Goal: Communication & Community: Answer question/provide support

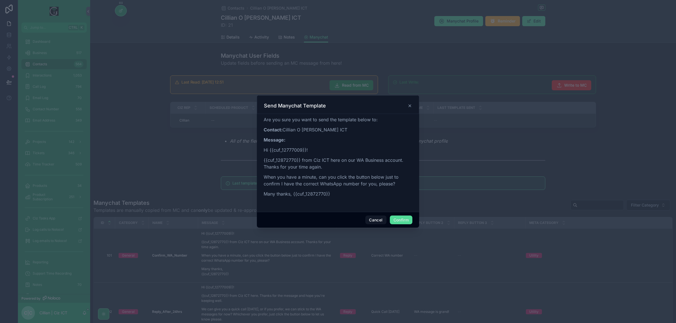
scroll to position [175, 0]
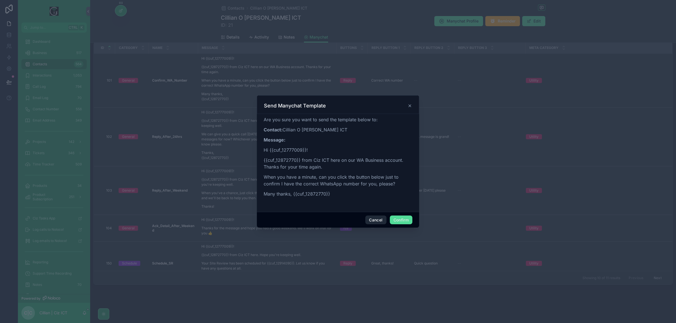
click at [377, 221] on button "Cancel" at bounding box center [375, 220] width 21 height 9
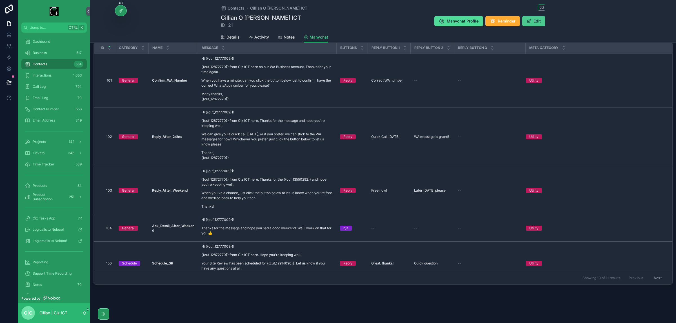
click at [530, 19] on button "Edit" at bounding box center [533, 21] width 23 height 10
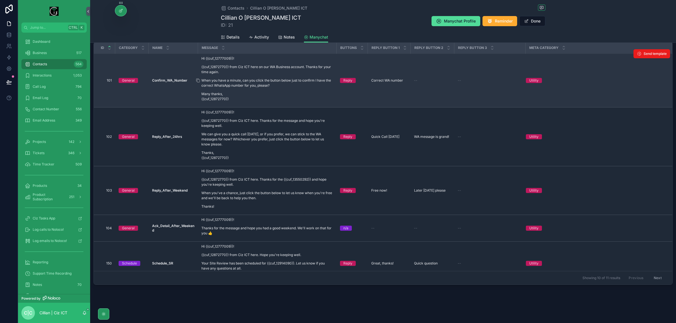
click at [251, 81] on p "When you have a minute, can you click the button below just to confirm I have t…" at bounding box center [267, 83] width 132 height 10
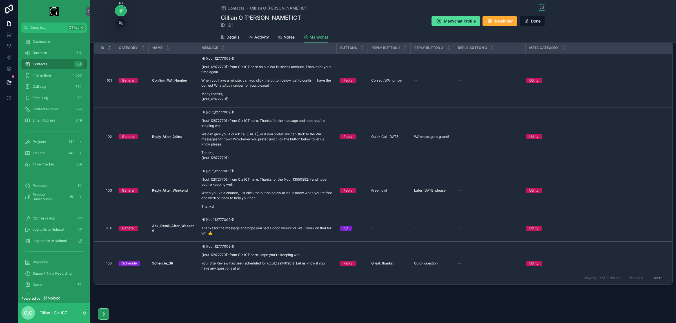
click at [123, 13] on div at bounding box center [120, 10] width 11 height 11
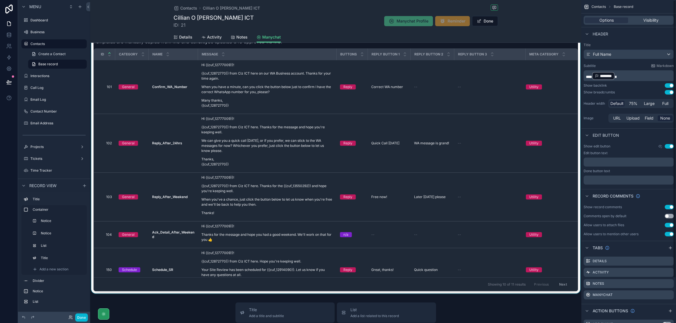
click at [236, 114] on div "scrollable content" at bounding box center [335, 161] width 491 height 266
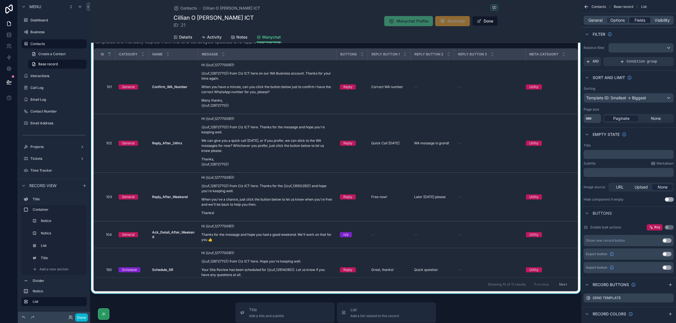
click at [639, 20] on span "Fields" at bounding box center [640, 20] width 11 height 6
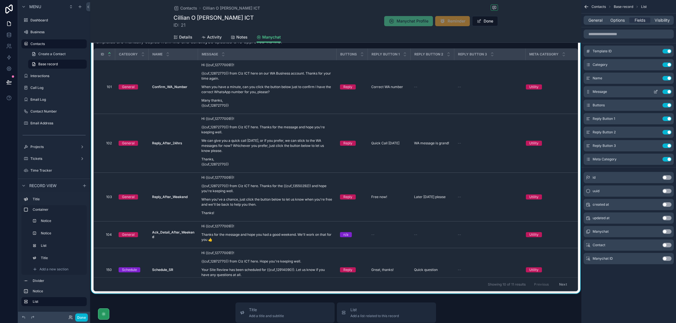
click at [655, 92] on icon "scrollable content" at bounding box center [655, 92] width 5 height 5
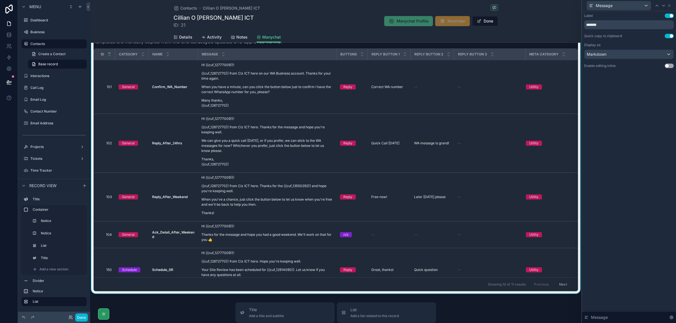
click at [668, 65] on button "Use setting" at bounding box center [669, 66] width 9 height 5
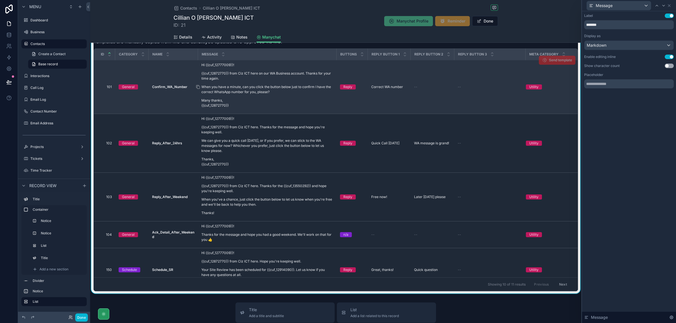
click at [235, 86] on p "When you have a minute, can you click the button below just to confirm I have t…" at bounding box center [267, 89] width 132 height 10
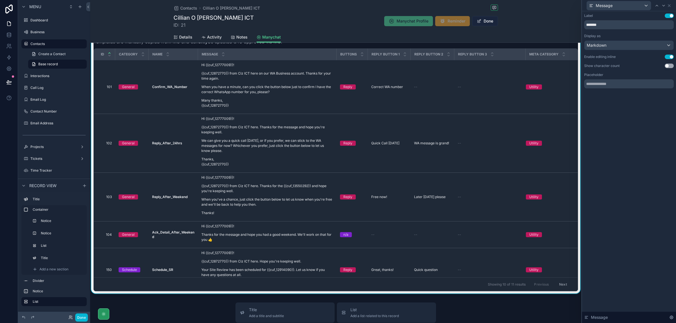
click at [477, 23] on span "scrollable content" at bounding box center [479, 21] width 5 height 5
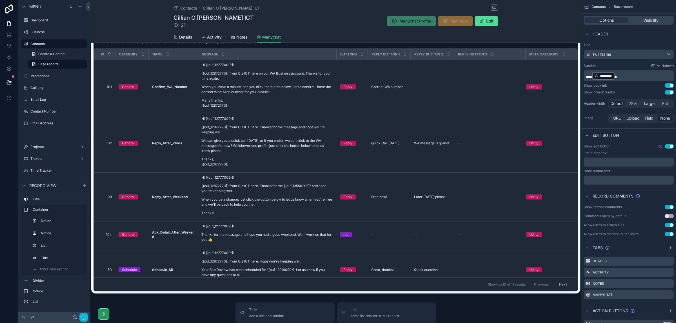
click at [272, 82] on div "scrollable content" at bounding box center [335, 161] width 491 height 266
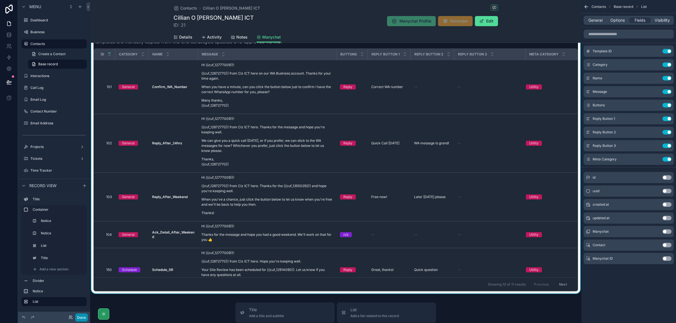
click at [82, 319] on button "Done" at bounding box center [81, 318] width 13 height 8
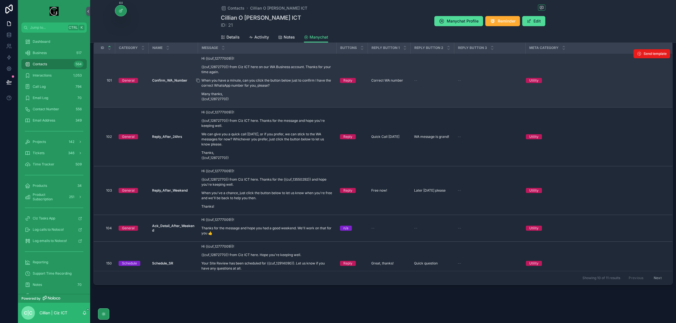
click at [260, 83] on p "When you have a minute, can you click the button below just to confirm I have t…" at bounding box center [267, 83] width 132 height 10
click at [274, 75] on div "Hi {{cuf_12777009}}! {{cuf_12872770}} from Ciz ICT here on our WA Business acco…" at bounding box center [267, 79] width 132 height 46
click at [271, 76] on div "Hi {{cuf_12777009}}! {{cuf_12872770}} from Ciz ICT here on our WA Business acco…" at bounding box center [267, 79] width 132 height 46
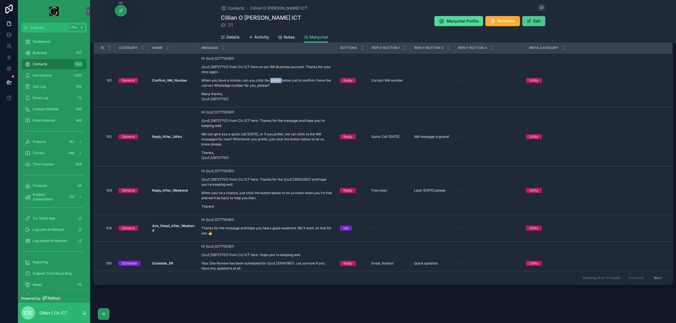
click at [533, 21] on button "Edit" at bounding box center [533, 21] width 23 height 10
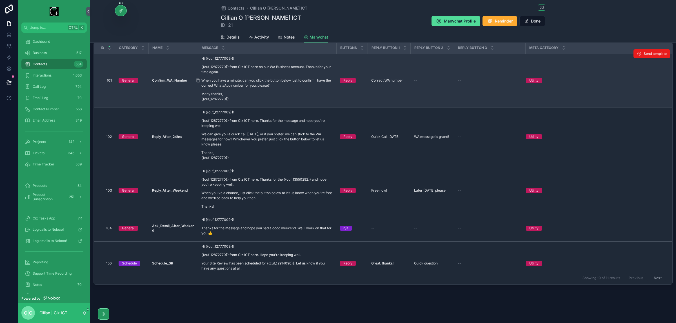
click at [264, 77] on div "Hi {{cuf_12777009}}! {{cuf_12872770}} from Ciz ICT here on our WA Business acco…" at bounding box center [267, 79] width 132 height 46
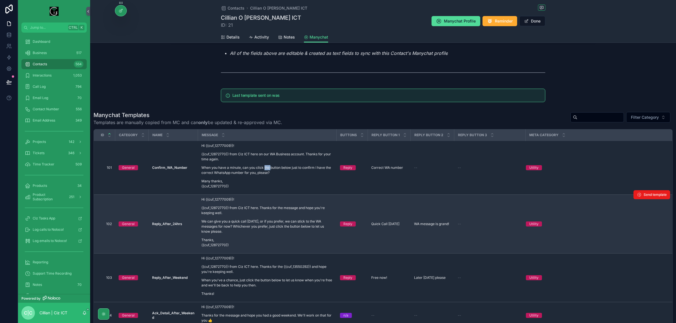
scroll to position [140, 0]
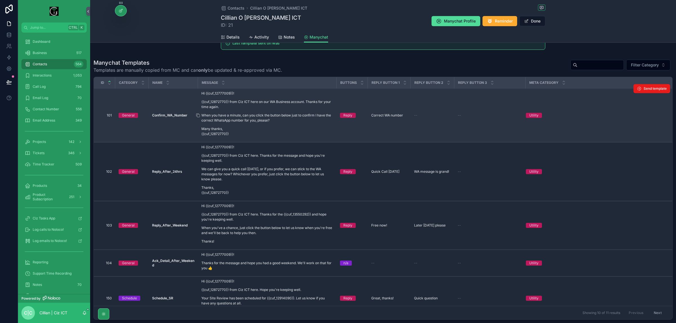
click at [263, 120] on p "When you have a minute, can you click the button below just to confirm I have t…" at bounding box center [267, 118] width 132 height 10
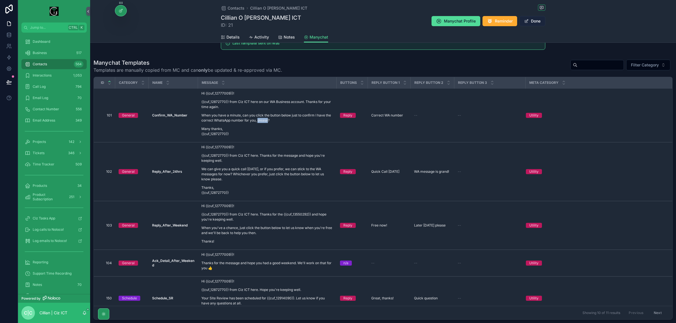
click at [536, 22] on button "Done" at bounding box center [532, 21] width 26 height 10
click at [532, 20] on button "Edit" at bounding box center [533, 21] width 23 height 10
click at [121, 12] on icon at bounding box center [120, 11] width 3 height 3
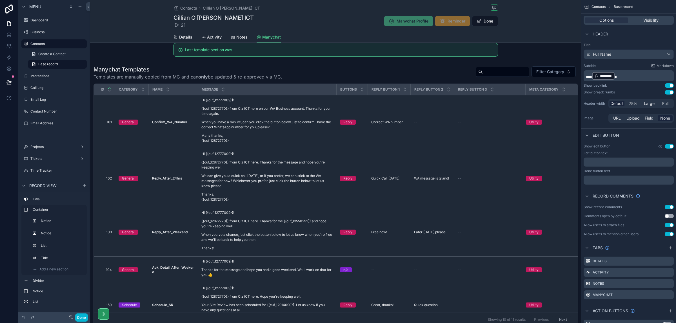
click at [287, 131] on div "scrollable content" at bounding box center [335, 196] width 491 height 266
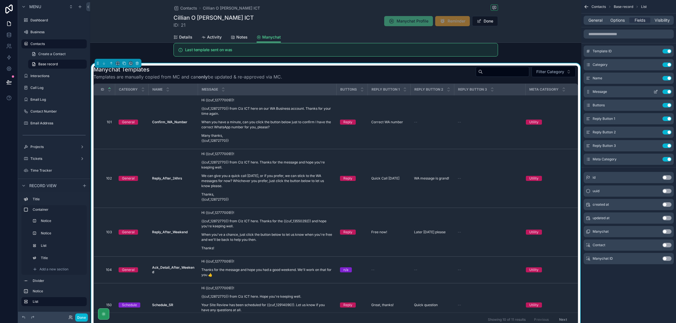
click at [655, 90] on icon "scrollable content" at bounding box center [655, 92] width 5 height 5
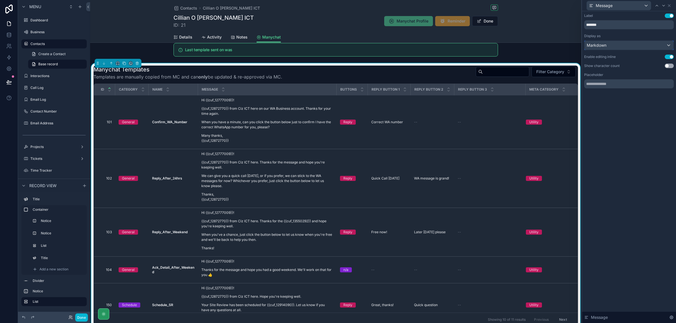
click at [669, 44] on div "Markdown" at bounding box center [628, 45] width 89 height 9
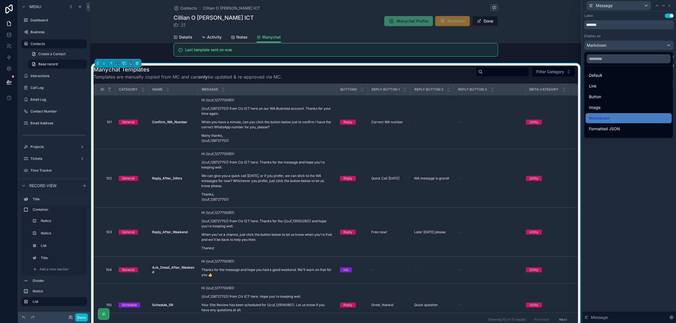
click at [621, 74] on div "Default" at bounding box center [628, 75] width 79 height 7
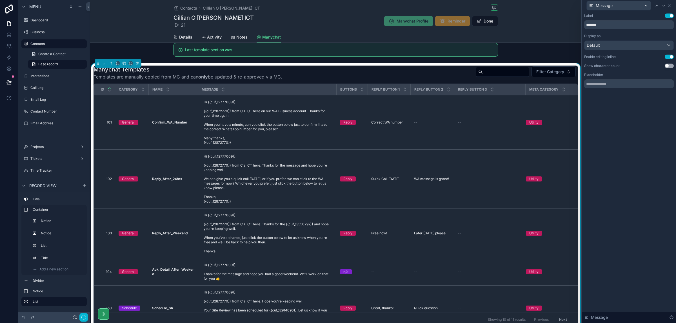
click at [596, 73] on label "Placeholder" at bounding box center [593, 75] width 19 height 5
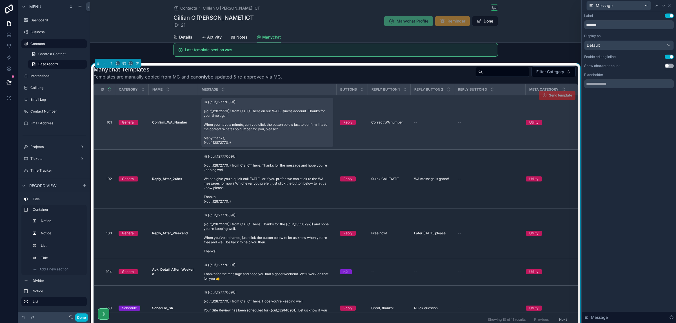
click at [246, 116] on span "Hi {{cuf_12777009}}! {{cuf_12872770}} from Ciz ICT here on our WA Business acco…" at bounding box center [267, 122] width 127 height 45
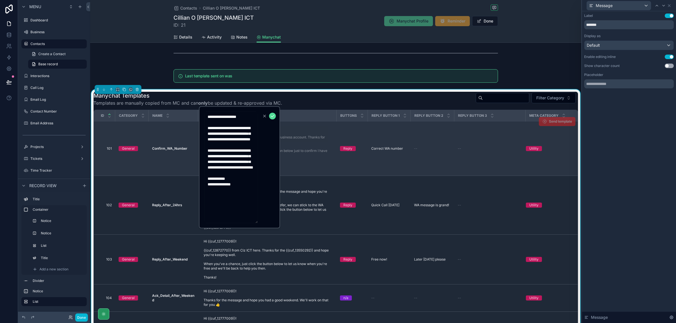
scroll to position [105, 0]
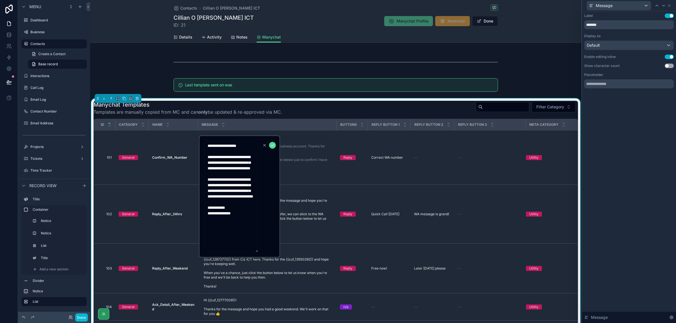
click at [214, 146] on textarea "**********" at bounding box center [231, 197] width 54 height 112
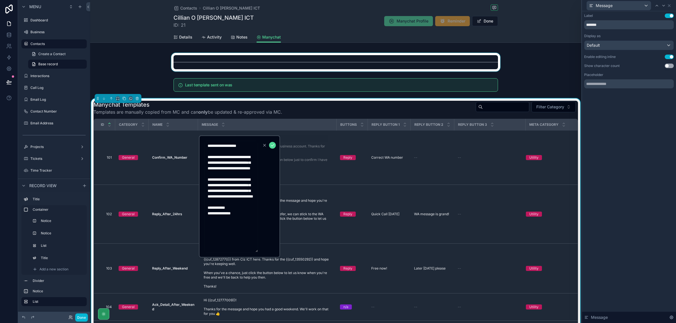
click at [538, 65] on div "scrollable content" at bounding box center [335, 62] width 491 height 19
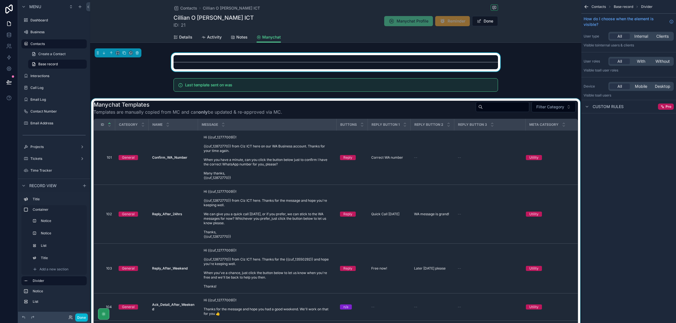
click at [240, 149] on div "scrollable content" at bounding box center [335, 232] width 491 height 266
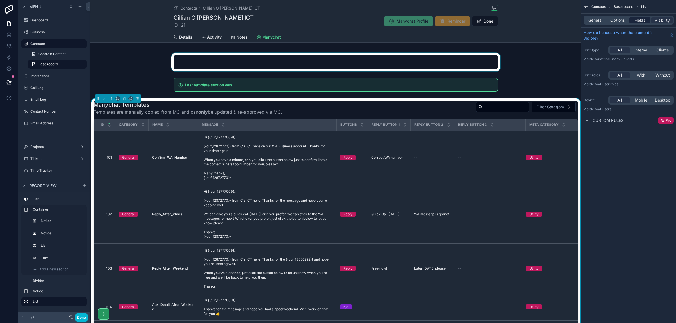
click at [642, 20] on span "Fields" at bounding box center [640, 20] width 11 height 6
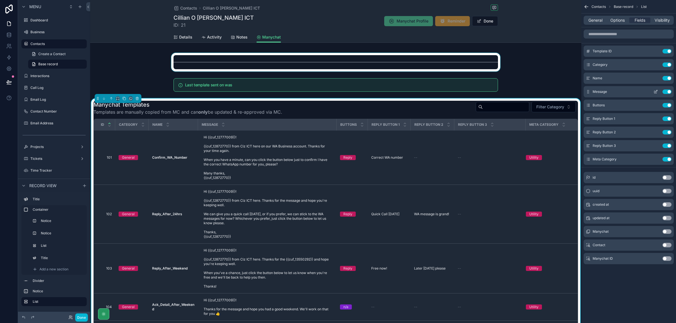
click at [655, 91] on icon "scrollable content" at bounding box center [655, 92] width 5 height 5
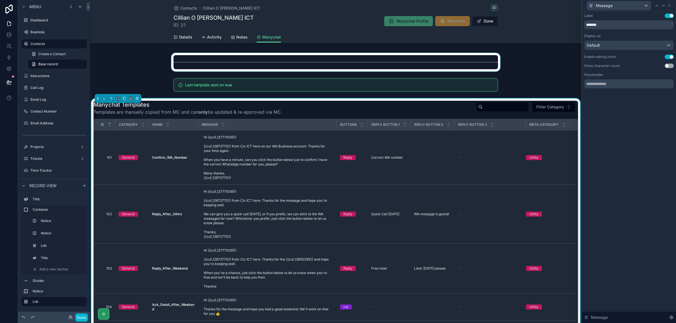
click at [670, 57] on button "Use setting" at bounding box center [669, 57] width 9 height 5
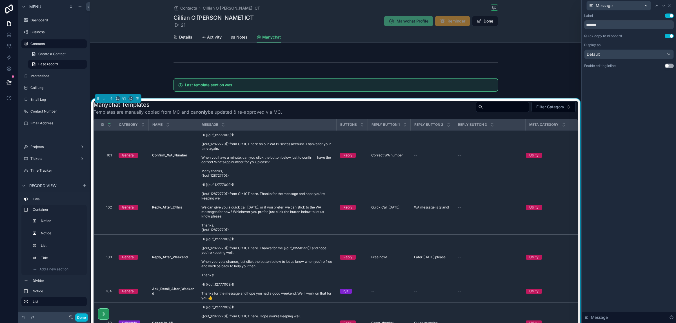
click at [672, 5] on div "Message" at bounding box center [629, 5] width 90 height 11
click at [670, 5] on icon at bounding box center [669, 6] width 2 height 2
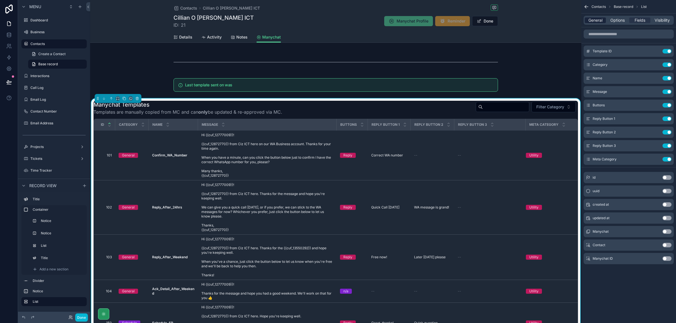
click at [595, 18] on span "General" at bounding box center [595, 20] width 14 height 6
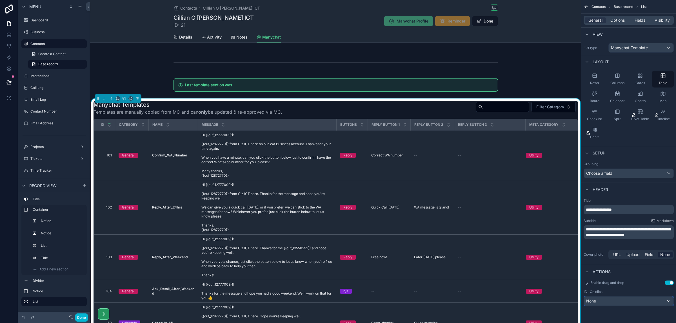
click at [669, 302] on div "None" at bounding box center [629, 301] width 90 height 9
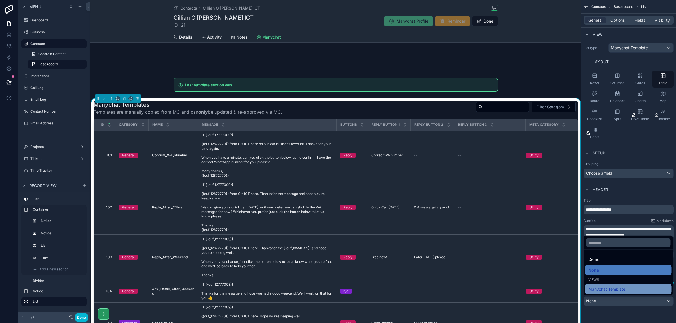
click at [624, 291] on span "Manychat Template" at bounding box center [606, 289] width 37 height 7
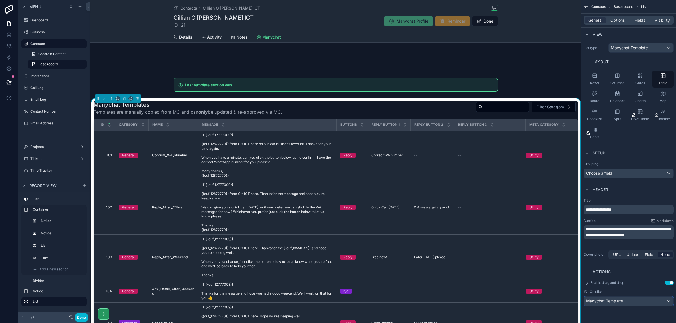
click at [651, 303] on div "Manychat Template" at bounding box center [629, 301] width 90 height 9
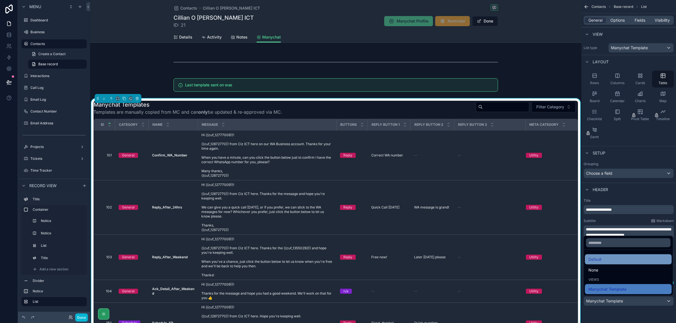
click at [610, 261] on div "Default" at bounding box center [628, 259] width 80 height 7
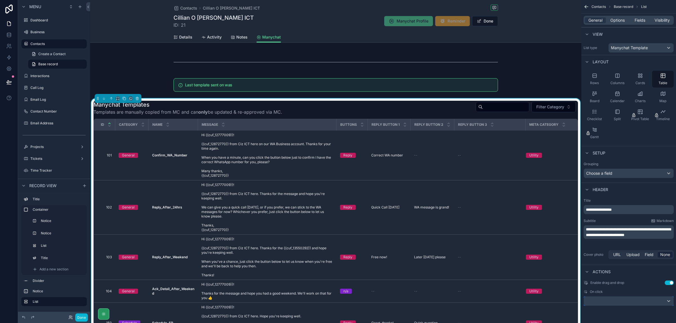
click at [642, 302] on div "scrollable content" at bounding box center [629, 301] width 90 height 9
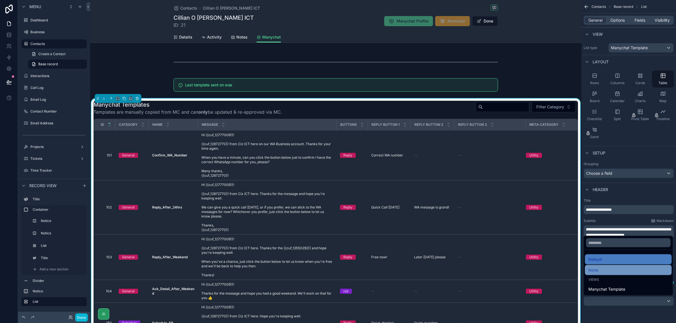
click at [606, 272] on div "None" at bounding box center [628, 270] width 80 height 7
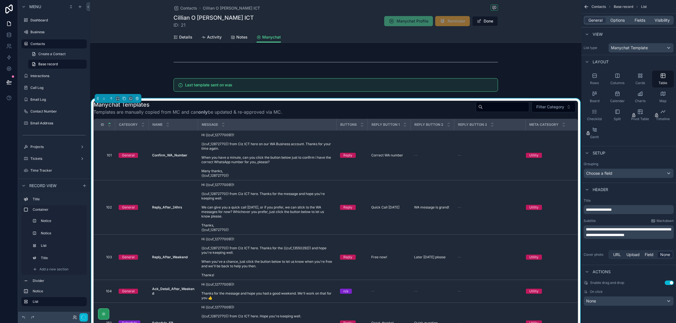
click at [669, 282] on button "Use setting" at bounding box center [669, 283] width 9 height 5
drag, startPoint x: 168, startPoint y: 107, endPoint x: 197, endPoint y: 106, distance: 29.3
click at [197, 106] on h1 "Manychat Templates" at bounding box center [188, 105] width 189 height 8
click at [54, 121] on label "Manychat Template" at bounding box center [52, 123] width 45 height 5
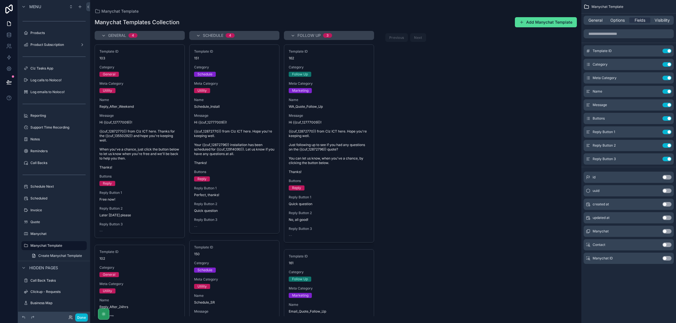
click at [122, 135] on div "scrollable content" at bounding box center [335, 161] width 491 height 323
click at [141, 124] on span "Hi {{cuf_12777009}}! {{cuf_12872770}} from Ciz ICT here. Thanks for the {{cuf_1…" at bounding box center [139, 145] width 81 height 50
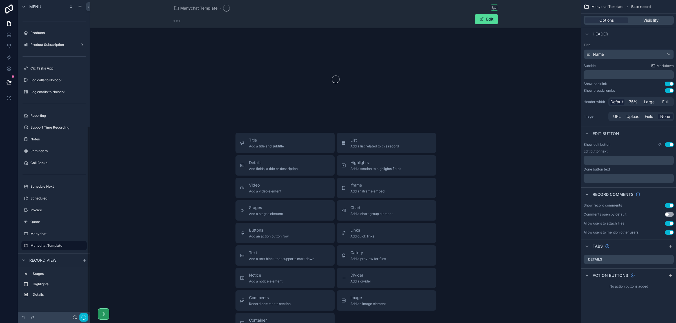
scroll to position [210, 0]
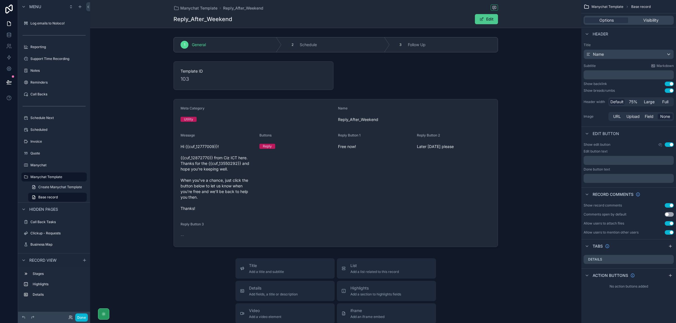
click at [487, 20] on button "Edit" at bounding box center [486, 19] width 23 height 10
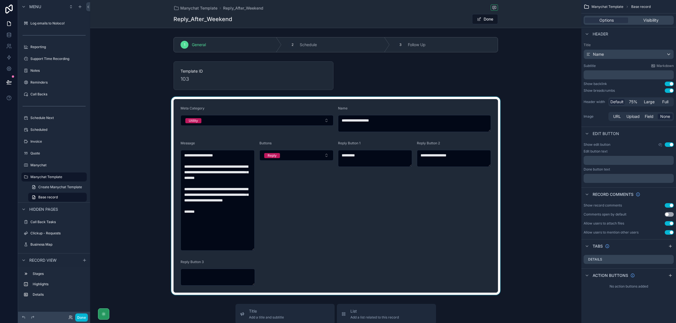
click at [224, 202] on div "scrollable content" at bounding box center [335, 196] width 491 height 198
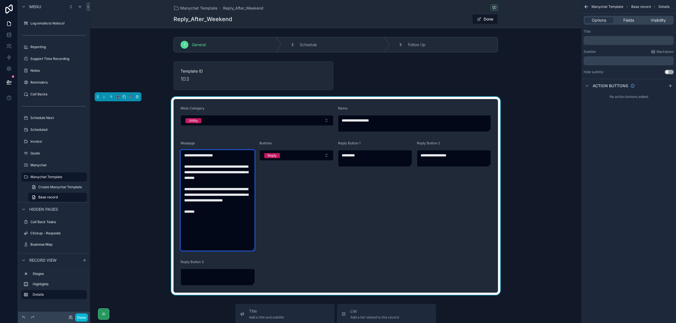
click at [251, 201] on textarea "**********" at bounding box center [218, 200] width 74 height 101
click at [629, 20] on span "Fields" at bounding box center [628, 20] width 11 height 6
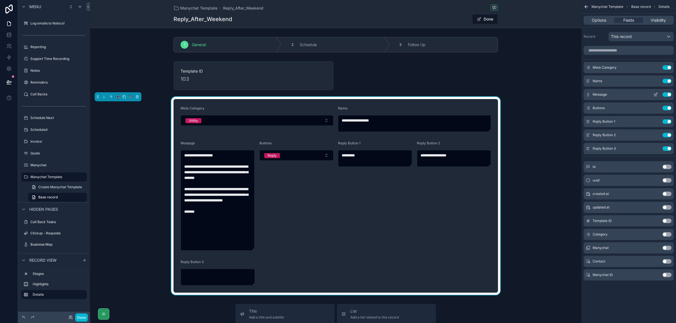
click at [656, 95] on icon "scrollable content" at bounding box center [656, 94] width 2 height 2
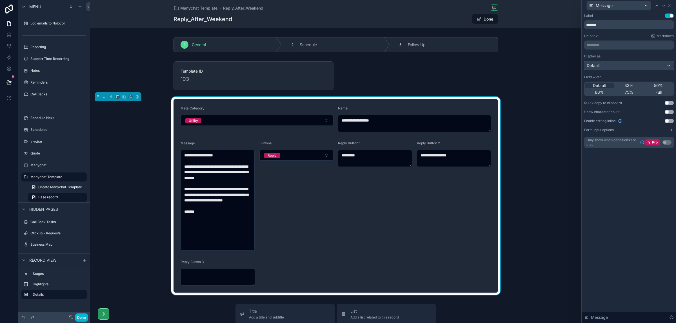
click at [652, 65] on div "Default" at bounding box center [628, 65] width 89 height 9
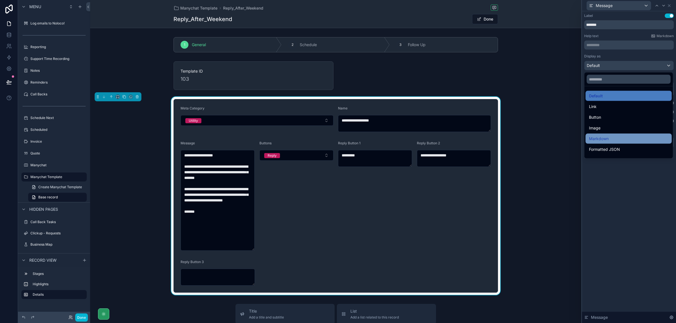
click at [617, 138] on div "Markdown" at bounding box center [628, 138] width 79 height 7
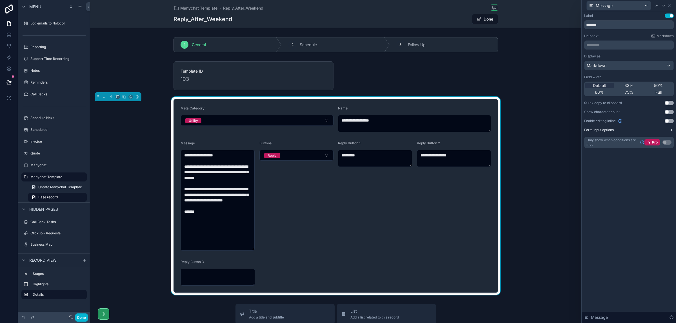
click at [671, 129] on icon at bounding box center [671, 130] width 5 height 5
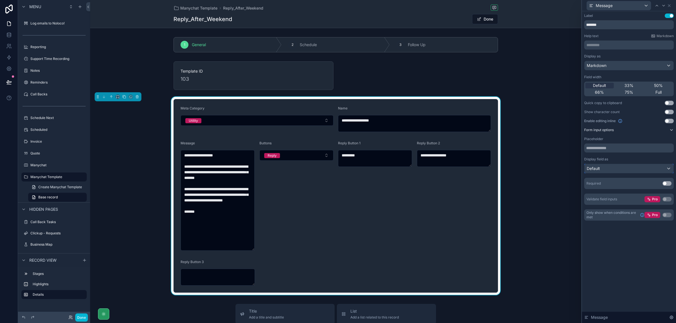
click at [668, 168] on div "Default" at bounding box center [628, 168] width 89 height 9
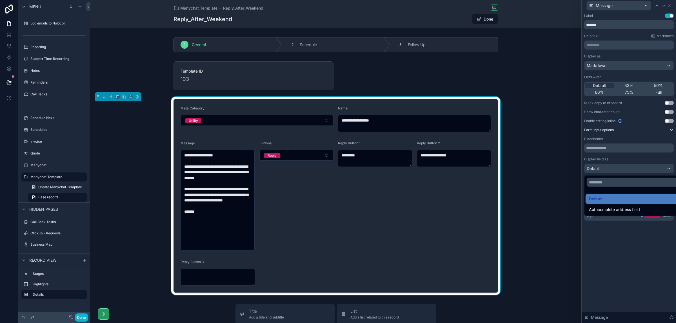
click at [641, 244] on div at bounding box center [629, 161] width 94 height 323
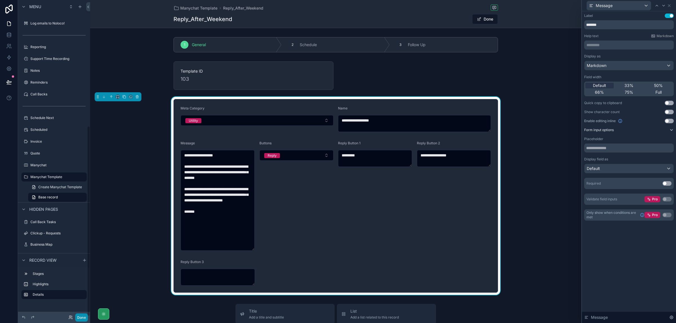
click at [85, 316] on button "Done" at bounding box center [81, 318] width 13 height 8
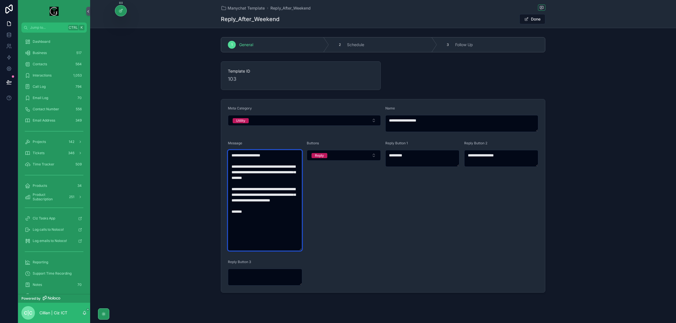
click at [268, 197] on textarea "**********" at bounding box center [265, 200] width 74 height 101
click at [277, 193] on textarea "**********" at bounding box center [265, 200] width 74 height 101
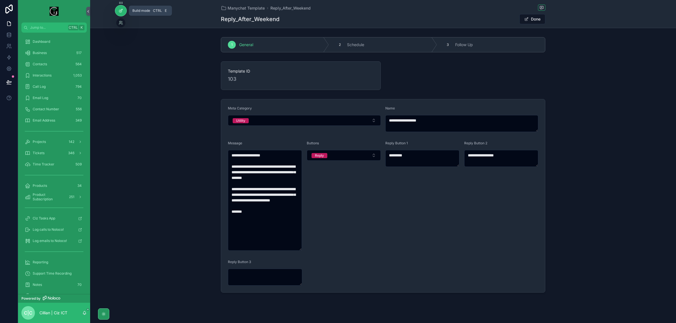
click at [121, 13] on div at bounding box center [120, 10] width 11 height 11
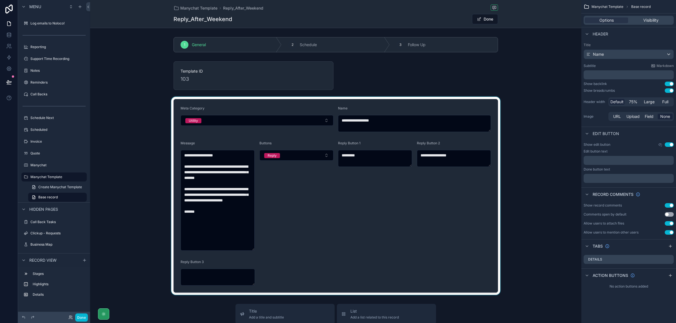
click at [245, 206] on div "scrollable content" at bounding box center [335, 196] width 491 height 198
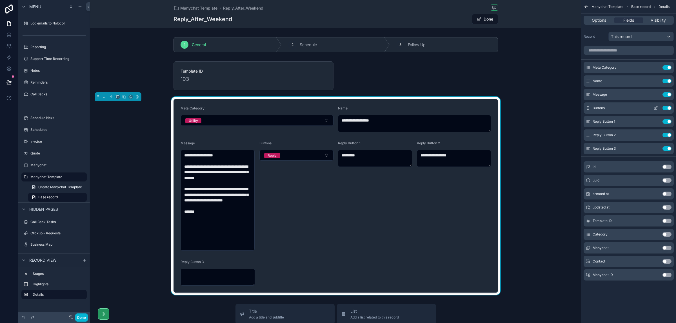
click at [667, 108] on button "Use setting" at bounding box center [666, 108] width 9 height 5
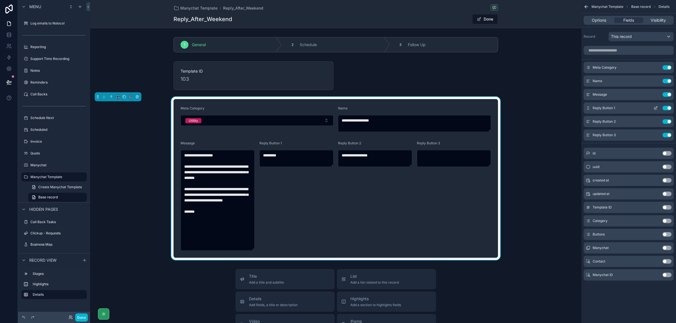
click at [669, 108] on button "Use setting" at bounding box center [666, 108] width 9 height 5
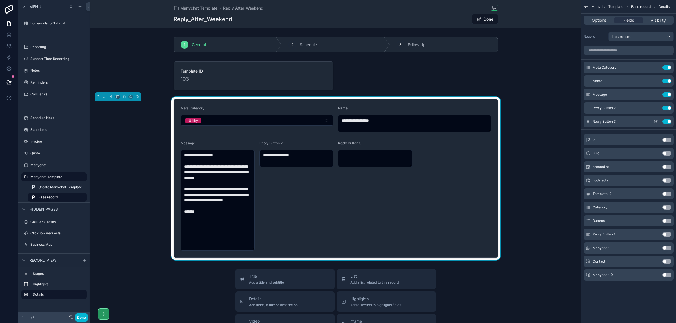
drag, startPoint x: 667, startPoint y: 109, endPoint x: 668, endPoint y: 113, distance: 4.0
click at [667, 109] on button "Use setting" at bounding box center [666, 108] width 9 height 5
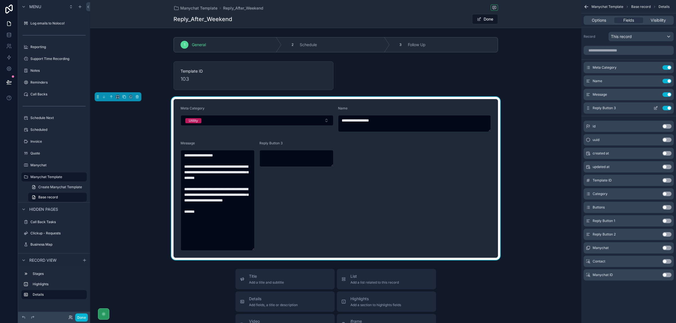
click at [668, 108] on button "Use setting" at bounding box center [666, 108] width 9 height 5
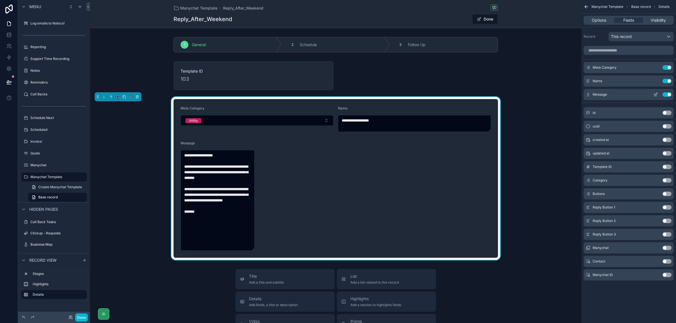
click at [656, 95] on icon "scrollable content" at bounding box center [656, 94] width 2 height 2
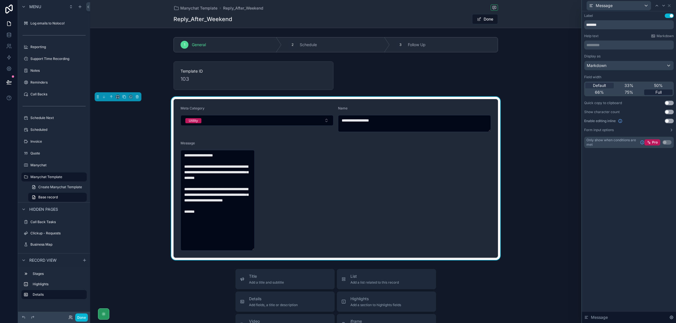
click at [656, 94] on span "Full" at bounding box center [658, 93] width 6 height 6
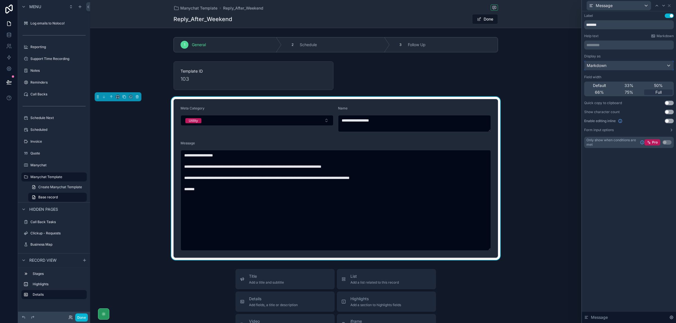
click at [667, 65] on div "Markdown" at bounding box center [628, 65] width 89 height 9
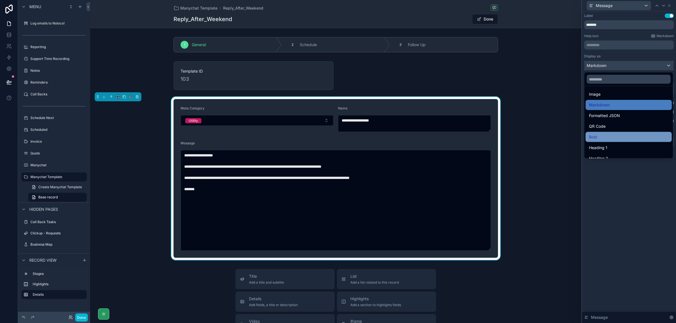
scroll to position [0, 0]
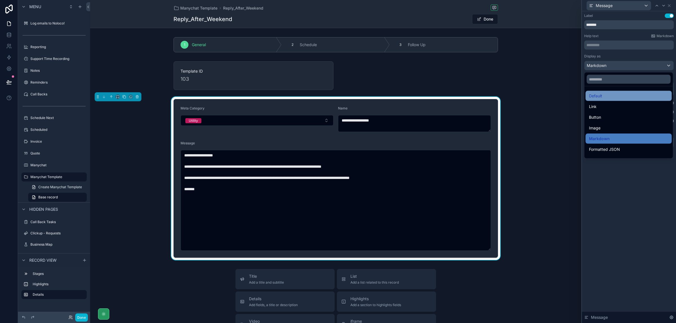
click at [618, 94] on div "Default" at bounding box center [628, 96] width 79 height 7
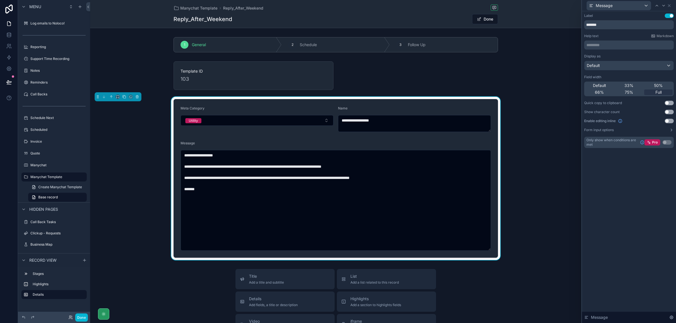
click at [669, 120] on button "Use setting" at bounding box center [669, 121] width 9 height 5
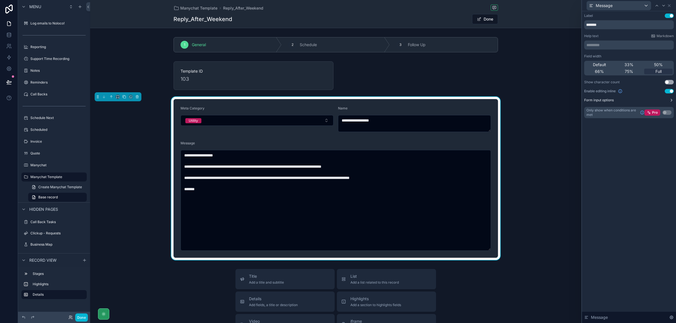
click at [671, 99] on icon at bounding box center [671, 100] width 5 height 5
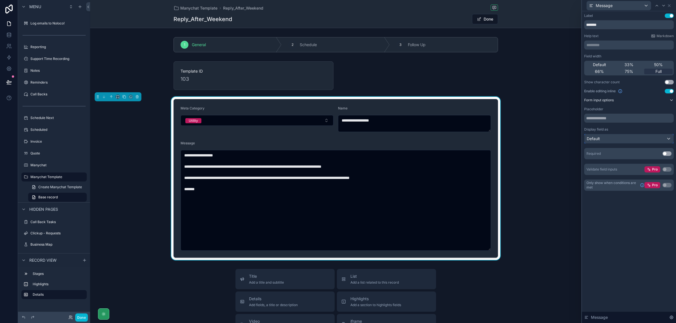
click at [669, 137] on div "Default" at bounding box center [628, 138] width 89 height 9
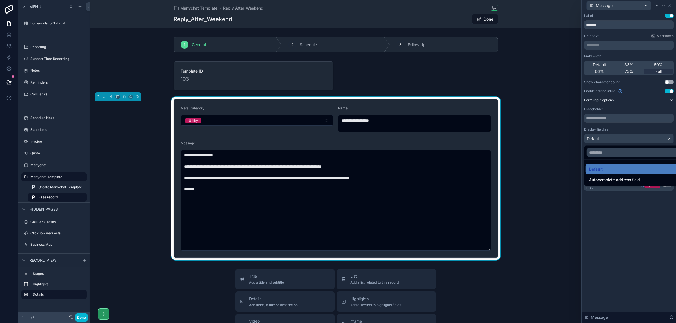
click at [638, 252] on div at bounding box center [629, 161] width 94 height 323
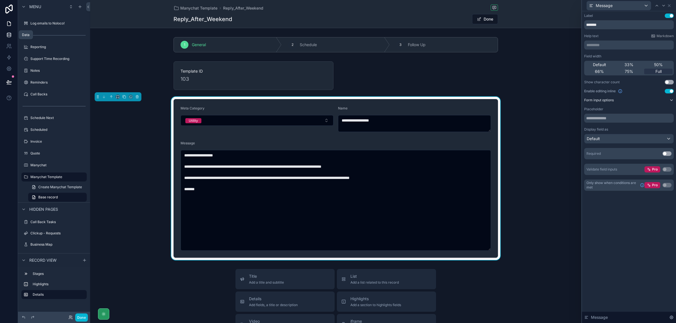
click at [12, 35] on link at bounding box center [9, 34] width 18 height 11
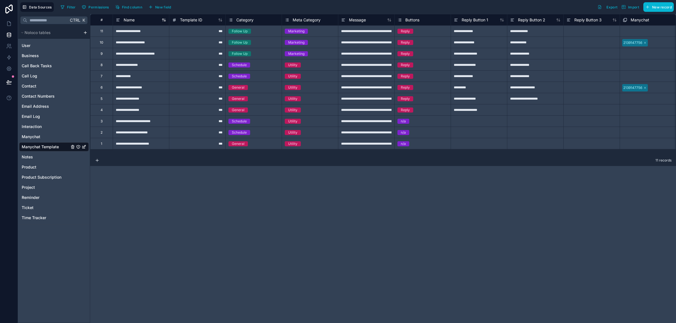
click at [130, 20] on span "Name" at bounding box center [129, 20] width 11 height 6
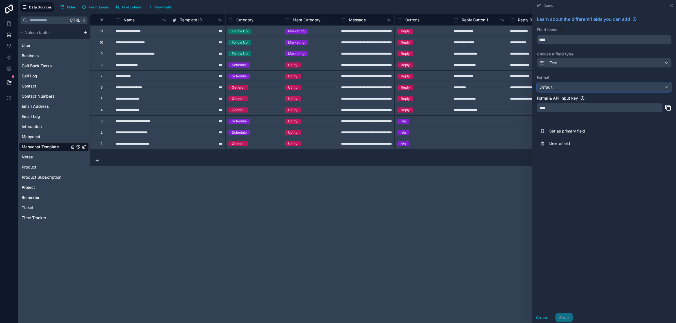
click at [644, 89] on div "Default" at bounding box center [604, 87] width 134 height 9
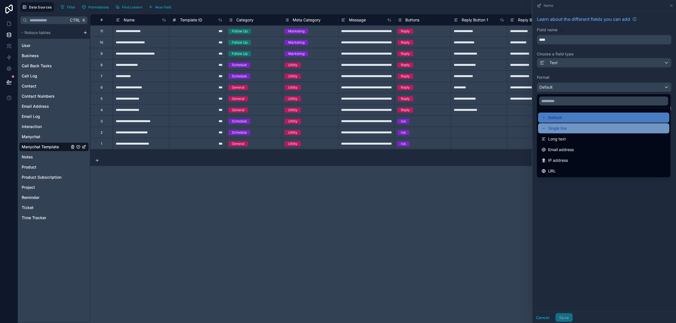
click at [570, 130] on div "Single line" at bounding box center [603, 128] width 124 height 7
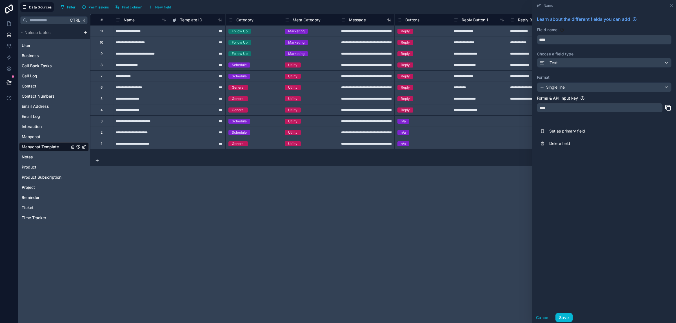
click at [362, 21] on span "Message" at bounding box center [357, 20] width 17 height 6
click at [358, 20] on span "Message" at bounding box center [357, 20] width 17 height 6
click at [631, 85] on div "Format Default" at bounding box center [604, 83] width 135 height 17
click at [631, 85] on div "Default" at bounding box center [604, 87] width 134 height 9
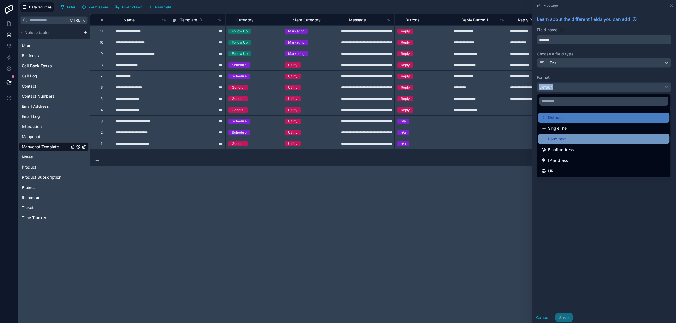
click at [578, 137] on div "Long text" at bounding box center [603, 139] width 124 height 7
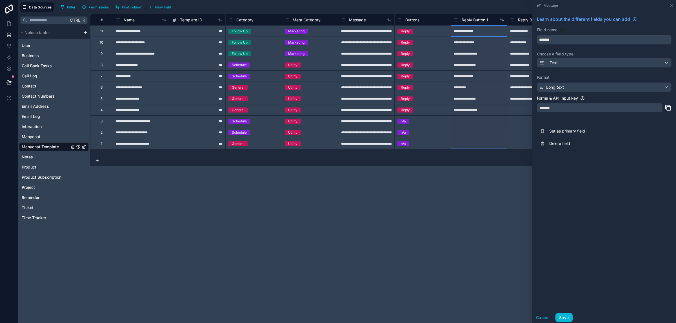
click at [477, 23] on div "Reply Button 1" at bounding box center [471, 20] width 34 height 7
click at [478, 19] on span "Reply Button 1" at bounding box center [475, 20] width 26 height 6
click at [633, 90] on div "Default" at bounding box center [604, 87] width 134 height 9
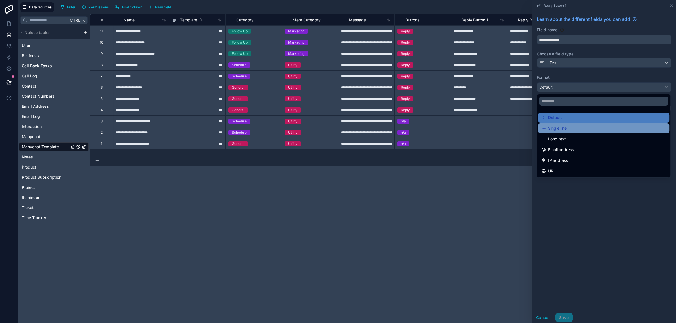
click at [575, 127] on div "Single line" at bounding box center [603, 128] width 124 height 7
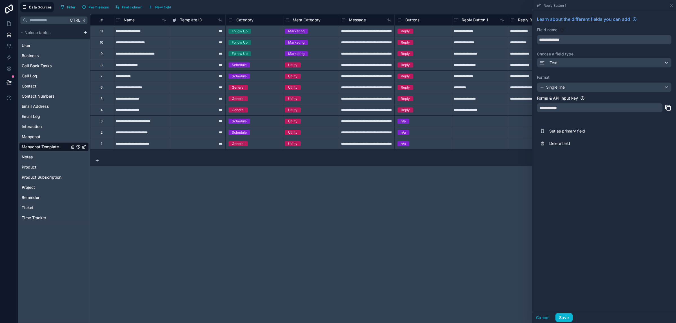
click at [520, 21] on span "Reply Button 2" at bounding box center [531, 20] width 27 height 6
click at [599, 86] on div "Default" at bounding box center [604, 87] width 134 height 9
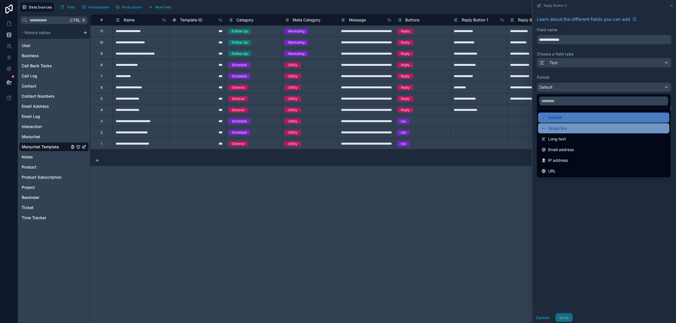
click at [576, 125] on div "Single line" at bounding box center [603, 128] width 124 height 7
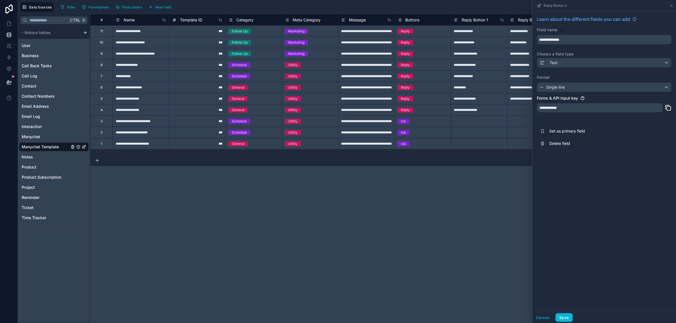
click at [251, 20] on span "Category" at bounding box center [244, 20] width 17 height 6
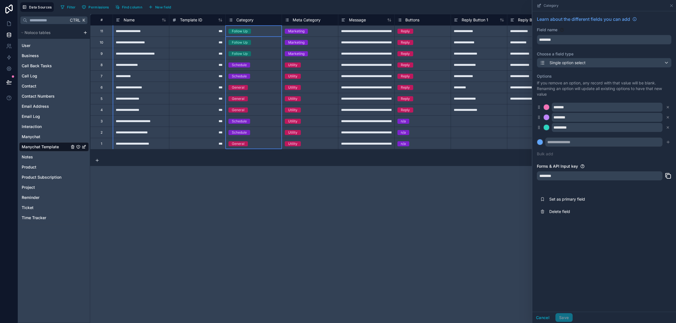
click at [420, 201] on div "**********" at bounding box center [383, 168] width 586 height 309
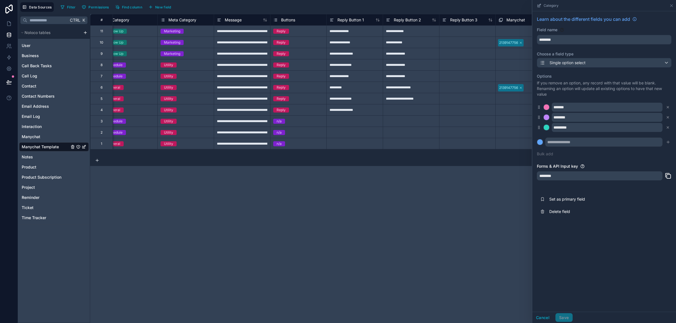
scroll to position [0, 124]
click at [559, 157] on div "Options If you remove an option, any record with that value will be blank. Rena…" at bounding box center [604, 115] width 135 height 90
click at [462, 21] on span "Reply Button 3" at bounding box center [463, 20] width 27 height 6
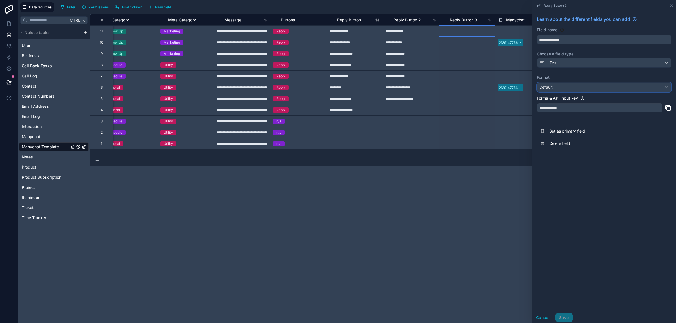
click at [612, 88] on div "Default" at bounding box center [604, 87] width 134 height 9
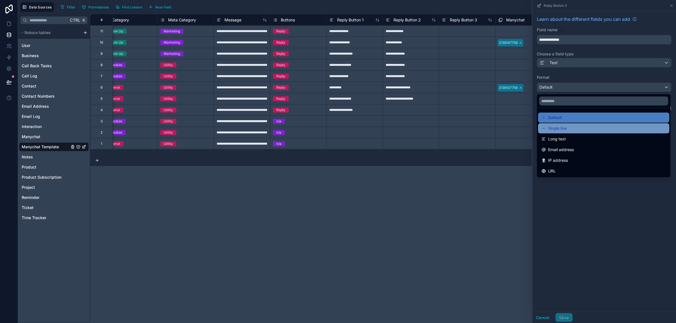
click at [579, 127] on div "Single line" at bounding box center [603, 128] width 124 height 7
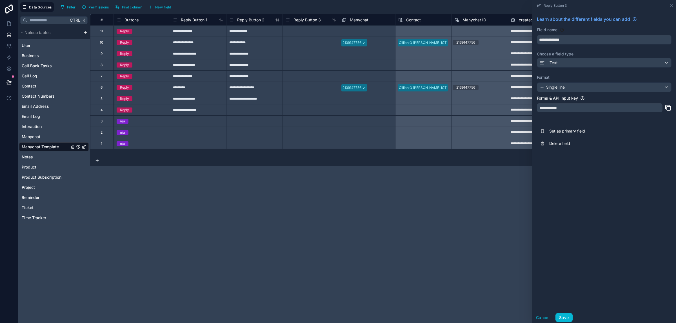
scroll to position [0, 282]
click at [227, 215] on div "**********" at bounding box center [383, 168] width 586 height 309
click at [9, 25] on icon at bounding box center [9, 24] width 6 height 6
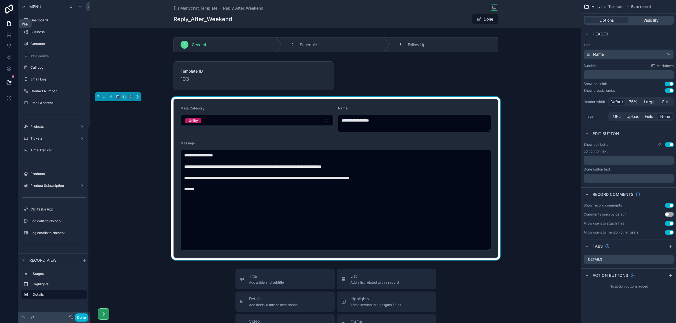
scroll to position [210, 0]
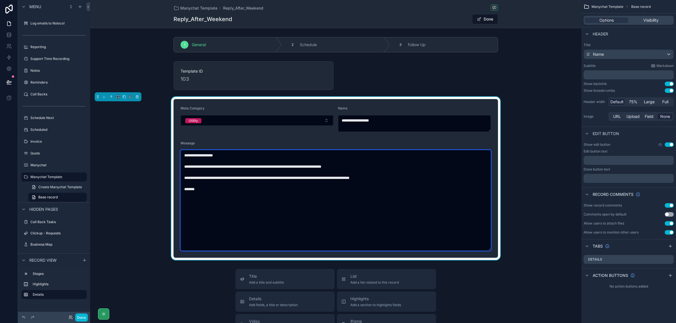
click at [418, 196] on textarea "**********" at bounding box center [336, 200] width 310 height 101
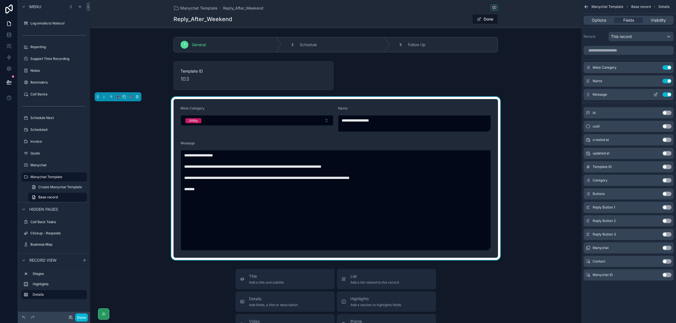
click at [655, 95] on icon "scrollable content" at bounding box center [655, 94] width 5 height 5
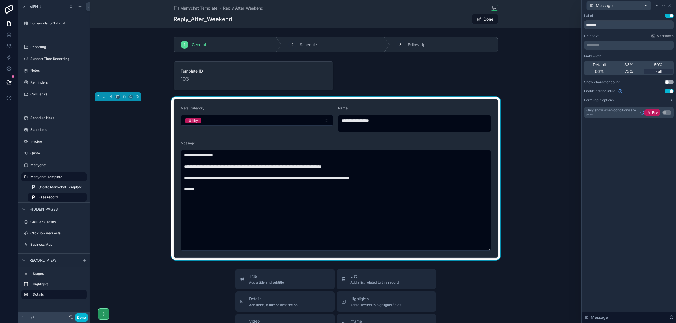
click at [671, 91] on button "Use setting" at bounding box center [669, 91] width 9 height 5
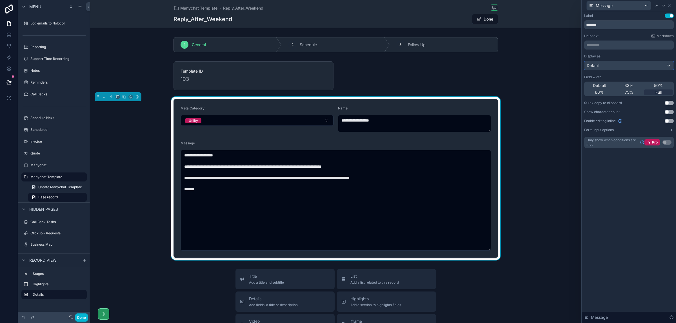
click at [666, 63] on div "Default" at bounding box center [628, 65] width 89 height 9
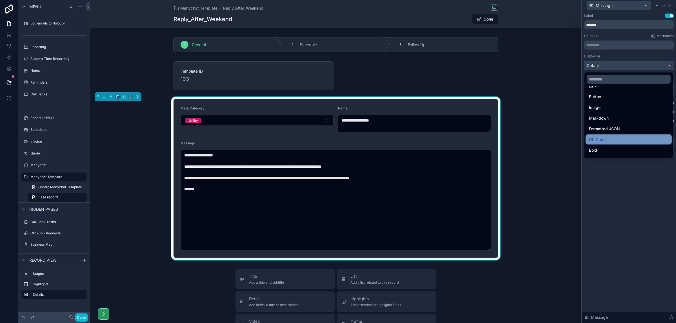
scroll to position [0, 0]
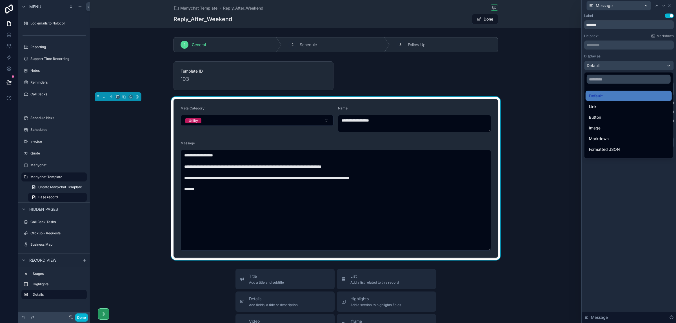
click at [631, 209] on div at bounding box center [629, 161] width 94 height 323
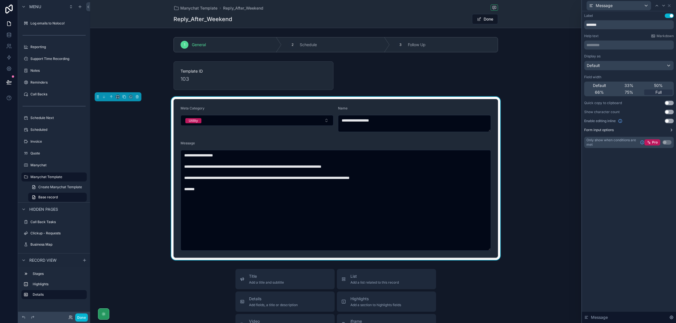
click at [671, 129] on icon at bounding box center [671, 130] width 5 height 5
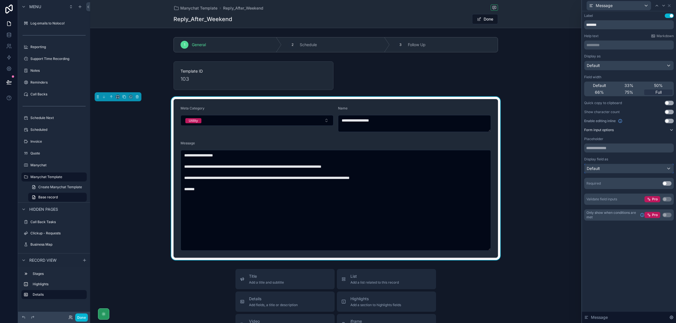
click at [649, 170] on div "Default" at bounding box center [628, 168] width 89 height 9
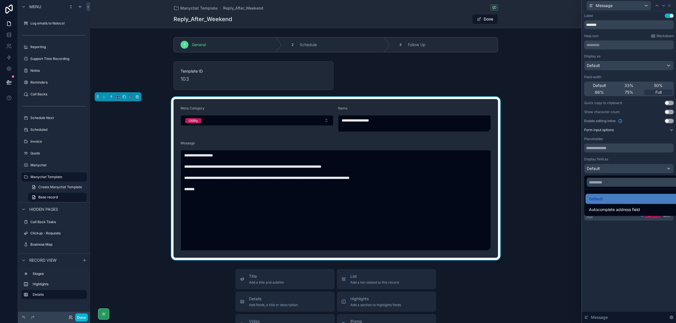
click at [629, 271] on div at bounding box center [629, 161] width 94 height 323
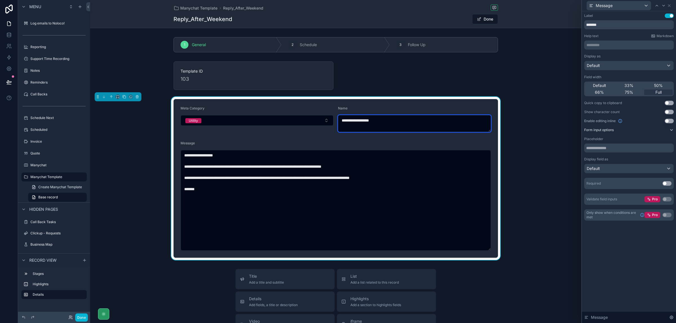
click at [393, 123] on textarea "**********" at bounding box center [414, 123] width 153 height 17
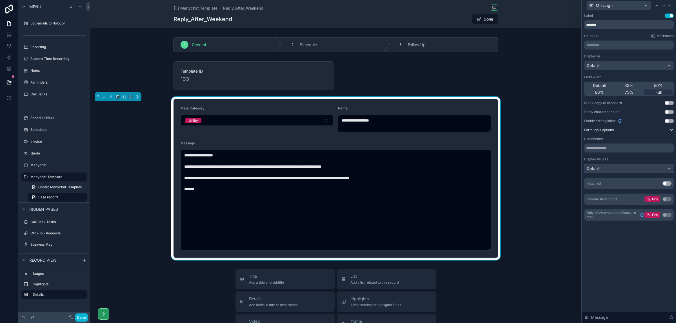
click at [666, 172] on div "Default" at bounding box center [628, 168] width 89 height 9
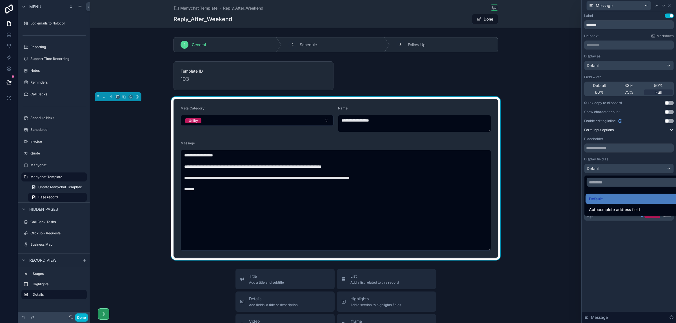
click at [619, 262] on div at bounding box center [629, 161] width 94 height 323
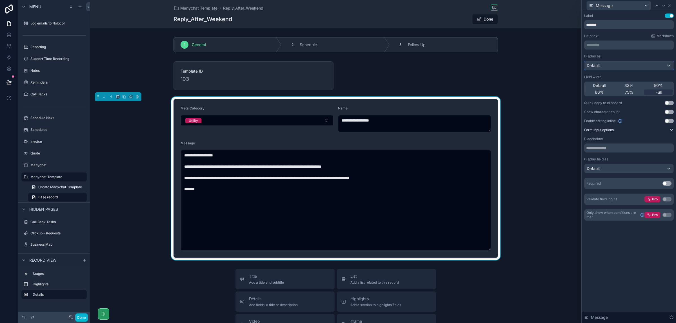
click at [658, 67] on div "Default" at bounding box center [628, 65] width 89 height 9
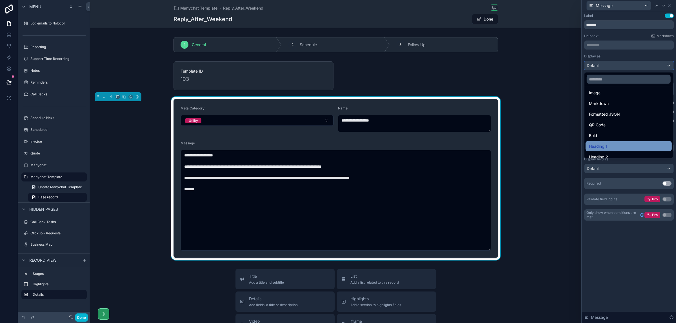
scroll to position [26, 0]
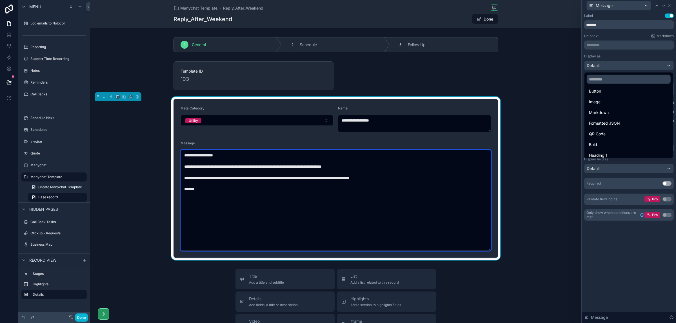
click at [355, 189] on textarea "**********" at bounding box center [336, 200] width 310 height 101
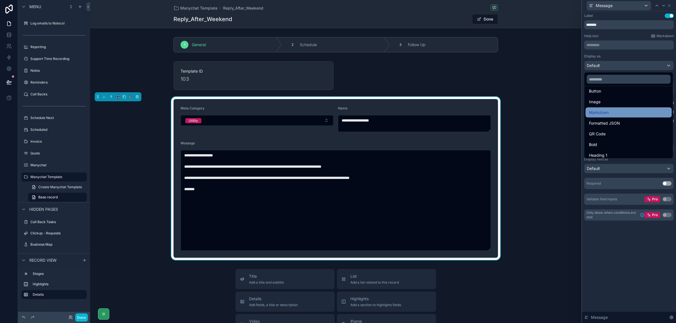
click at [604, 112] on span "Markdown" at bounding box center [599, 112] width 20 height 7
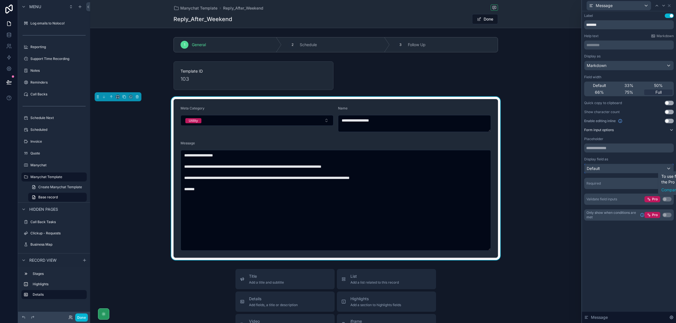
click at [666, 165] on div "Default" at bounding box center [628, 168] width 89 height 9
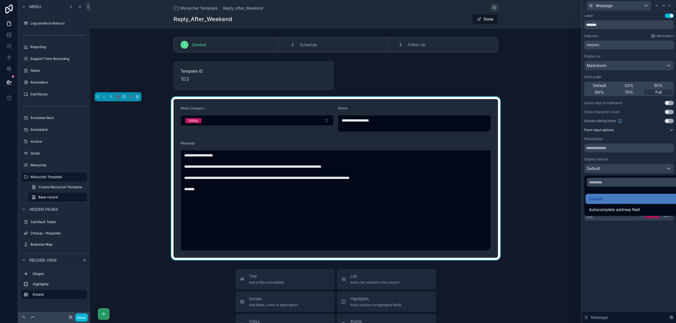
click at [625, 271] on div at bounding box center [629, 161] width 94 height 323
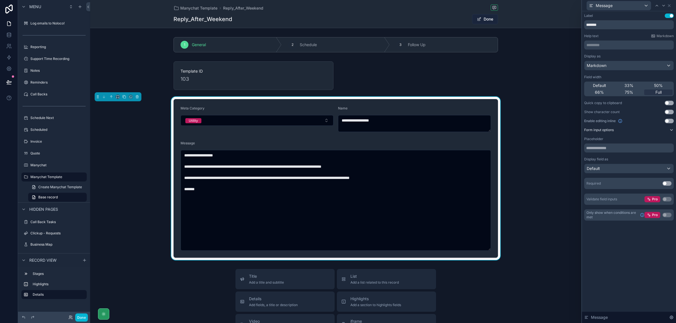
click at [485, 21] on button "Done" at bounding box center [485, 19] width 26 height 10
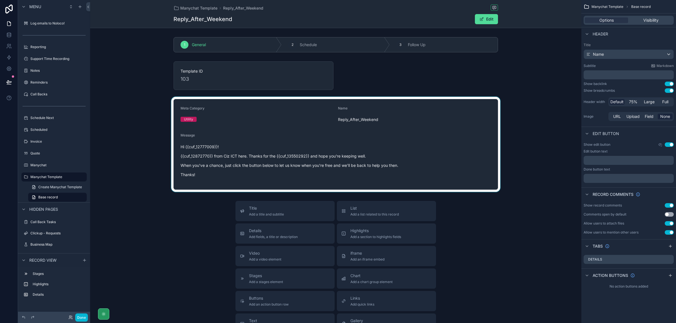
click at [316, 151] on div "scrollable content" at bounding box center [335, 144] width 491 height 95
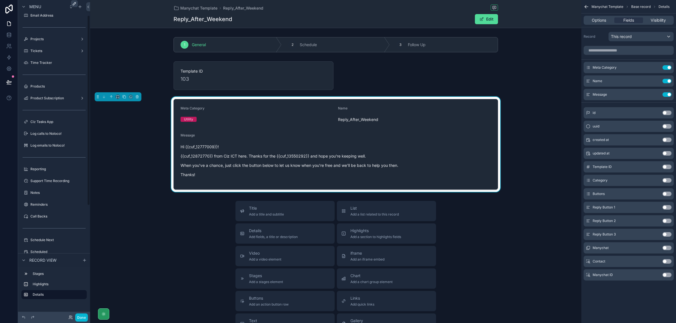
scroll to position [0, 0]
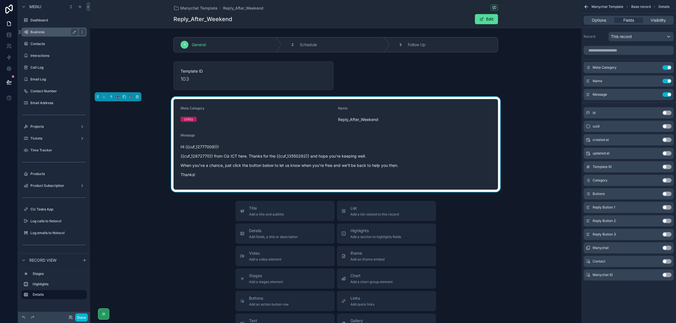
click at [43, 34] on label "Business" at bounding box center [52, 32] width 45 height 5
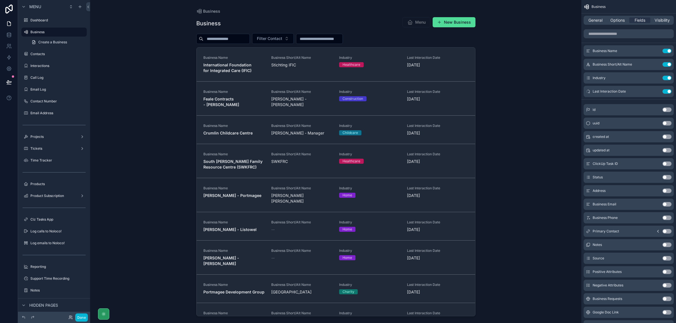
click at [246, 63] on div "scrollable content" at bounding box center [336, 158] width 288 height 317
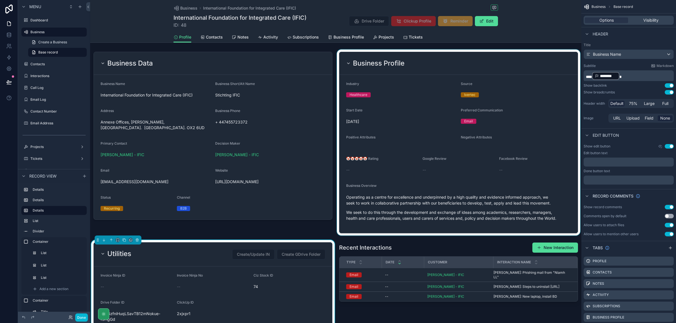
click at [444, 196] on div "scrollable content" at bounding box center [459, 143] width 246 height 186
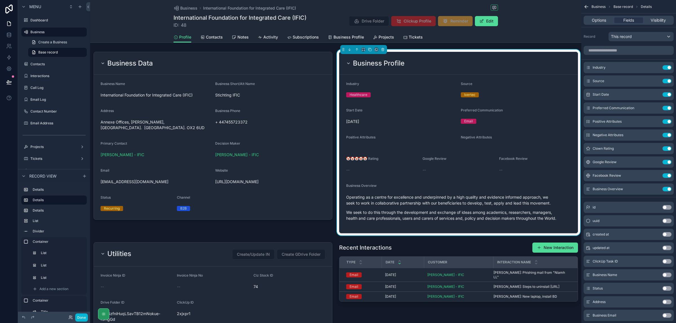
click at [454, 205] on p "Operating as a centre for excellence and underpinned by a high quality and evid…" at bounding box center [458, 200] width 225 height 12
click at [654, 189] on icon "scrollable content" at bounding box center [655, 189] width 5 height 5
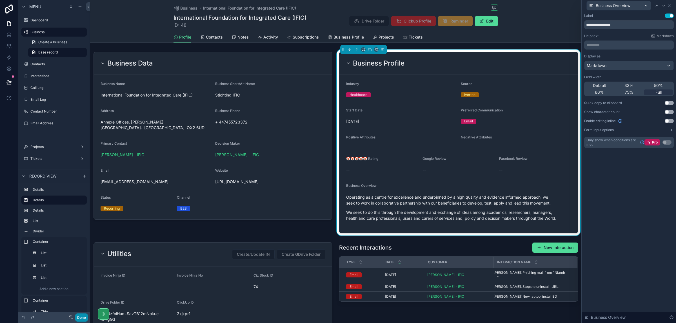
click at [86, 319] on button "Done" at bounding box center [81, 318] width 13 height 8
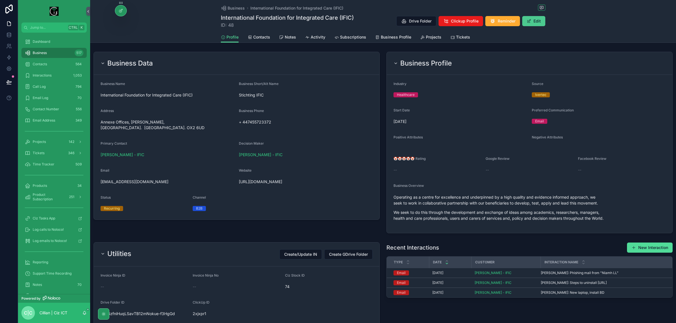
click at [529, 17] on button "Edit" at bounding box center [533, 21] width 23 height 10
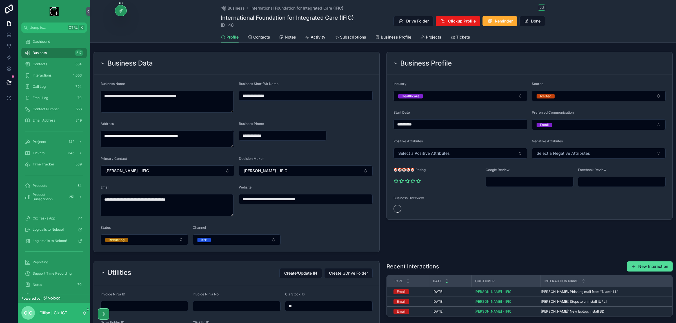
click at [532, 181] on input "scrollable content" at bounding box center [529, 182] width 87 height 8
click at [259, 36] on span "Contacts" at bounding box center [261, 37] width 17 height 6
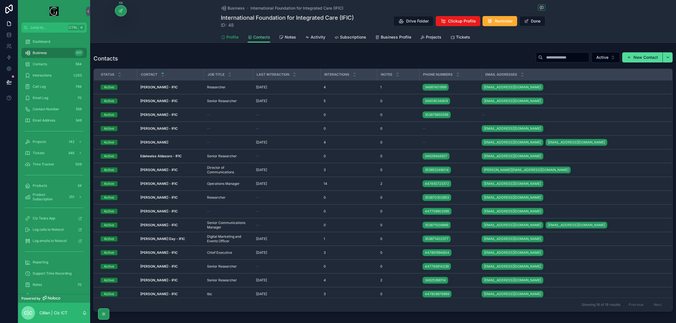
click at [230, 36] on span "Profile" at bounding box center [232, 37] width 12 height 6
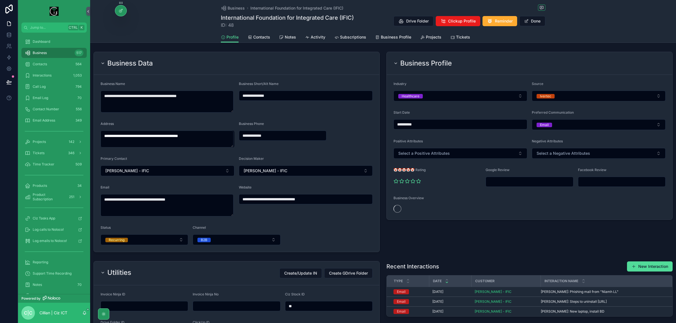
click at [402, 208] on div "Business Overview" at bounding box center [529, 204] width 272 height 17
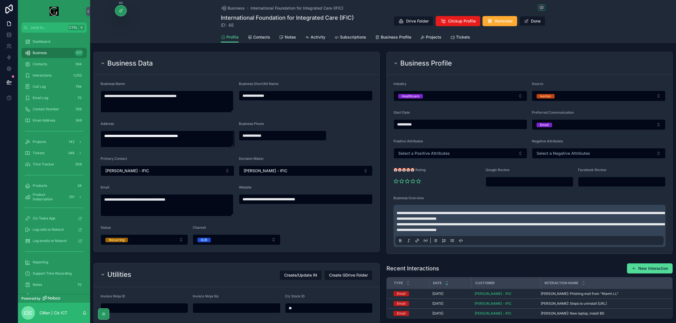
click at [396, 210] on div "**********" at bounding box center [529, 226] width 268 height 38
click at [482, 225] on span "**********" at bounding box center [531, 227] width 268 height 10
click at [121, 16] on div "Business International Foundation for Integrated Care (IFIC) International Foun…" at bounding box center [383, 21] width 586 height 43
click at [122, 10] on icon at bounding box center [121, 10] width 2 height 2
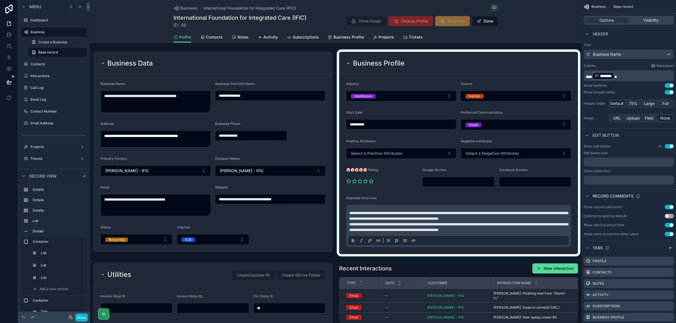
click at [507, 222] on div "scrollable content" at bounding box center [459, 153] width 246 height 207
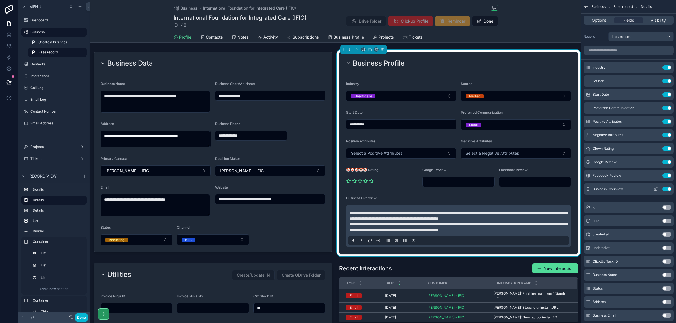
click at [656, 189] on icon "scrollable content" at bounding box center [655, 189] width 5 height 5
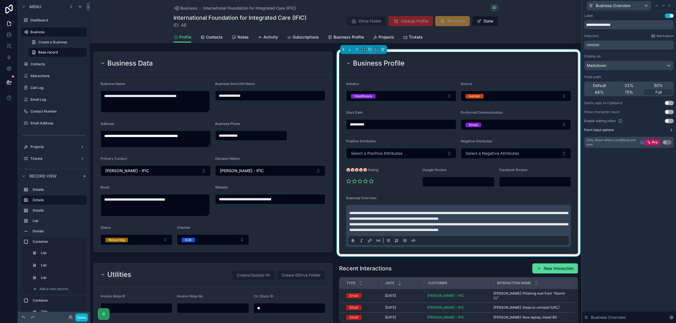
click at [671, 129] on icon at bounding box center [671, 130] width 5 height 5
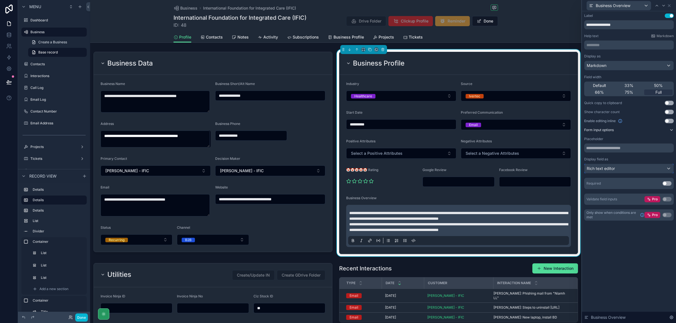
click at [669, 169] on div "Rich text editor" at bounding box center [628, 168] width 89 height 9
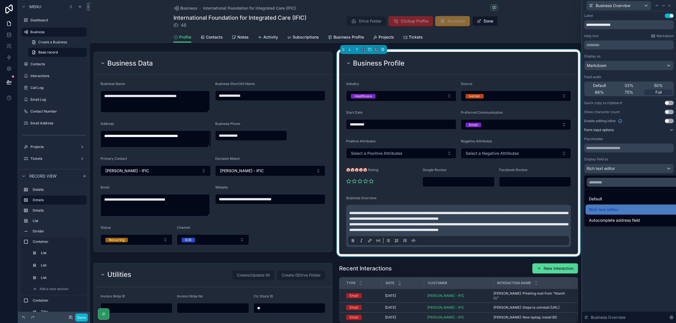
click at [611, 289] on div at bounding box center [629, 161] width 94 height 323
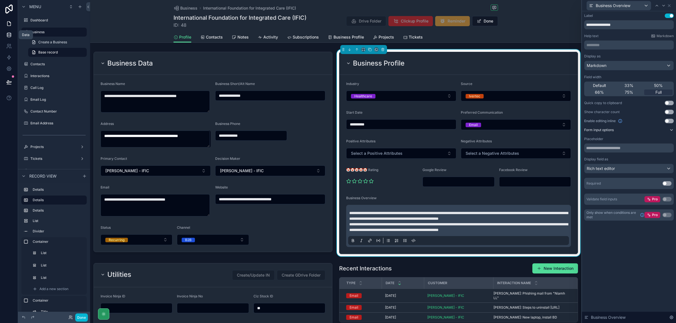
click at [7, 34] on icon at bounding box center [9, 35] width 4 height 2
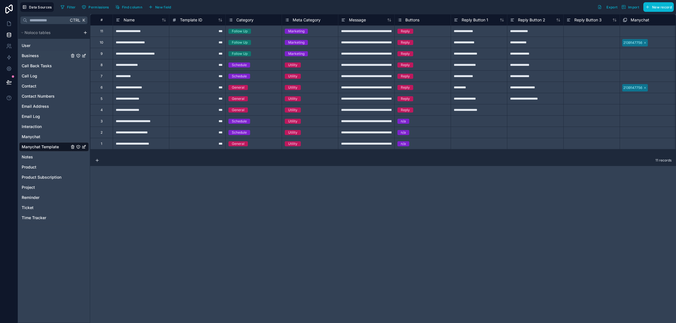
click at [42, 58] on div "Business" at bounding box center [54, 55] width 70 height 9
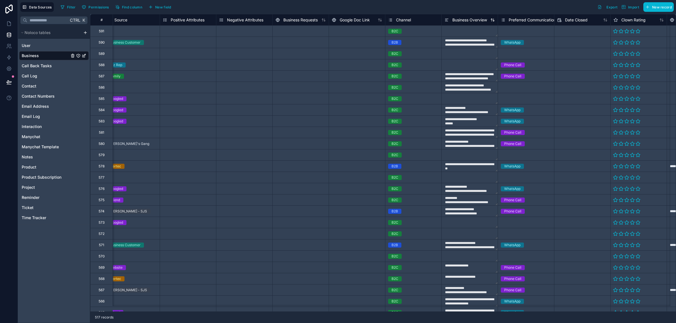
scroll to position [0, 584]
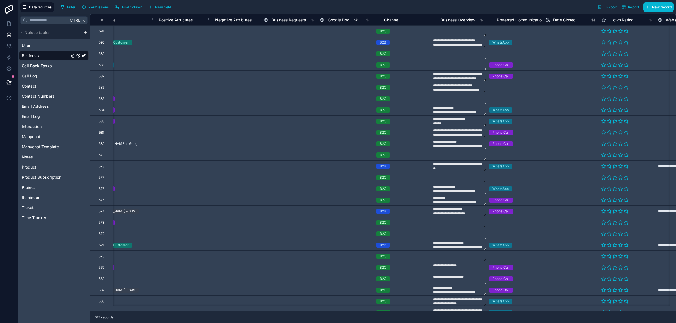
click at [451, 21] on span "Business Overview" at bounding box center [457, 20] width 35 height 6
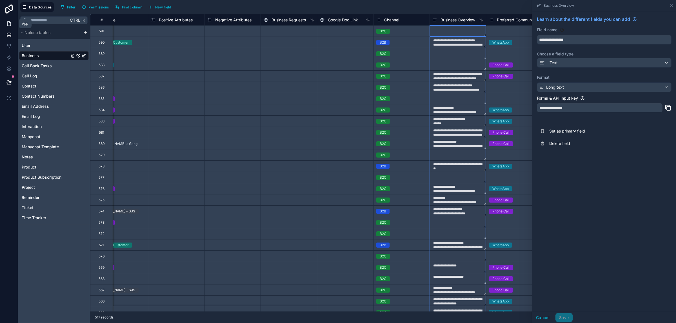
click at [8, 27] on link at bounding box center [9, 23] width 18 height 11
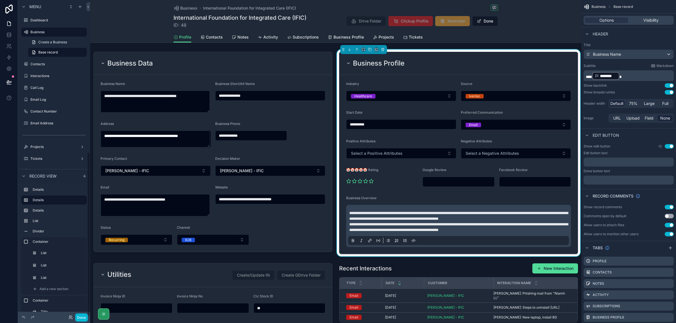
scroll to position [294, 0]
click at [57, 112] on label "Manychat Template" at bounding box center [52, 113] width 45 height 5
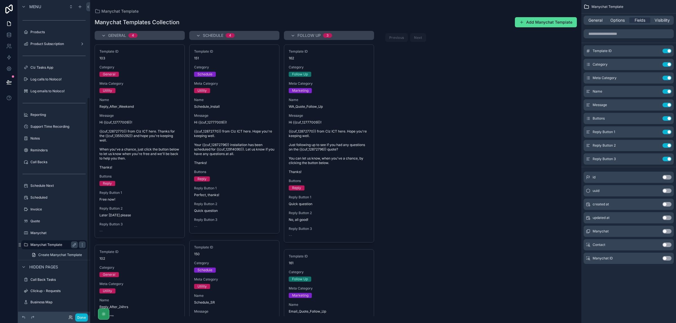
scroll to position [141, 0]
click at [144, 140] on div "scrollable content" at bounding box center [335, 161] width 491 height 323
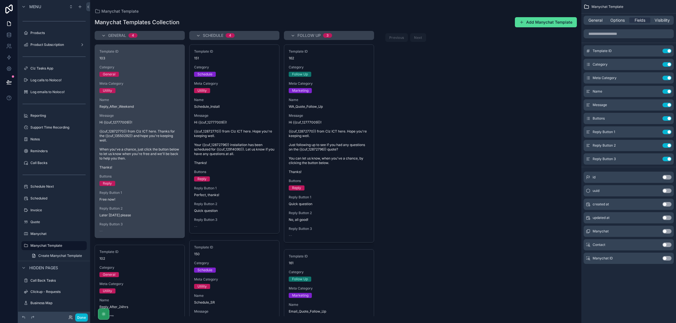
click at [144, 137] on span "Hi {{cuf_12777009}}! {{cuf_12872770}} from Ciz ICT here. Thanks for the {{cuf_1…" at bounding box center [139, 145] width 81 height 50
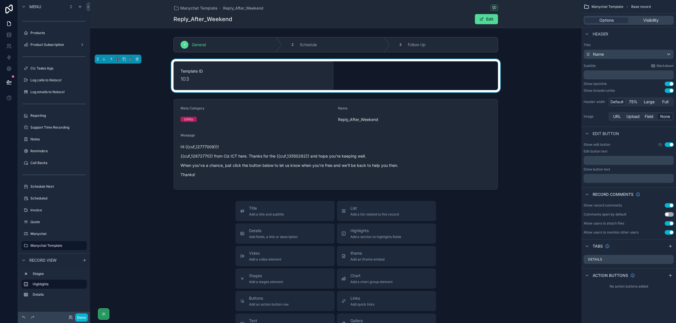
click at [671, 222] on button "Use setting" at bounding box center [669, 223] width 9 height 5
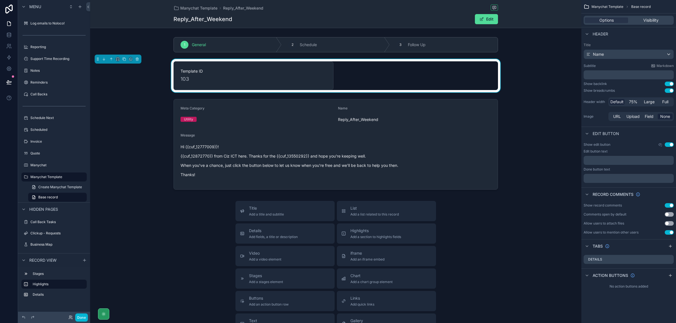
click at [671, 204] on button "Use setting" at bounding box center [669, 205] width 9 height 5
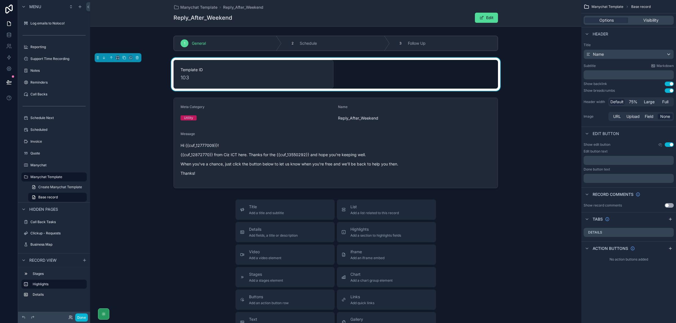
click at [671, 204] on button "Use setting" at bounding box center [669, 205] width 9 height 5
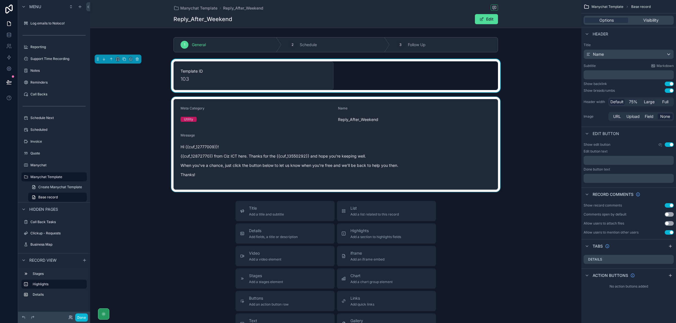
click at [339, 155] on div "scrollable content" at bounding box center [335, 144] width 491 height 95
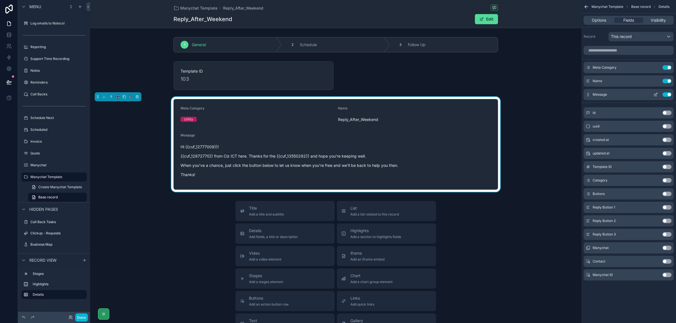
click at [654, 93] on icon "scrollable content" at bounding box center [655, 94] width 5 height 5
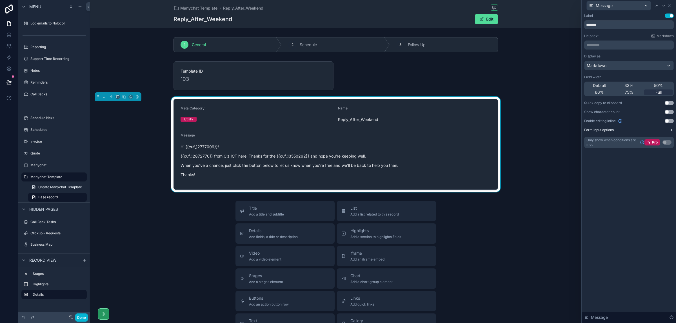
click at [672, 129] on icon at bounding box center [671, 130] width 5 height 5
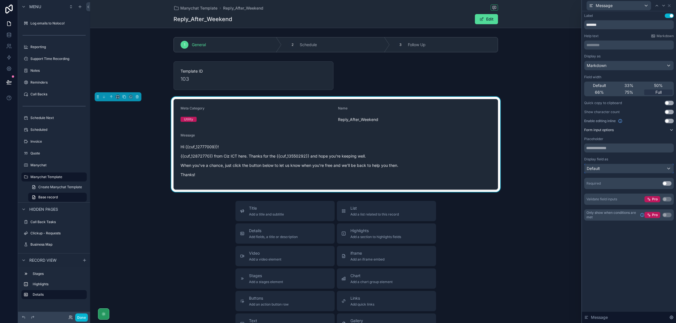
click at [669, 170] on div "Default" at bounding box center [628, 168] width 89 height 9
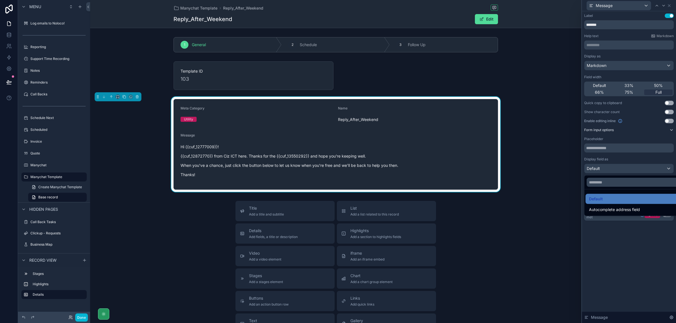
click at [633, 247] on div at bounding box center [629, 161] width 94 height 323
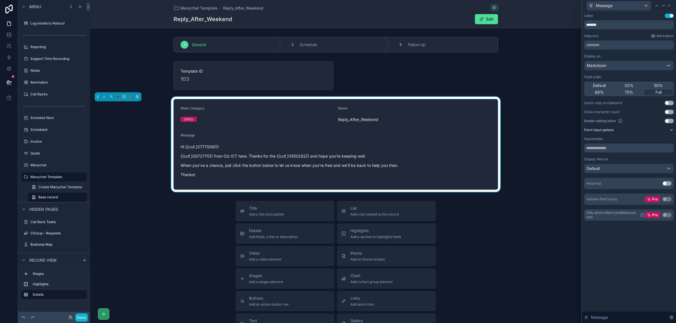
click at [243, 157] on p "{{cuf_12872770}} from Ciz ICT here. Thanks for the {{cuf_13550292}} and hope yo…" at bounding box center [336, 156] width 310 height 6
click at [672, 317] on icon at bounding box center [671, 317] width 5 height 5
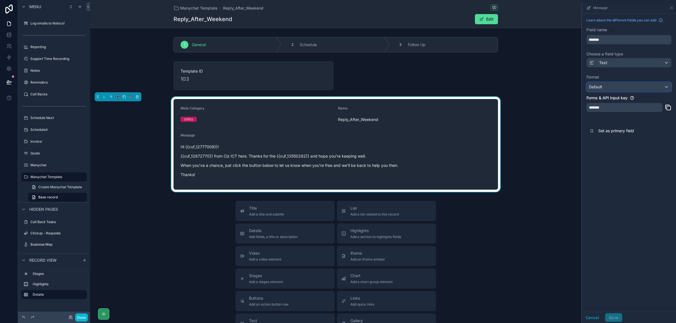
click at [668, 88] on div "Default" at bounding box center [629, 87] width 84 height 9
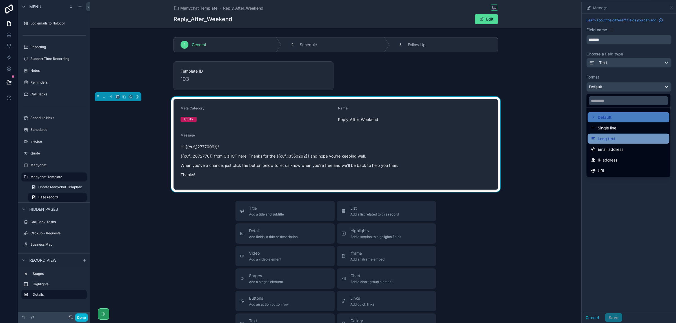
click at [622, 136] on div "Long text" at bounding box center [628, 138] width 75 height 7
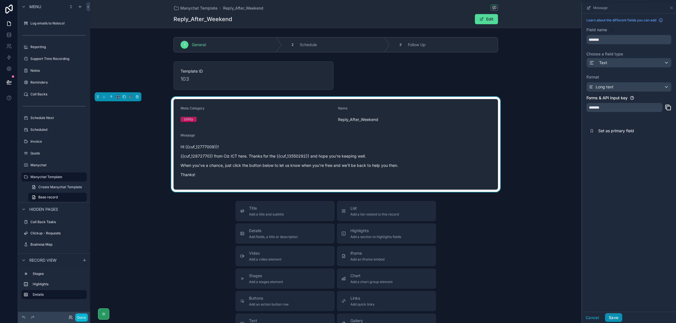
click at [618, 316] on button "Save" at bounding box center [613, 317] width 17 height 9
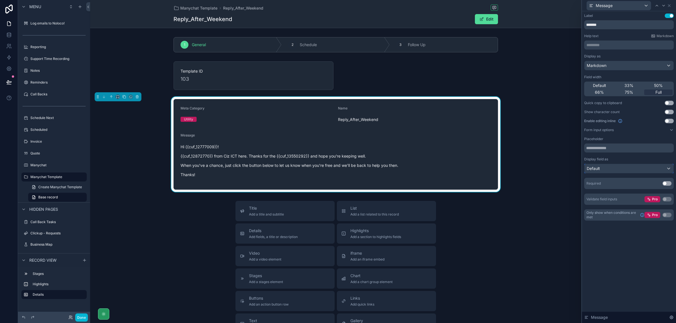
click at [670, 166] on div "Default" at bounding box center [628, 168] width 89 height 9
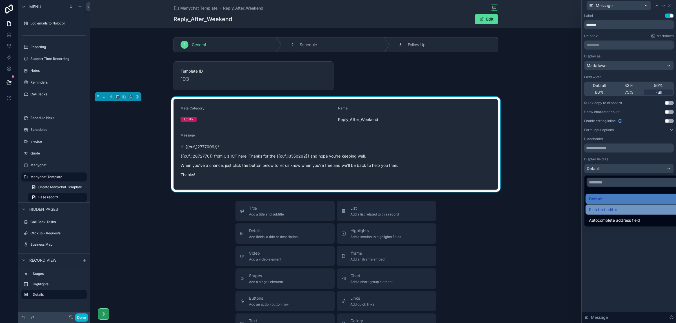
click at [624, 208] on div "Rich text editor" at bounding box center [635, 209] width 93 height 7
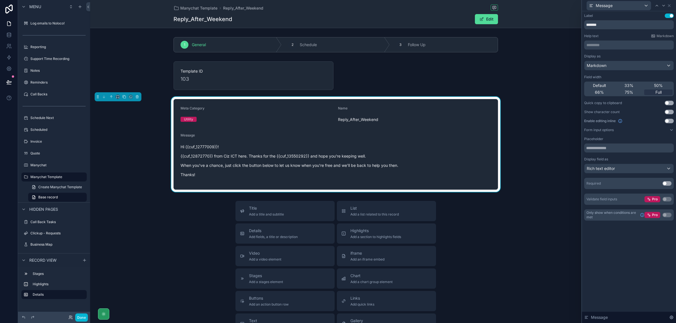
click at [242, 167] on p "When you've a chance, just click the button below to let us know when you're fr…" at bounding box center [336, 166] width 310 height 6
click at [249, 167] on p "When you've a chance, just click the button below to let us know when you're fr…" at bounding box center [336, 166] width 310 height 6
click at [479, 17] on span "scrollable content" at bounding box center [481, 19] width 5 height 5
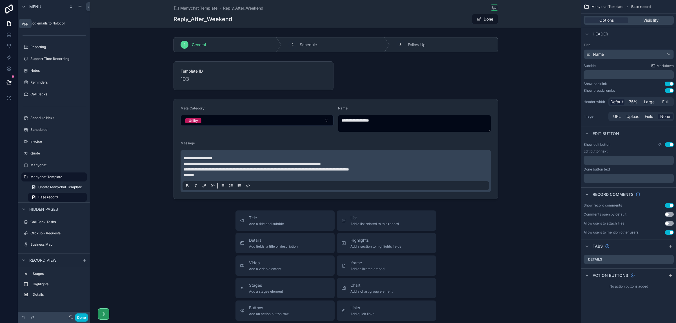
click at [11, 24] on icon at bounding box center [9, 24] width 6 height 6
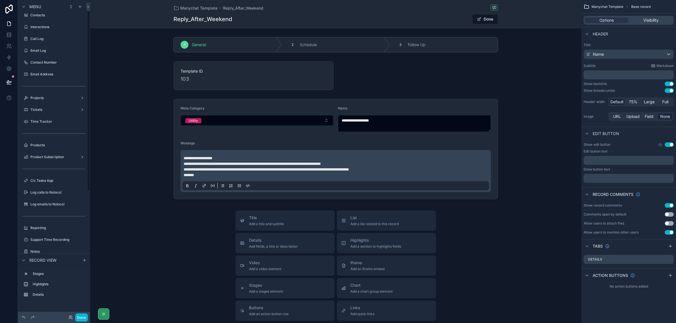
scroll to position [0, 0]
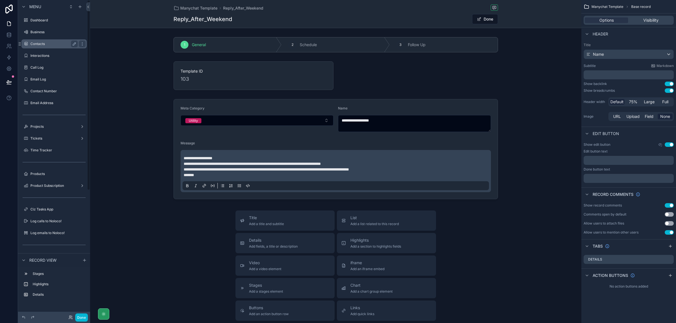
click at [55, 44] on label "Contacts" at bounding box center [52, 44] width 45 height 5
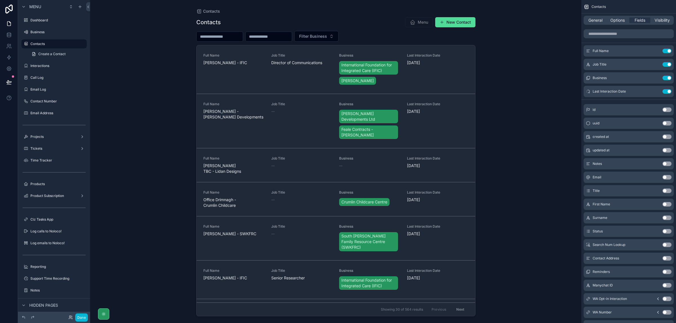
click at [239, 32] on div "scrollable content" at bounding box center [336, 158] width 288 height 317
click at [235, 37] on input "scrollable content" at bounding box center [220, 37] width 46 height 8
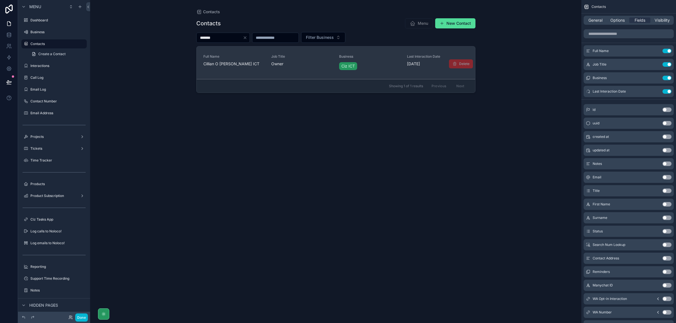
type input "*******"
click at [237, 61] on span "Cillian O [PERSON_NAME] ICT" at bounding box center [233, 64] width 61 height 6
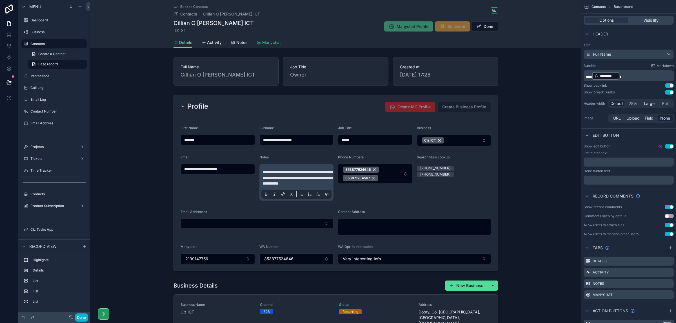
click at [268, 42] on span "Manychat" at bounding box center [271, 43] width 19 height 6
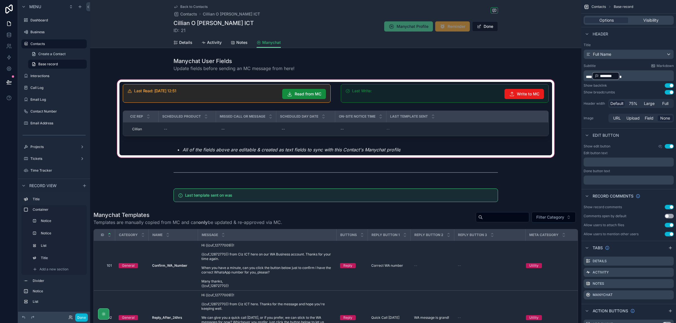
scroll to position [35, 0]
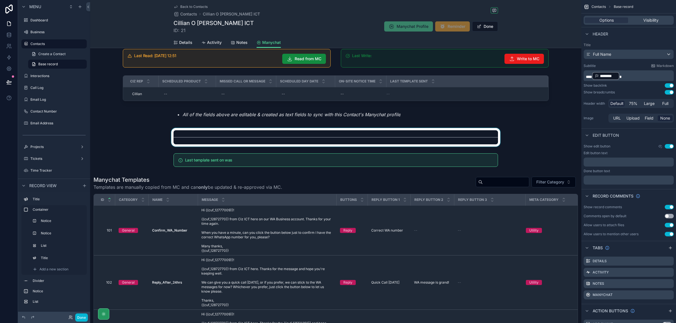
click at [422, 135] on div "scrollable content" at bounding box center [335, 137] width 491 height 19
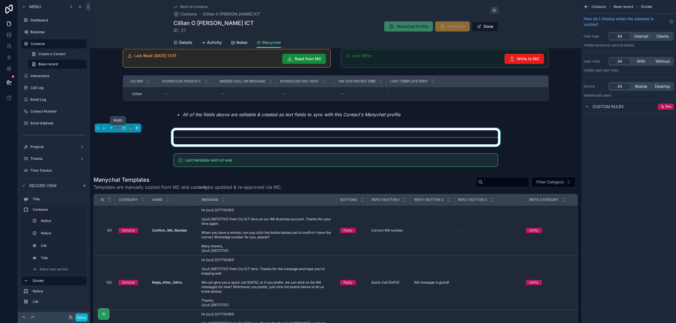
click at [118, 128] on icon "scrollable content" at bounding box center [118, 128] width 4 height 4
click at [133, 200] on span "Full width" at bounding box center [128, 203] width 17 height 7
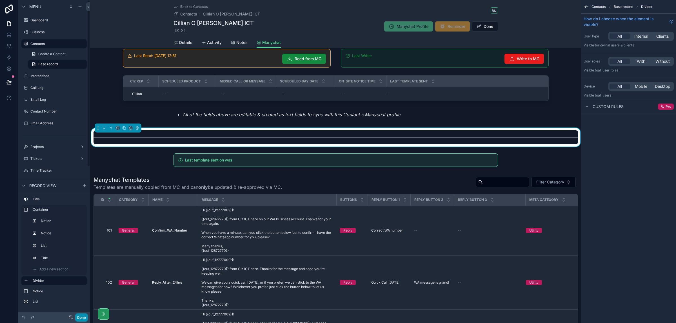
click at [79, 319] on button "Done" at bounding box center [81, 318] width 13 height 8
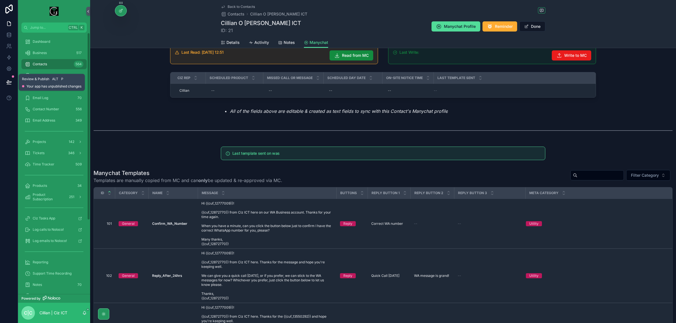
click at [9, 81] on icon at bounding box center [9, 82] width 6 height 6
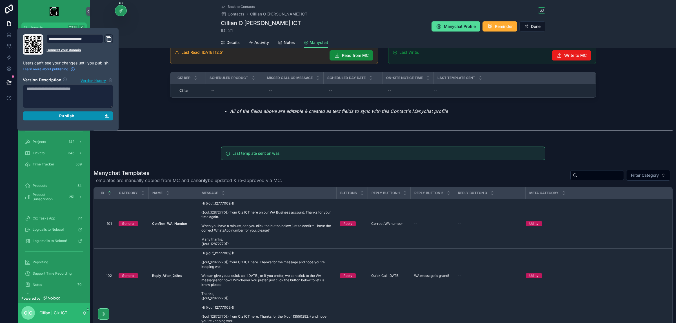
click at [90, 115] on div "Publish" at bounding box center [67, 116] width 83 height 5
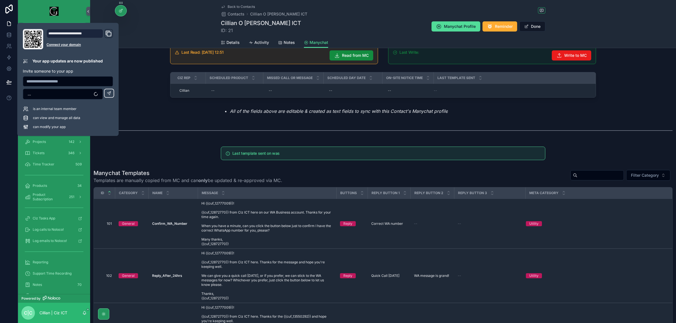
click at [154, 114] on div "Last Read: 31/08/2025 12:51 Read from MC Last Write: Write to MC CIz Rep Schedu…" at bounding box center [383, 80] width 586 height 74
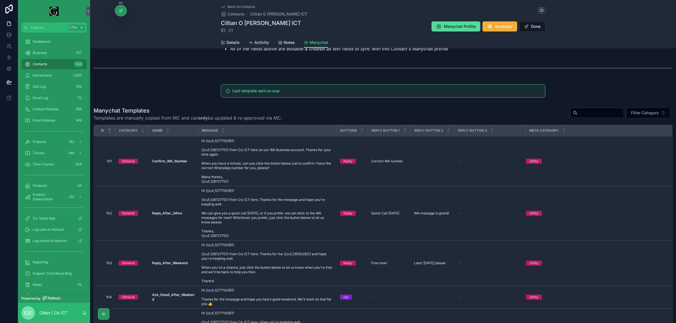
scroll to position [106, 0]
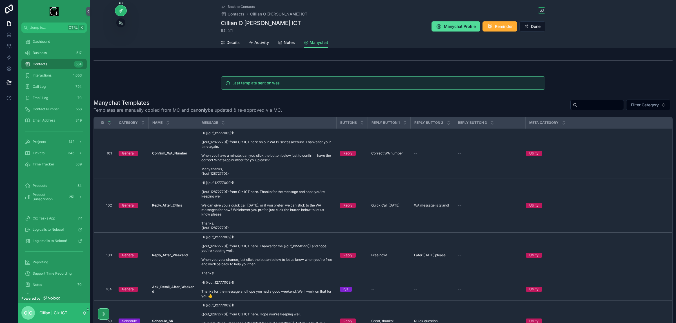
click at [122, 13] on icon at bounding box center [121, 10] width 5 height 5
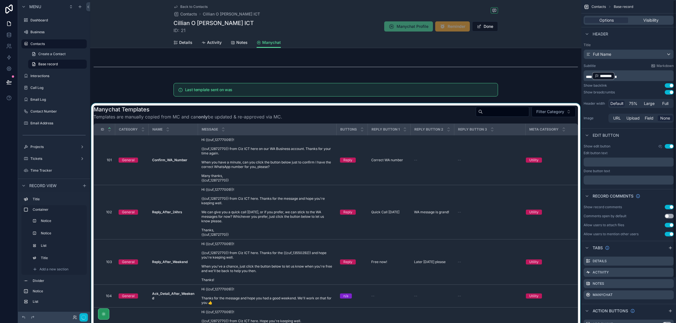
click at [433, 161] on div "scrollable content" at bounding box center [335, 236] width 491 height 266
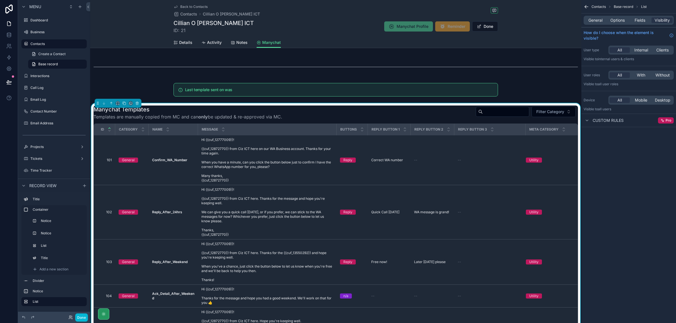
click at [641, 23] on div "General Options Fields Visibility" at bounding box center [629, 20] width 90 height 9
click at [641, 20] on span "Fields" at bounding box center [640, 20] width 11 height 6
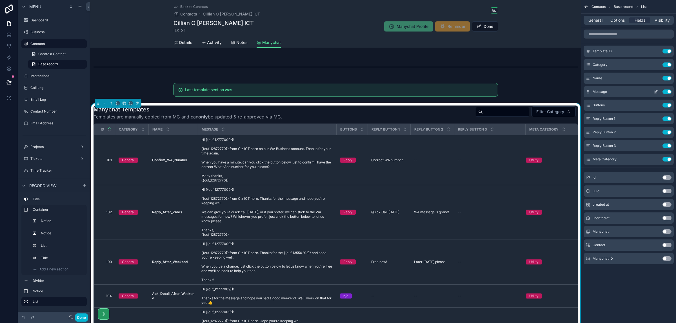
click at [656, 92] on icon "scrollable content" at bounding box center [655, 92] width 5 height 5
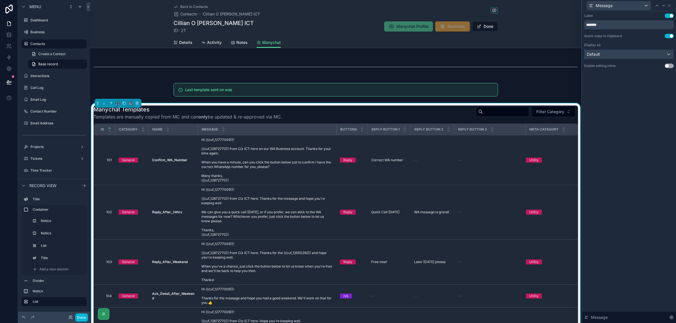
click at [668, 54] on div "Default" at bounding box center [628, 54] width 89 height 9
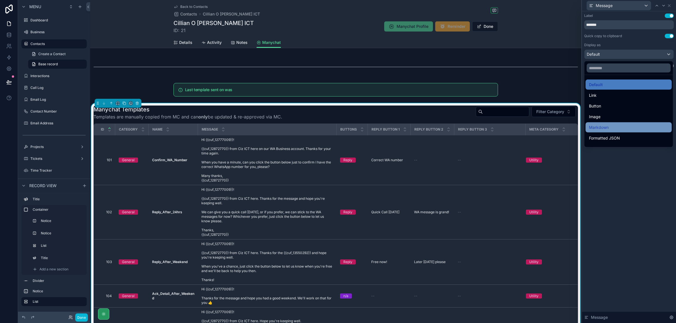
click at [620, 124] on div "Markdown" at bounding box center [628, 127] width 79 height 7
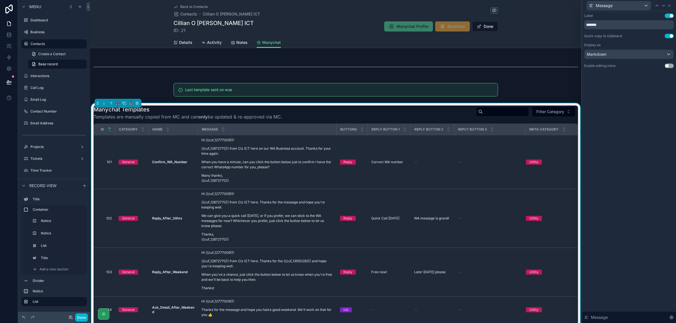
click at [668, 67] on button "Use setting" at bounding box center [669, 66] width 9 height 5
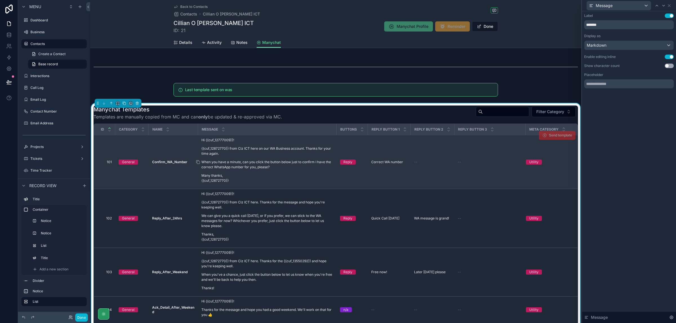
click at [244, 159] on div "Hi {{cuf_12777009}}! {{cuf_12872770}} from Ciz ICT here on our WA Business acco…" at bounding box center [267, 161] width 132 height 46
click at [243, 163] on p "When you have a minute, can you click the button below just to confirm I have t…" at bounding box center [267, 165] width 132 height 10
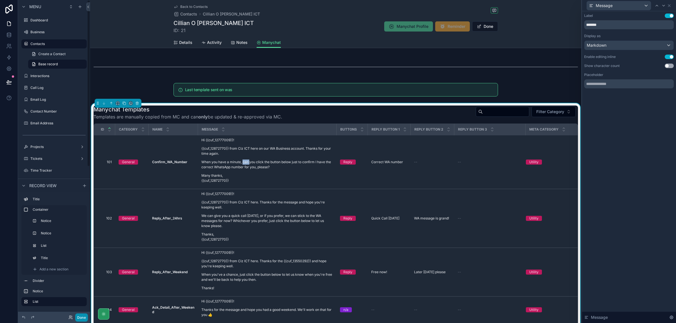
click at [83, 318] on button "Done" at bounding box center [81, 318] width 13 height 8
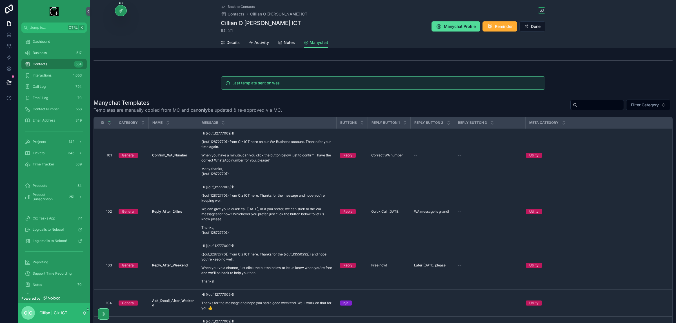
click at [82, 319] on div "C|C Cillian | Ciz ICT" at bounding box center [54, 313] width 72 height 20
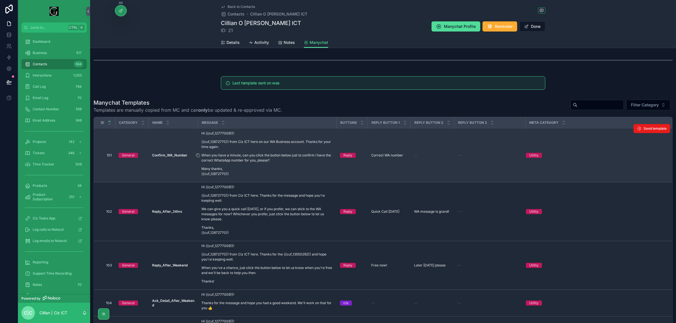
click at [253, 156] on p "When you have a minute, can you click the button below just to confirm I have t…" at bounding box center [267, 158] width 132 height 10
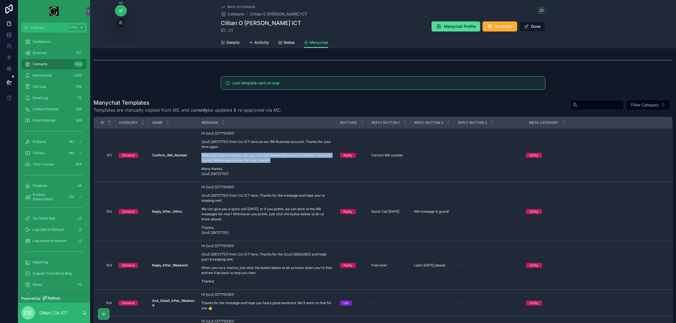
click at [122, 12] on icon at bounding box center [121, 10] width 5 height 5
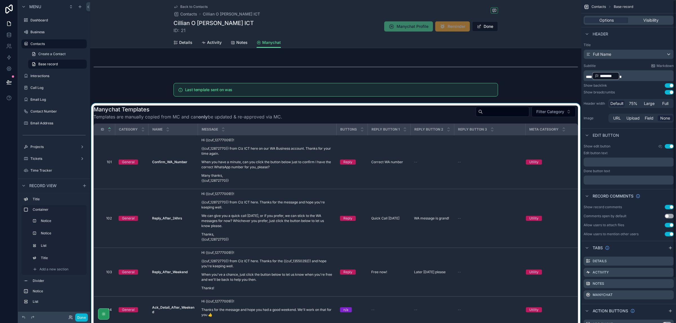
click at [293, 165] on div "scrollable content" at bounding box center [335, 236] width 491 height 266
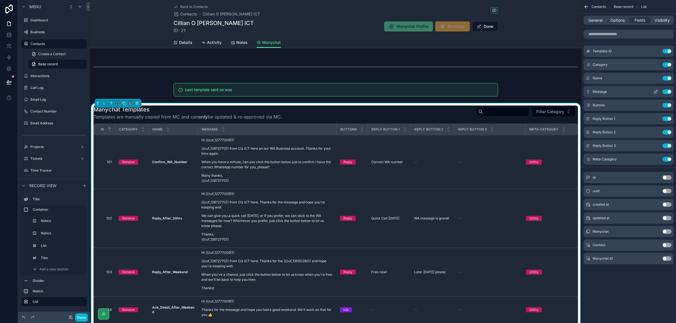
click at [656, 92] on icon "scrollable content" at bounding box center [655, 92] width 5 height 5
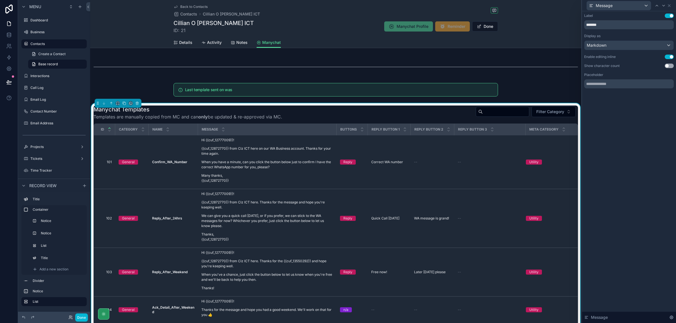
click at [670, 57] on button "Use setting" at bounding box center [669, 57] width 9 height 5
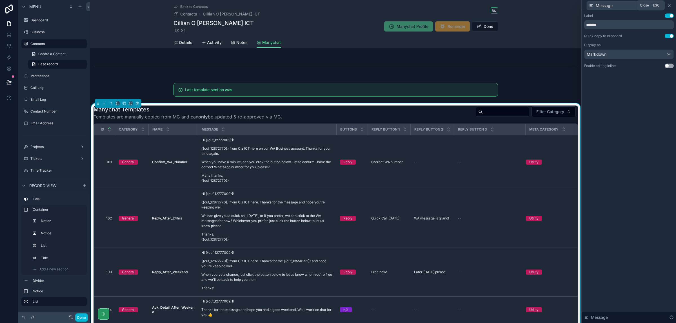
click at [670, 6] on icon at bounding box center [669, 6] width 2 height 2
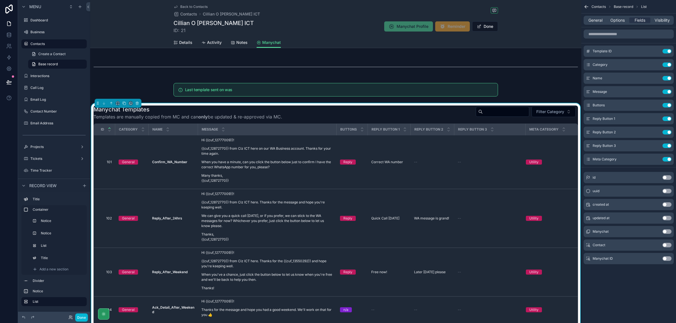
click at [584, 7] on icon "scrollable content" at bounding box center [587, 7] width 6 height 6
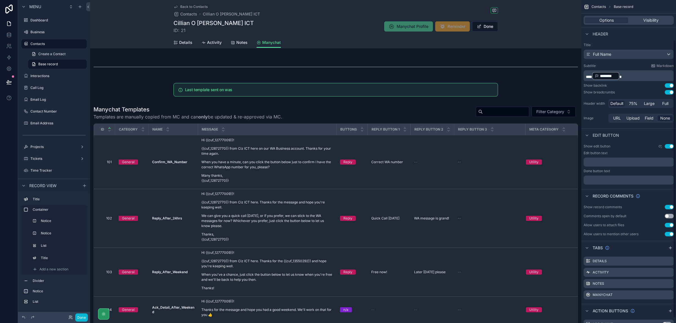
scroll to position [53, 0]
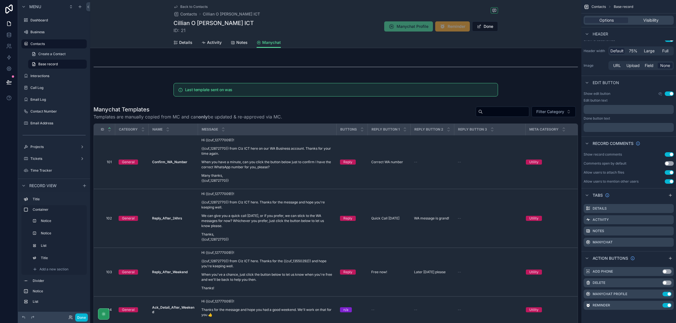
click at [671, 172] on button "Use setting" at bounding box center [669, 172] width 9 height 5
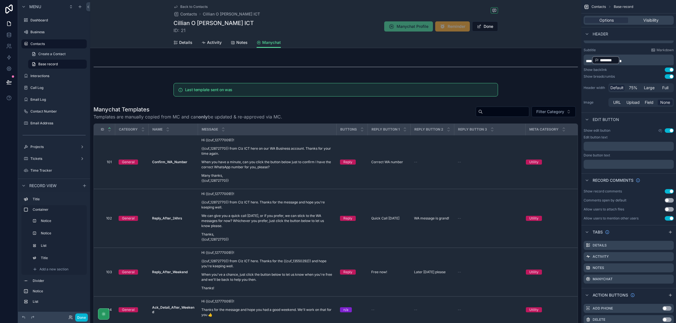
scroll to position [0, 0]
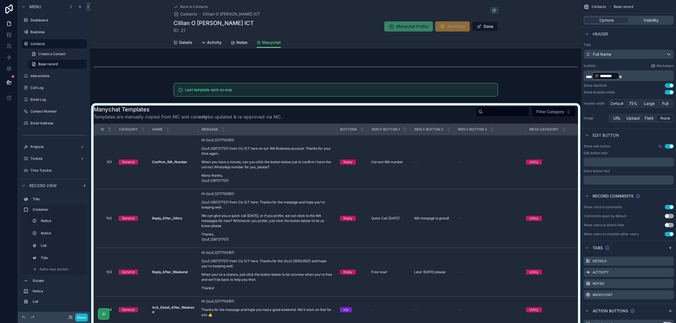
click at [382, 119] on div "scrollable content" at bounding box center [335, 236] width 491 height 266
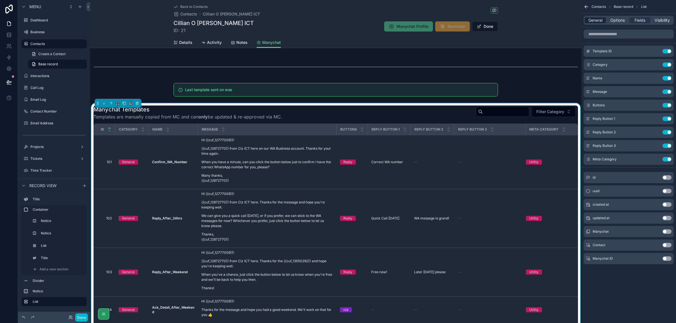
click at [597, 21] on span "General" at bounding box center [595, 20] width 14 height 6
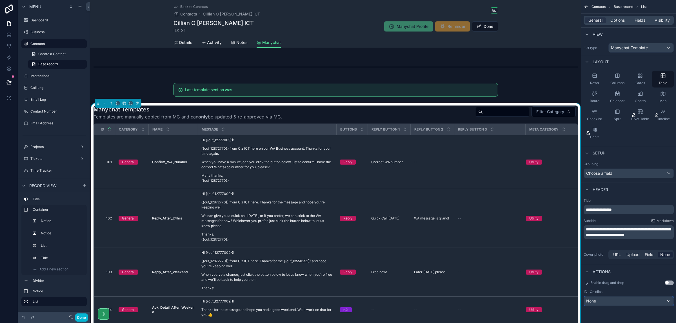
click at [670, 299] on div "None" at bounding box center [629, 301] width 90 height 9
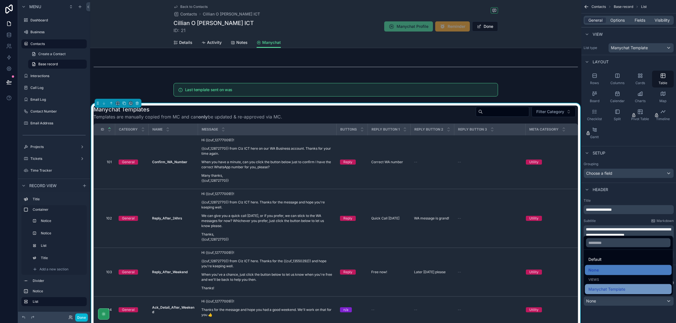
click at [620, 289] on span "Manychat Template" at bounding box center [606, 289] width 37 height 7
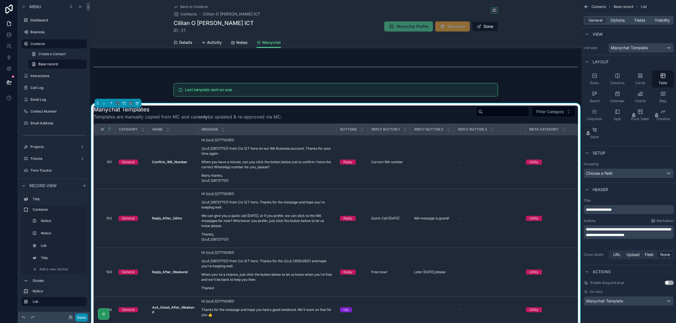
click at [81, 318] on button "Done" at bounding box center [81, 318] width 13 height 8
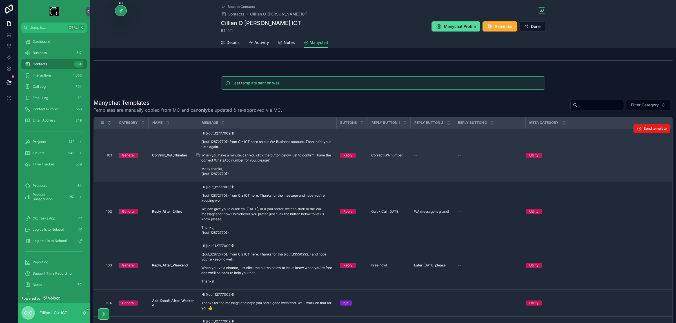
click at [246, 155] on p "When you have a minute, can you click the button below just to confirm I have t…" at bounding box center [267, 158] width 132 height 10
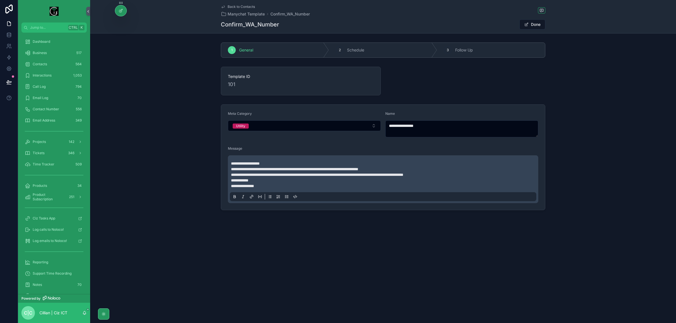
click at [239, 160] on div "**********" at bounding box center [383, 179] width 306 height 44
drag, startPoint x: 239, startPoint y: 162, endPoint x: 241, endPoint y: 164, distance: 3.2
click at [239, 162] on span "**********" at bounding box center [245, 164] width 29 height 4
click at [249, 167] on span "**********" at bounding box center [294, 169] width 127 height 4
click at [249, 165] on span "**********" at bounding box center [245, 164] width 29 height 4
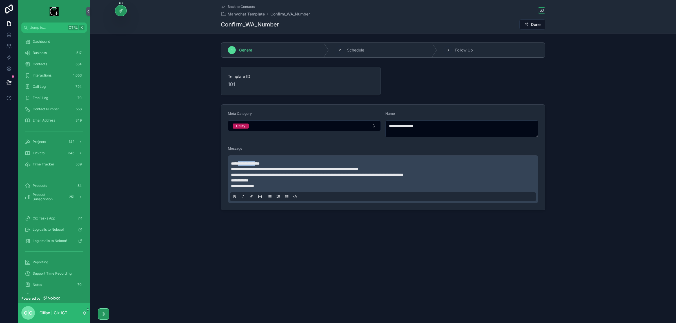
click at [249, 165] on span "**********" at bounding box center [245, 164] width 29 height 4
click at [296, 165] on p "**********" at bounding box center [384, 164] width 306 height 6
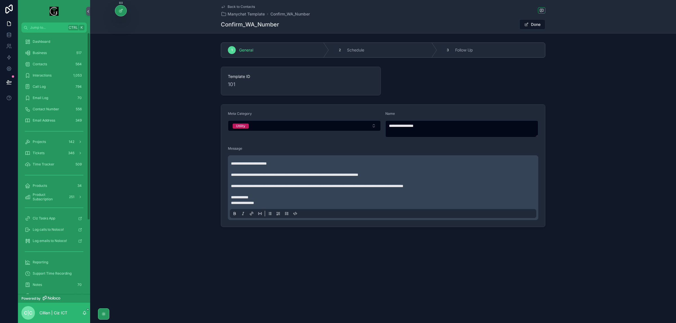
click at [244, 202] on span "**********" at bounding box center [242, 203] width 23 height 4
click at [244, 175] on span "**********" at bounding box center [294, 175] width 127 height 4
click at [395, 256] on div "**********" at bounding box center [383, 133] width 586 height 266
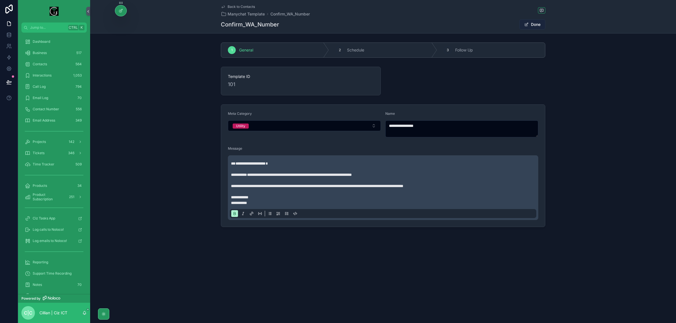
click at [534, 24] on button "Done" at bounding box center [532, 24] width 26 height 10
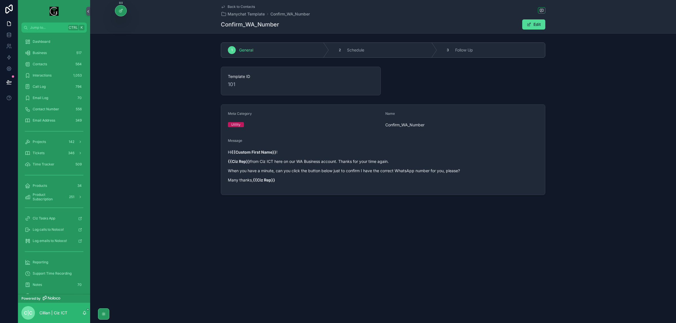
click at [236, 6] on span "Back to Contacts" at bounding box center [241, 7] width 27 height 5
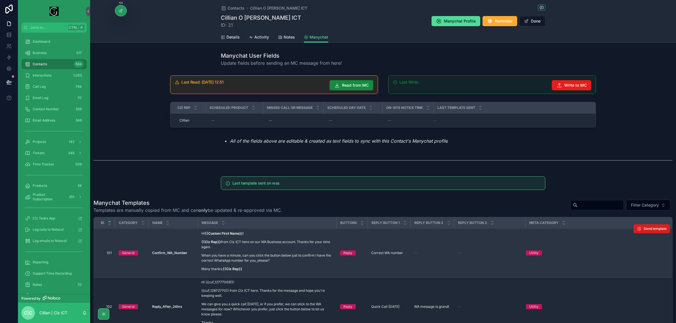
click at [644, 229] on span "Send template" at bounding box center [655, 229] width 23 height 5
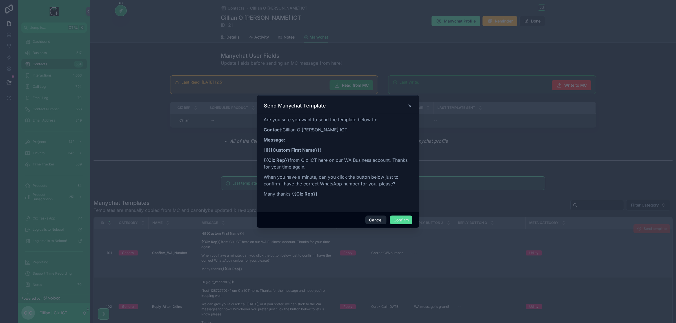
click at [375, 221] on button "Cancel" at bounding box center [375, 220] width 21 height 9
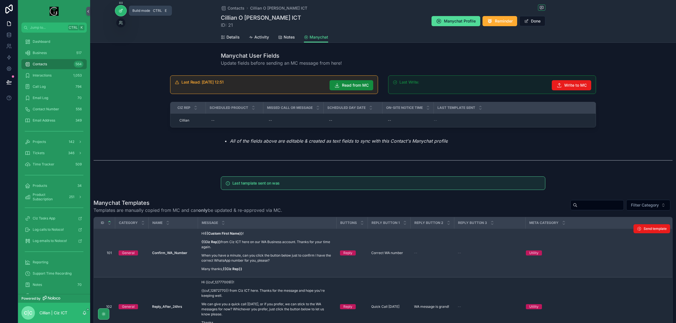
click at [119, 9] on icon at bounding box center [121, 10] width 5 height 5
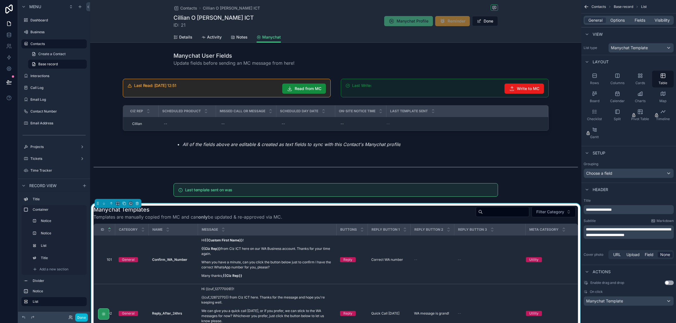
click at [418, 213] on div "Manychat Templates Templates are manually copied from MC and can only be update…" at bounding box center [336, 213] width 484 height 15
click at [620, 21] on span "Options" at bounding box center [617, 20] width 14 height 6
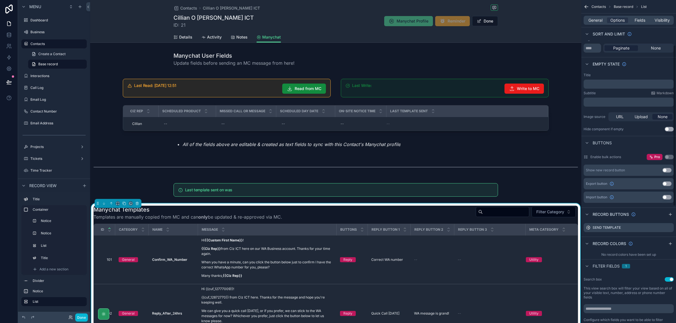
scroll to position [106, 0]
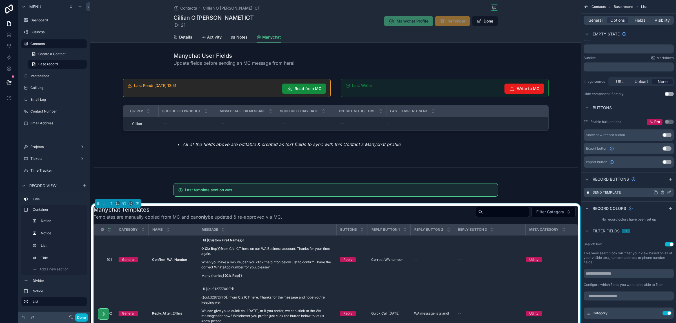
click at [668, 192] on icon "scrollable content" at bounding box center [669, 192] width 5 height 5
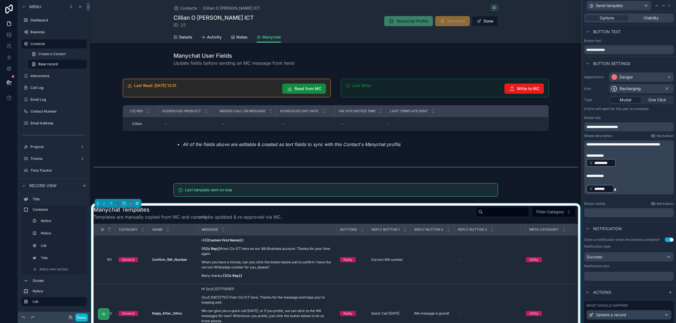
click at [622, 173] on p "﻿" at bounding box center [629, 171] width 86 height 6
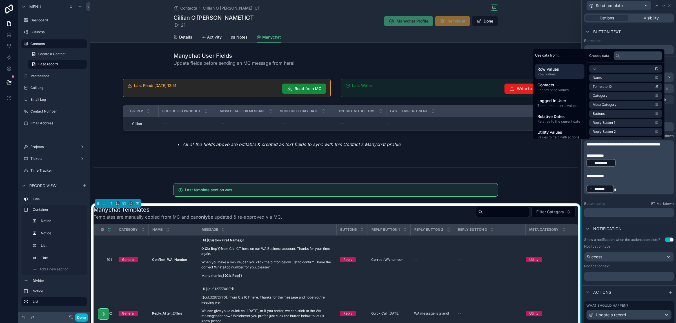
click at [616, 153] on p "﻿" at bounding box center [629, 150] width 86 height 6
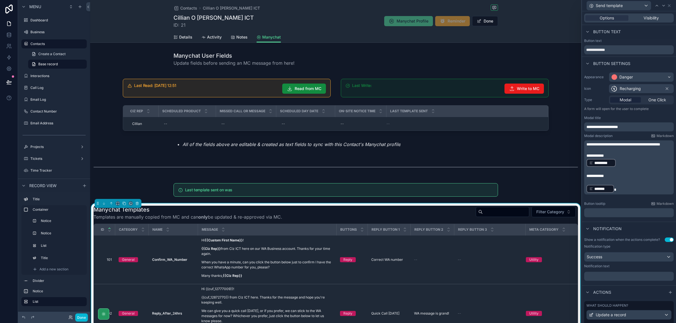
click at [620, 173] on p "﻿" at bounding box center [629, 171] width 86 height 6
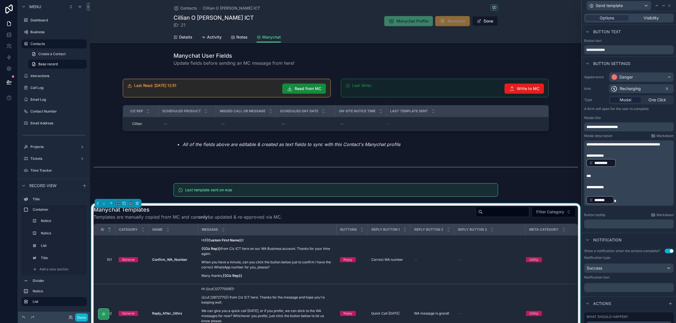
click at [631, 159] on p "**********" at bounding box center [629, 156] width 86 height 6
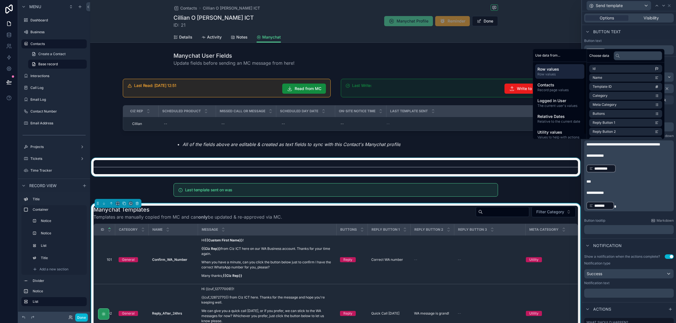
click at [526, 30] on div "Contacts Cillian O Driscoll - Ciz ICT Cillian O Driscoll - Ciz ICT ID: 21 Manyc…" at bounding box center [335, 21] width 491 height 43
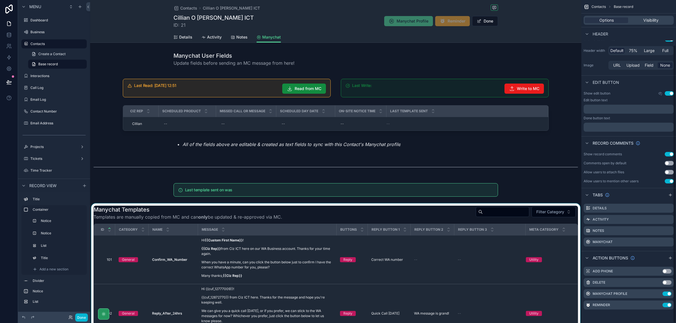
scroll to position [53, 0]
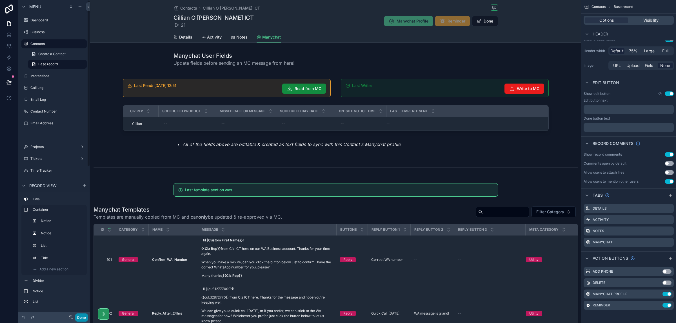
click at [81, 318] on button "Done" at bounding box center [81, 318] width 13 height 8
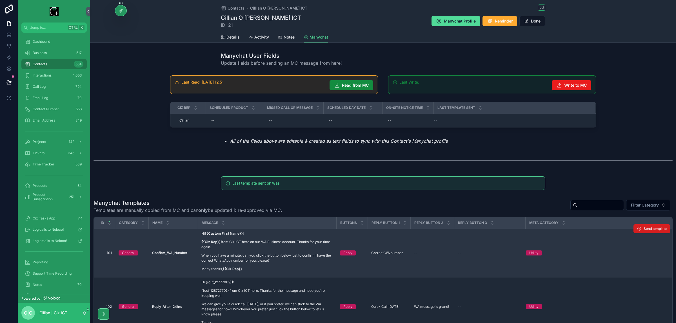
click at [646, 231] on span "Send template" at bounding box center [655, 229] width 23 height 5
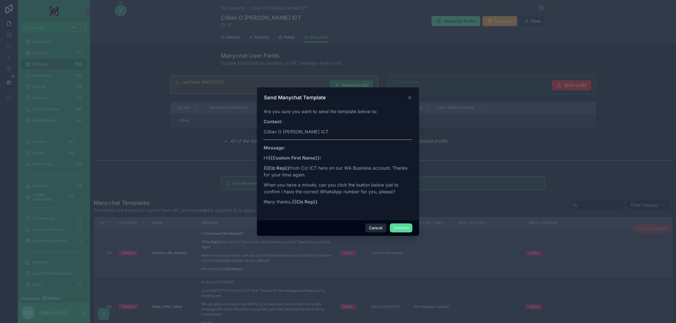
click at [371, 230] on button "Cancel" at bounding box center [375, 228] width 21 height 9
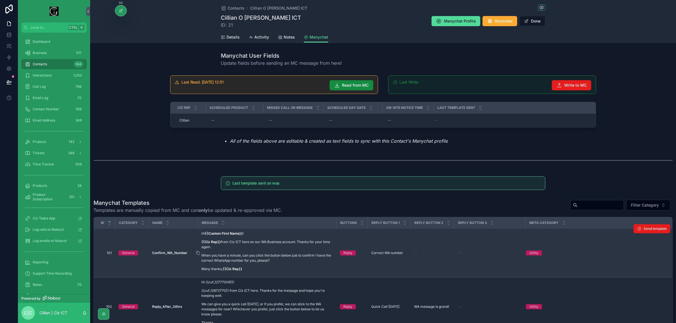
click at [264, 259] on p "When you have a minute, can you click the button below just to confirm I have t…" at bounding box center [267, 258] width 132 height 10
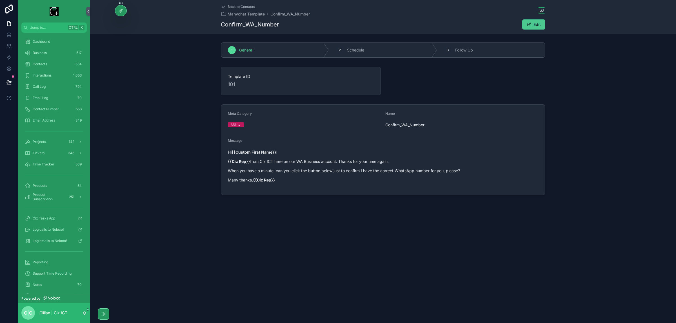
click at [540, 24] on button "Edit" at bounding box center [533, 24] width 23 height 10
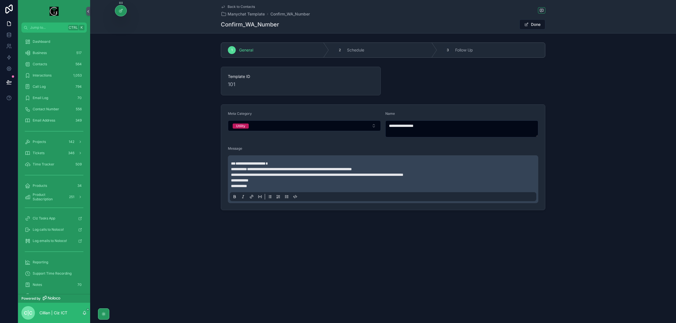
click at [282, 183] on p "**********" at bounding box center [384, 183] width 306 height 11
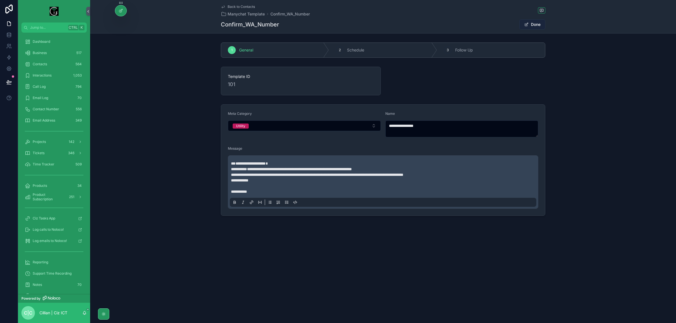
click at [537, 27] on button "Done" at bounding box center [532, 24] width 26 height 10
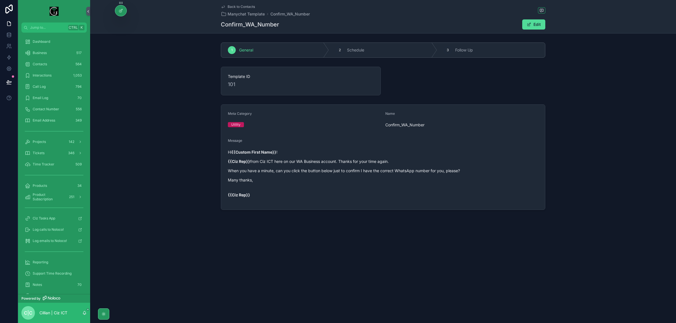
click at [226, 6] on link "Back to Contacts" at bounding box center [238, 7] width 34 height 5
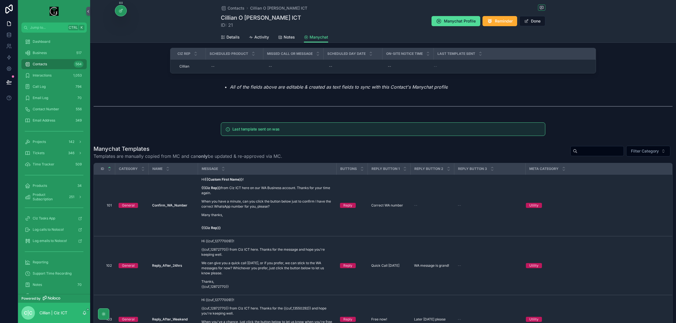
scroll to position [106, 0]
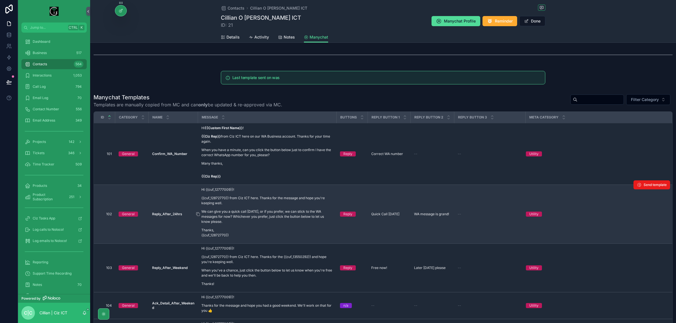
click at [279, 213] on p "We can give you a quick call today, or if you prefer, we can stick to the WA me…" at bounding box center [267, 216] width 132 height 15
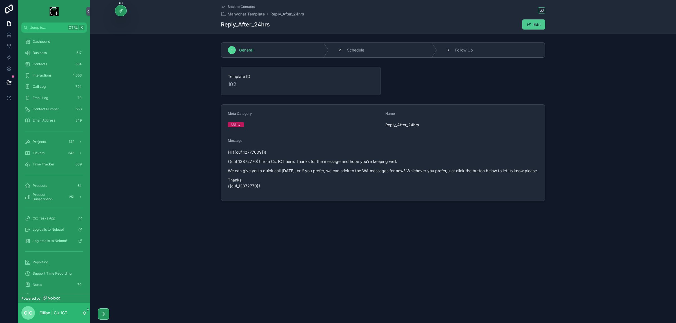
click at [534, 23] on button "Edit" at bounding box center [533, 24] width 23 height 10
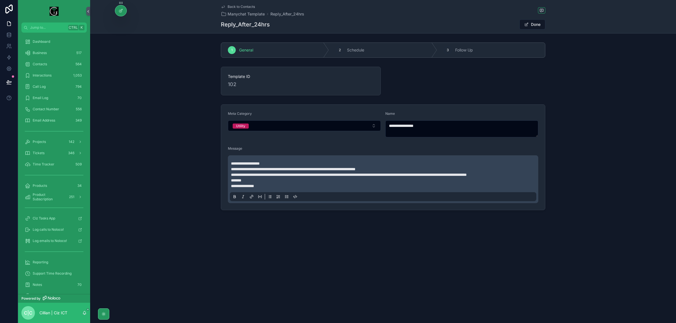
click at [222, 6] on icon "scrollable content" at bounding box center [223, 7] width 5 height 5
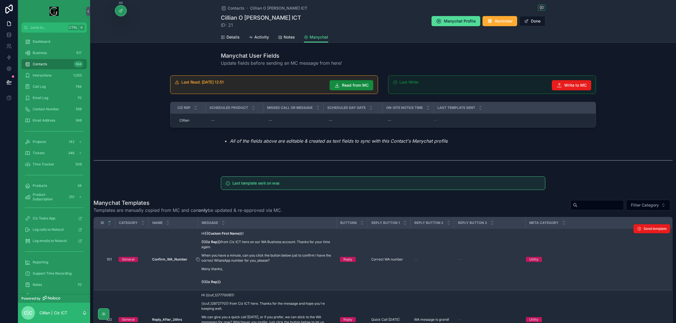
click at [252, 252] on div "Hi {{Custom First Name}} ! {{Ciz Rep}} from Ciz ICT here on our WA Business acc…" at bounding box center [267, 258] width 132 height 54
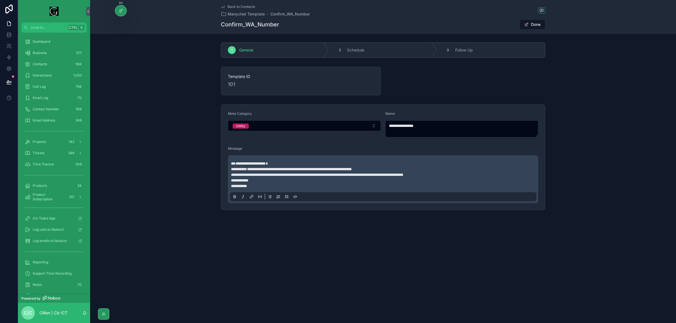
click at [288, 162] on p "**********" at bounding box center [384, 164] width 306 height 6
copy p "**********"
click at [227, 7] on link "Back to Contacts" at bounding box center [238, 7] width 34 height 5
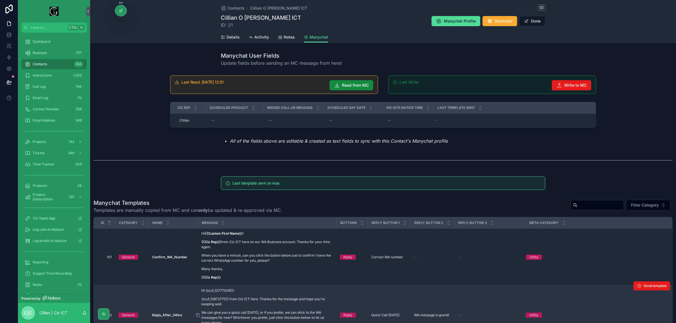
click at [276, 302] on p "{{cuf_12872770}} from Ciz ICT here. Thanks for the message and hope you're keep…" at bounding box center [267, 302] width 132 height 10
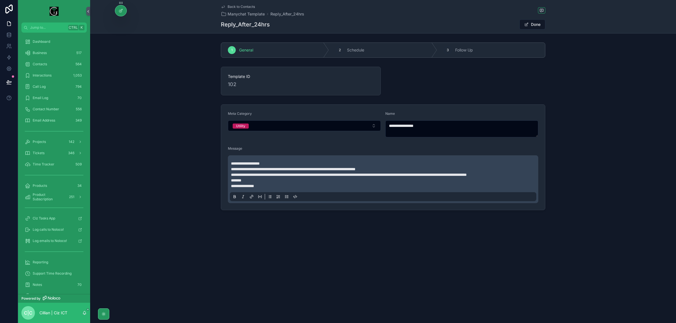
click at [277, 165] on p "**********" at bounding box center [384, 164] width 306 height 6
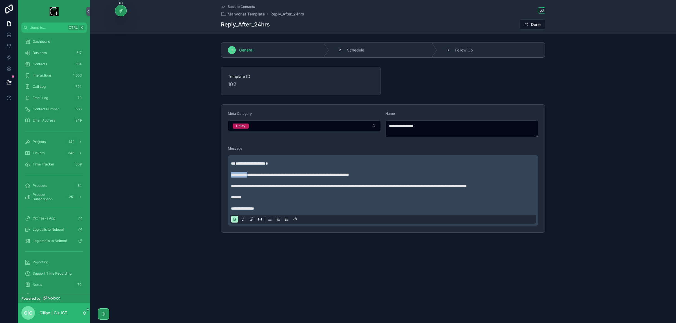
copy strong "**********"
click at [230, 6] on span "Back to Contacts" at bounding box center [241, 7] width 27 height 5
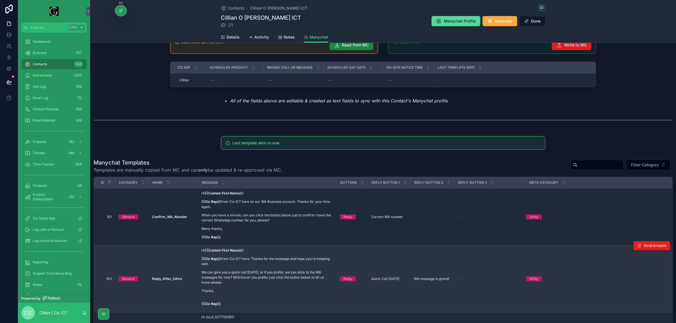
scroll to position [141, 0]
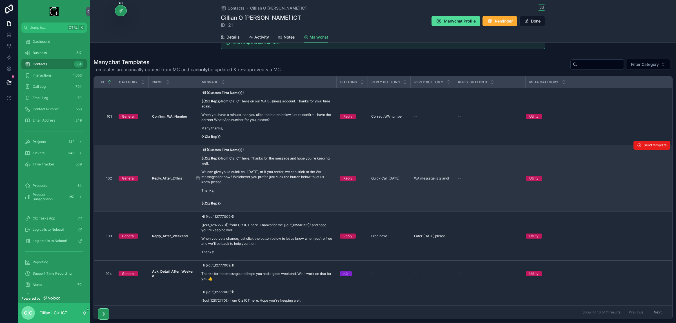
click at [242, 190] on p "Thanks," at bounding box center [267, 190] width 132 height 5
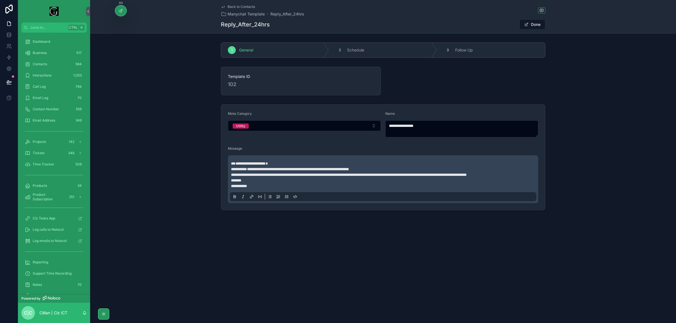
click at [269, 196] on div "**********" at bounding box center [383, 179] width 306 height 44
click at [268, 189] on p "**********" at bounding box center [384, 186] width 306 height 6
click at [285, 189] on p "**********" at bounding box center [384, 186] width 306 height 6
click at [226, 6] on link "Back to Contacts" at bounding box center [238, 7] width 34 height 5
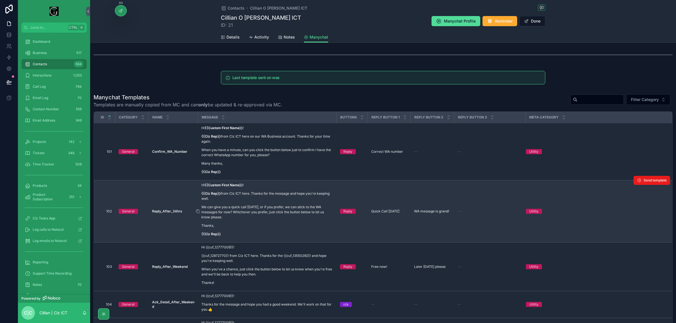
scroll to position [35, 0]
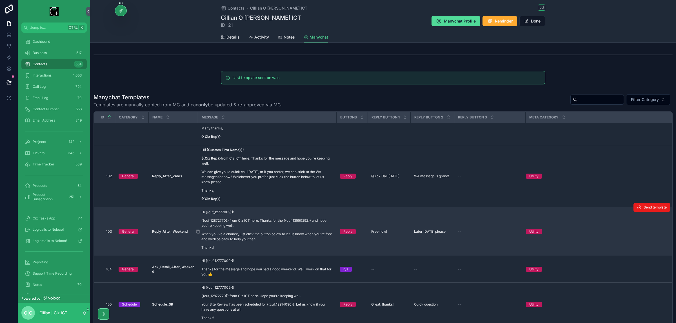
click at [286, 232] on p "When you've a chance, just click the button below to let us know when you're fr…" at bounding box center [267, 237] width 132 height 10
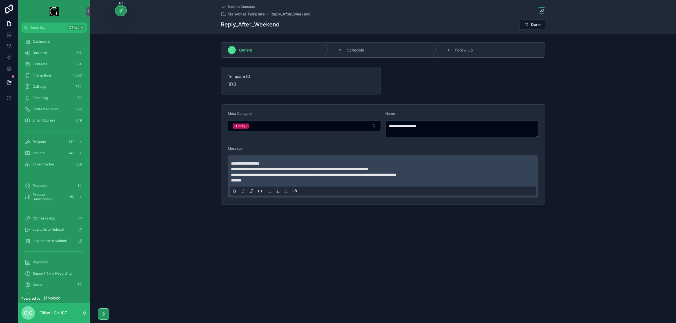
click at [275, 166] on p "**********" at bounding box center [384, 164] width 306 height 6
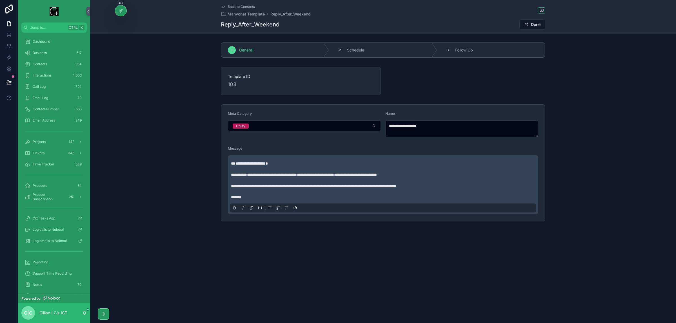
click at [227, 6] on link "Back to Contacts" at bounding box center [238, 7] width 34 height 5
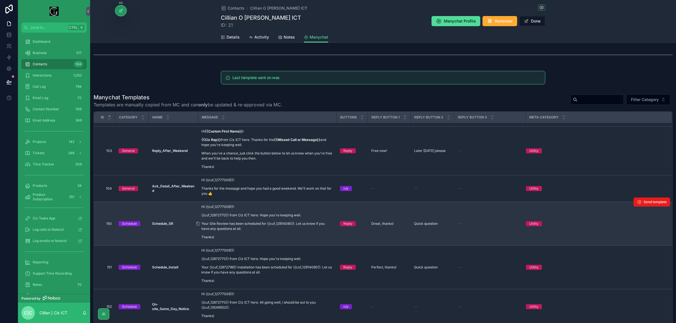
scroll to position [106, 0]
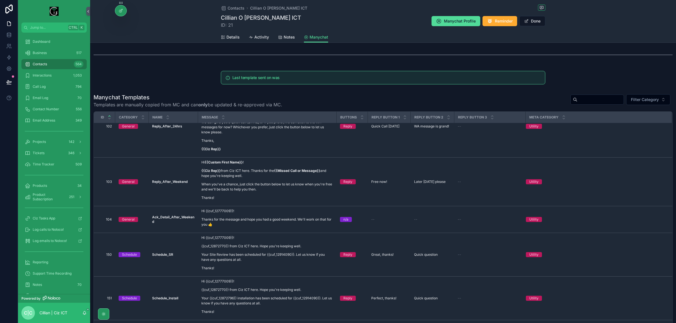
drag, startPoint x: 196, startPoint y: 117, endPoint x: 199, endPoint y: 116, distance: 2.9
click at [199, 116] on tr "ID Category Name Message Buttons Reply Button 1 Reply Button 2 Reply Button 3 M…" at bounding box center [383, 118] width 578 height 12
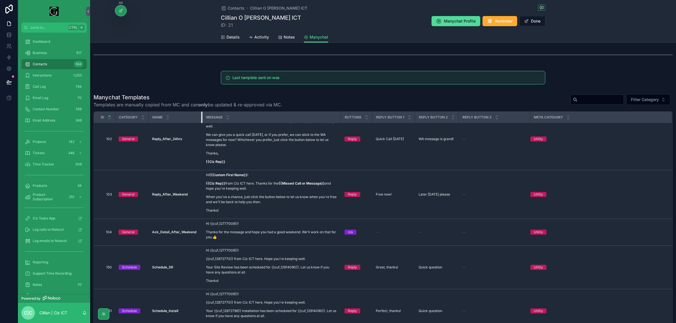
drag, startPoint x: 196, startPoint y: 117, endPoint x: 201, endPoint y: 116, distance: 4.6
click at [201, 116] on div "scrollable content" at bounding box center [202, 117] width 2 height 11
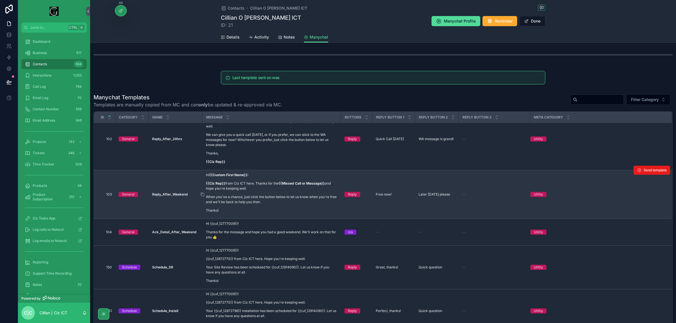
scroll to position [108, 0]
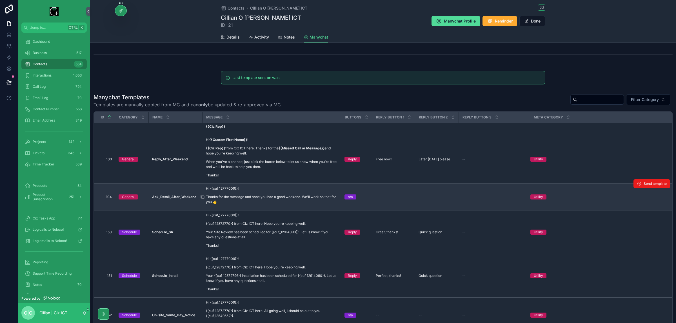
click at [268, 195] on p "Thanks for the message and hope you had a good weekend. We'll work on that for …" at bounding box center [272, 200] width 132 height 10
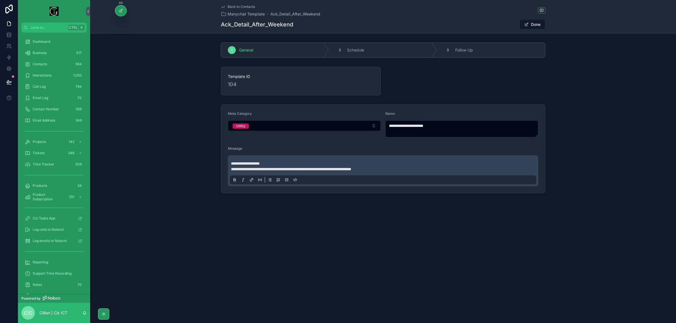
click at [273, 160] on div "**********" at bounding box center [383, 170] width 306 height 27
click at [274, 163] on p "**********" at bounding box center [384, 164] width 306 height 6
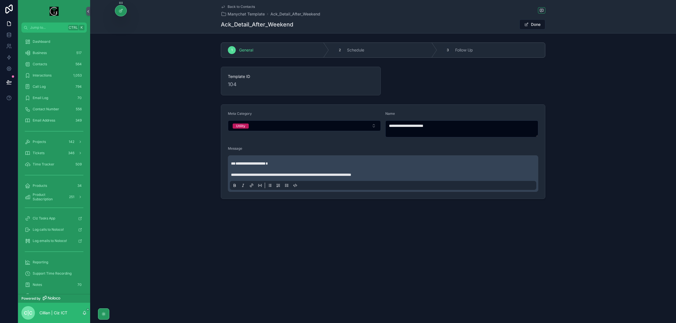
click at [228, 6] on span "Back to Contacts" at bounding box center [241, 7] width 27 height 5
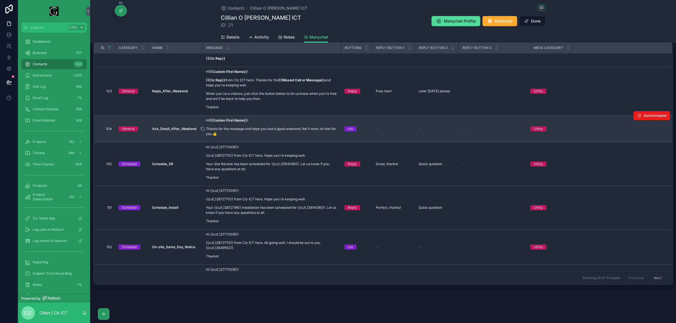
scroll to position [141, 0]
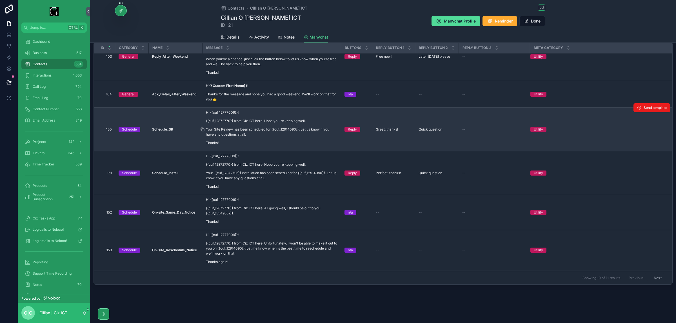
click at [259, 125] on div "Hi {{cuf_12777009}}! {{cuf_12872770}} from Ciz ICT here. Hope you're keeping we…" at bounding box center [272, 127] width 132 height 35
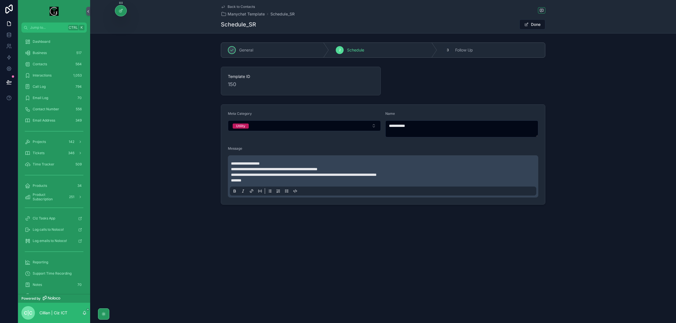
click at [280, 162] on p "**********" at bounding box center [384, 164] width 306 height 6
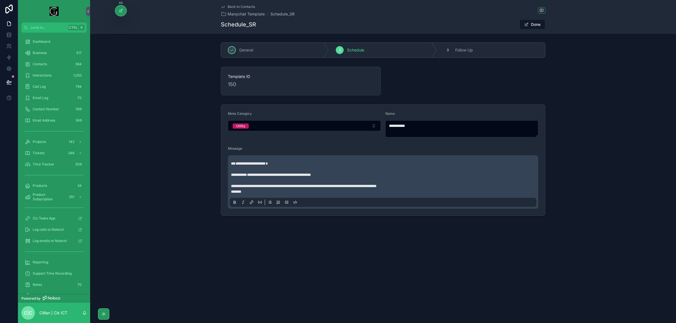
click at [325, 186] on span "**********" at bounding box center [304, 186] width 146 height 4
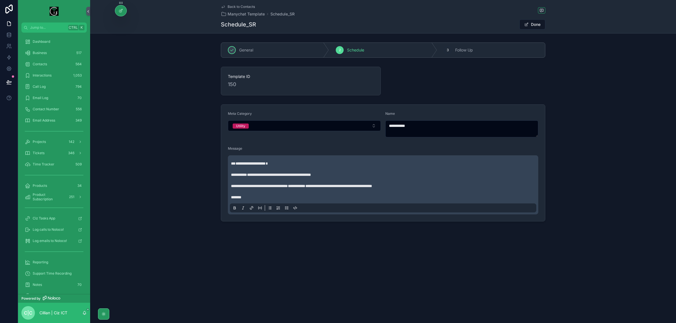
click at [230, 6] on span "Back to Contacts" at bounding box center [241, 7] width 27 height 5
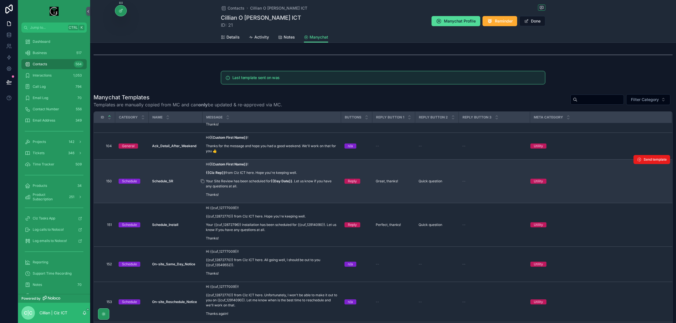
scroll to position [176, 0]
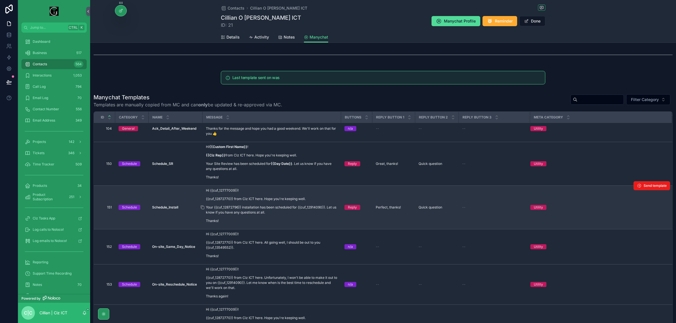
click at [266, 202] on div "Hi {{cuf_12777009}}! {{cuf_12872770}} from Ciz ICT here. Hope you're keeping we…" at bounding box center [272, 205] width 132 height 35
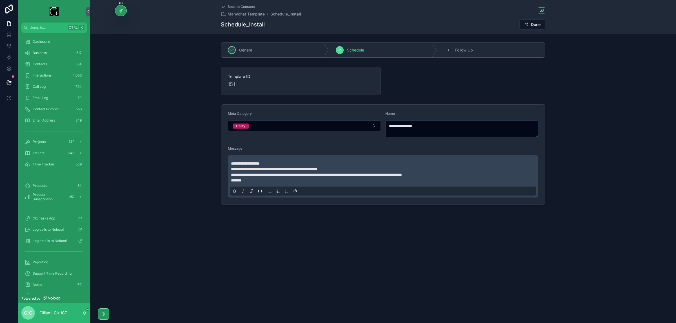
click at [273, 159] on div "**********" at bounding box center [383, 176] width 306 height 38
click at [272, 164] on p "**********" at bounding box center [384, 164] width 306 height 6
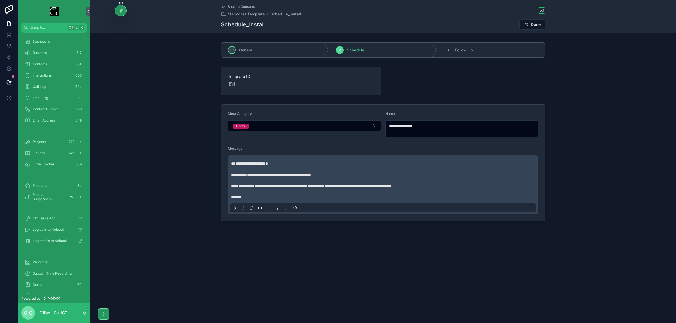
click at [180, 100] on div "**********" at bounding box center [383, 132] width 586 height 184
click at [235, 6] on span "Back to Contacts" at bounding box center [241, 7] width 27 height 5
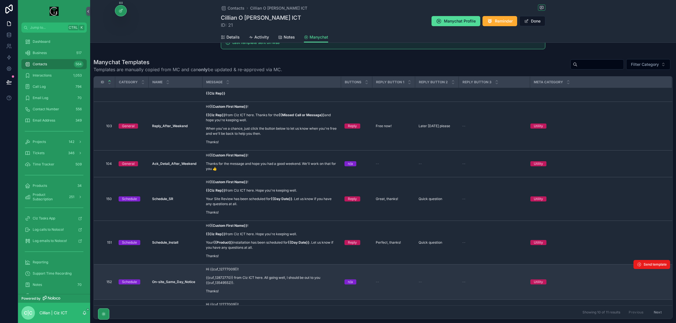
scroll to position [176, 0]
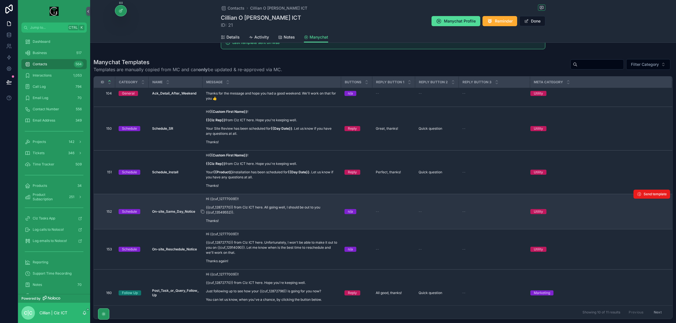
click at [286, 209] on p "{{cuf_12872770}} from Ciz ICT here. All going well, I should be out to you {{cu…" at bounding box center [272, 210] width 132 height 10
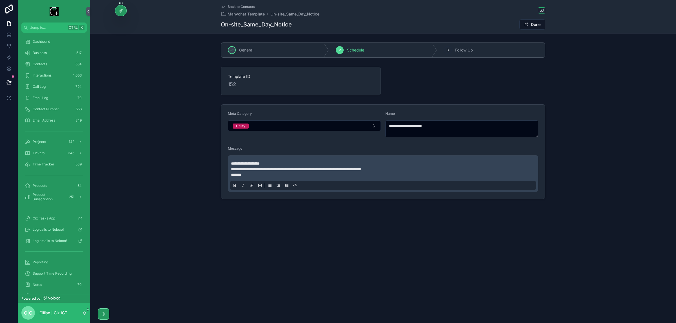
click at [271, 164] on p "**********" at bounding box center [384, 164] width 306 height 6
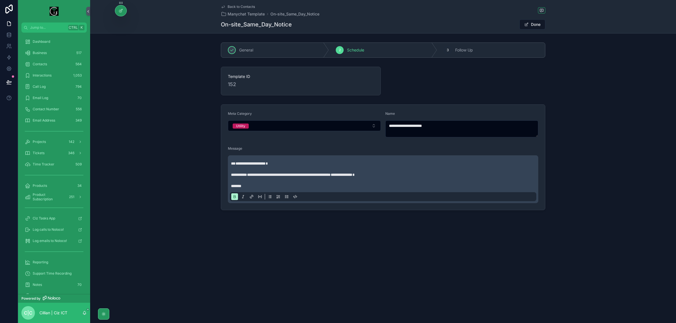
click at [199, 120] on div "**********" at bounding box center [383, 157] width 586 height 110
click at [237, 6] on span "Back to Contacts" at bounding box center [241, 7] width 27 height 5
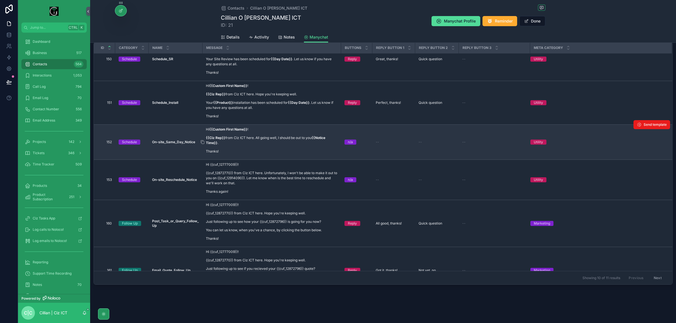
scroll to position [234, 0]
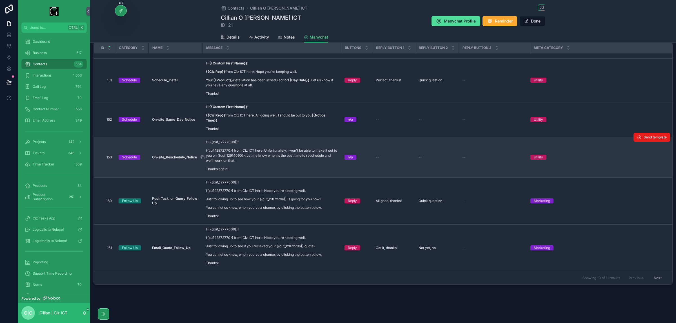
click at [271, 152] on p "{{cuf_12872770}} from Ciz ICT here. Unfortunately, I won't be able to make it o…" at bounding box center [272, 155] width 132 height 15
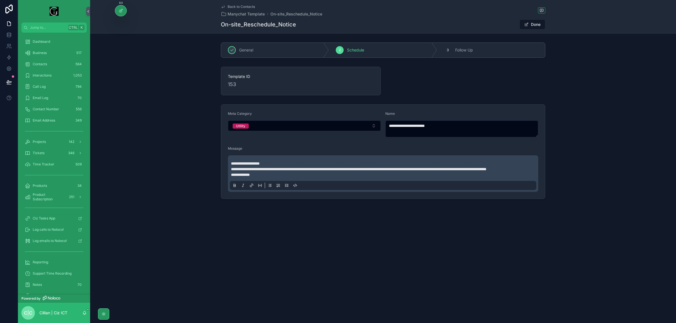
click at [279, 164] on p "**********" at bounding box center [384, 164] width 306 height 6
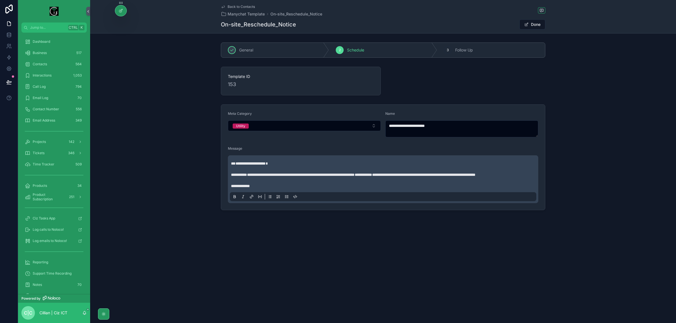
click at [229, 6] on span "Back to Contacts" at bounding box center [241, 7] width 27 height 5
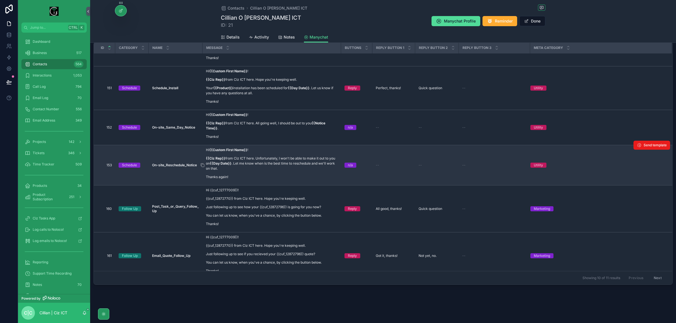
scroll to position [234, 0]
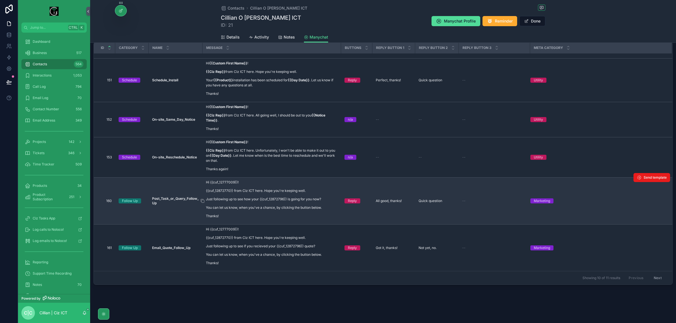
click at [259, 193] on p "{{cuf_12872770}} from Ciz ICT here. Hope you're keeping well." at bounding box center [264, 190] width 116 height 5
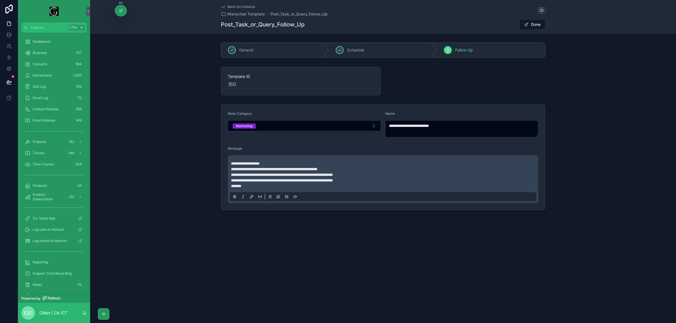
click at [275, 164] on p "**********" at bounding box center [384, 164] width 306 height 6
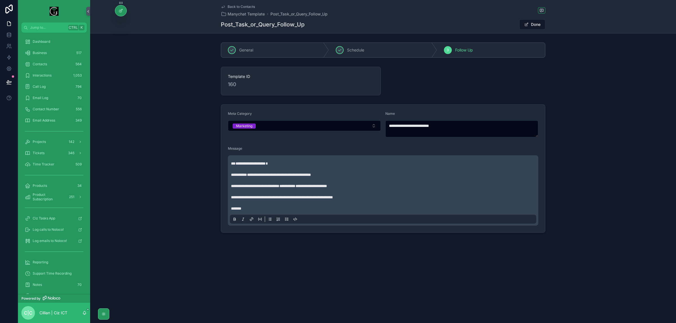
click at [218, 103] on div "**********" at bounding box center [383, 168] width 586 height 133
click at [226, 6] on link "Back to Contacts" at bounding box center [238, 7] width 34 height 5
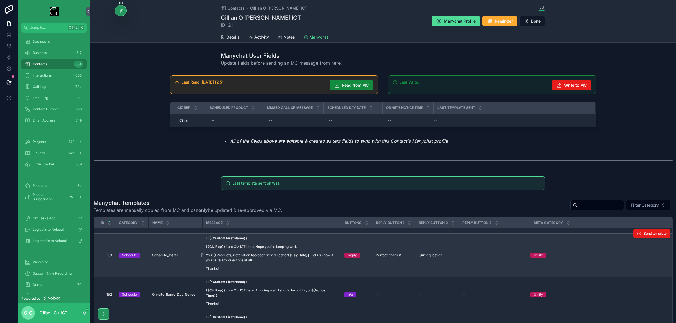
scroll to position [175, 0]
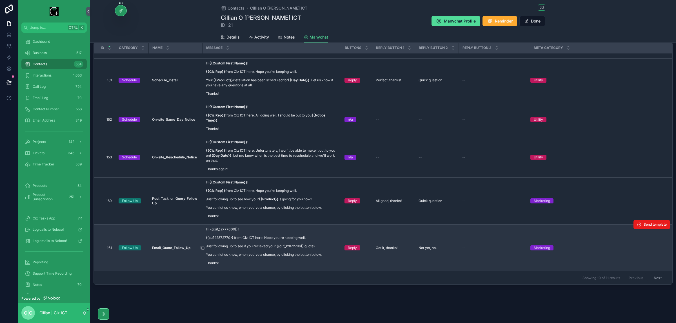
click at [271, 235] on div "Hi {{cuf_12777009}}! {{cuf_12872770}} from Ciz ICT here. Hope you're keeping we…" at bounding box center [264, 246] width 116 height 39
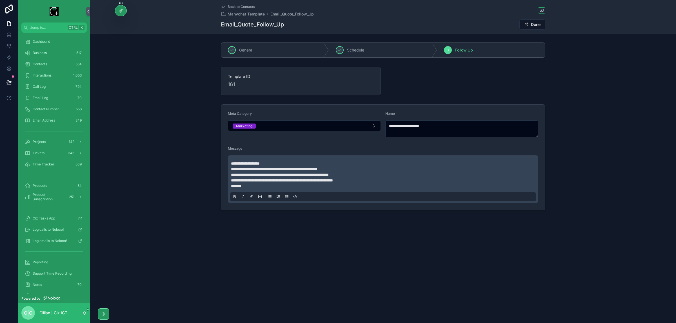
click at [273, 164] on p "**********" at bounding box center [384, 164] width 306 height 6
click at [279, 159] on div "**********" at bounding box center [383, 179] width 306 height 44
click at [284, 165] on p "**********" at bounding box center [384, 164] width 306 height 6
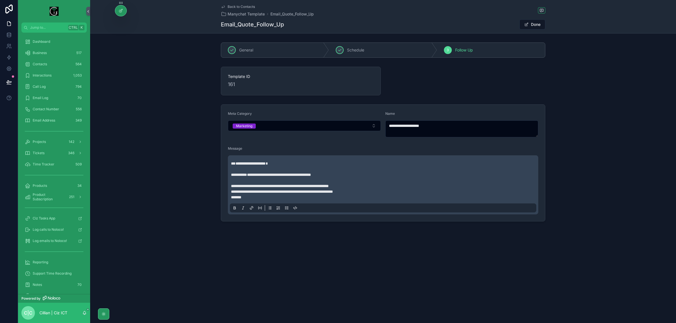
click at [329, 185] on span "**********" at bounding box center [280, 186] width 98 height 4
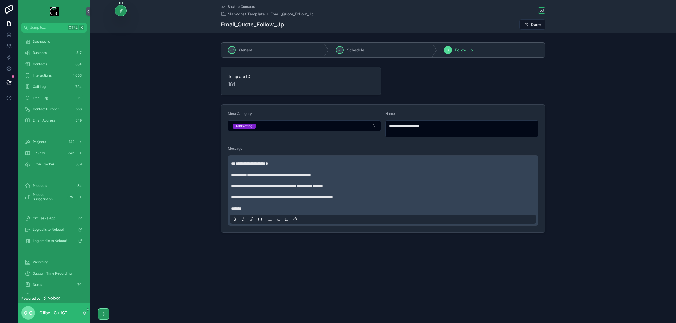
click at [183, 139] on div "**********" at bounding box center [383, 168] width 586 height 133
click at [228, 6] on span "Back to Contacts" at bounding box center [241, 7] width 27 height 5
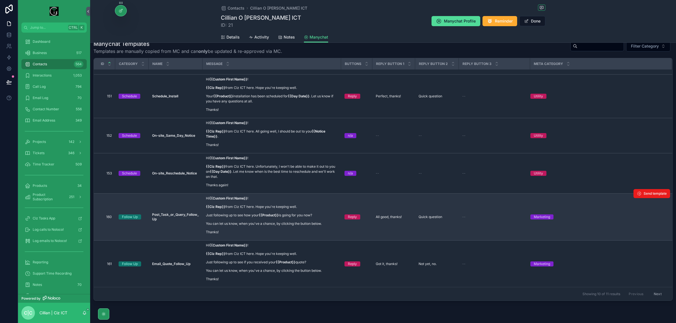
scroll to position [175, 0]
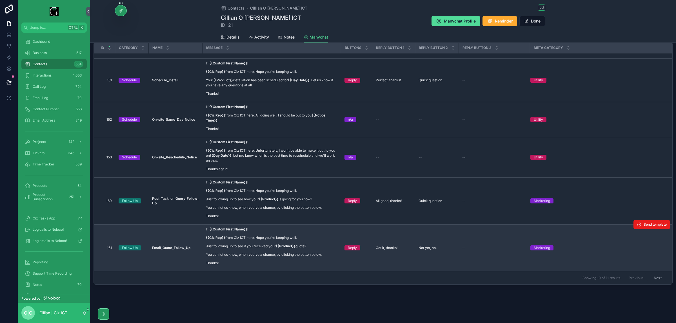
click at [644, 219] on div "Send template" at bounding box center [651, 224] width 37 height 47
click at [645, 224] on span "Send template" at bounding box center [655, 224] width 23 height 5
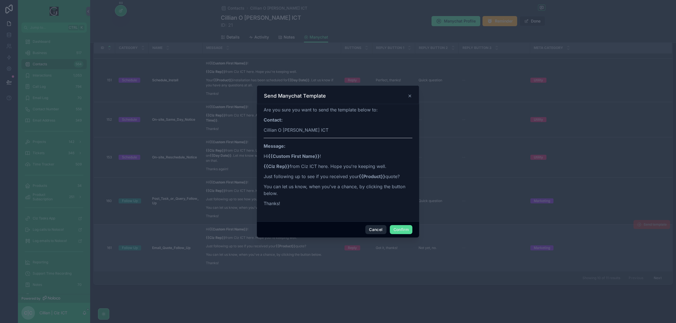
click at [371, 230] on button "Cancel" at bounding box center [375, 229] width 21 height 9
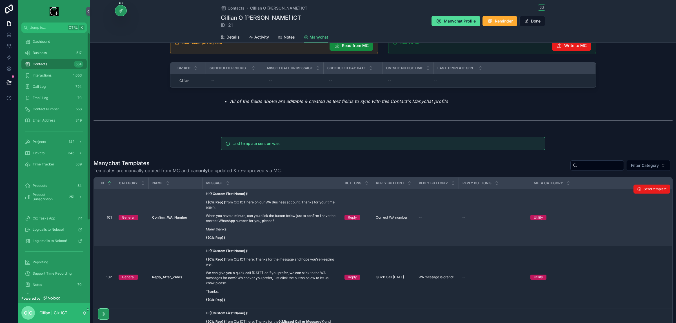
scroll to position [0, 0]
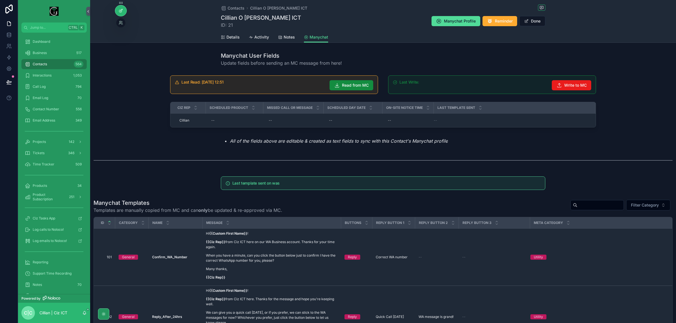
click at [123, 13] on div at bounding box center [120, 10] width 11 height 11
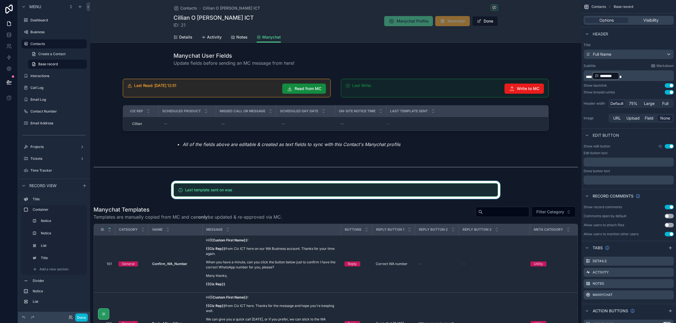
click at [370, 192] on div "scrollable content" at bounding box center [335, 190] width 491 height 18
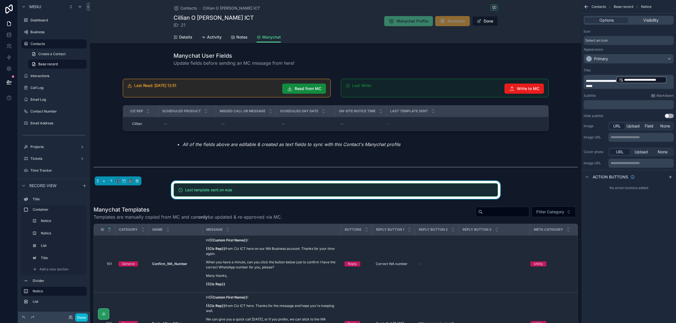
click at [613, 83] on p "**********" at bounding box center [629, 82] width 87 height 12
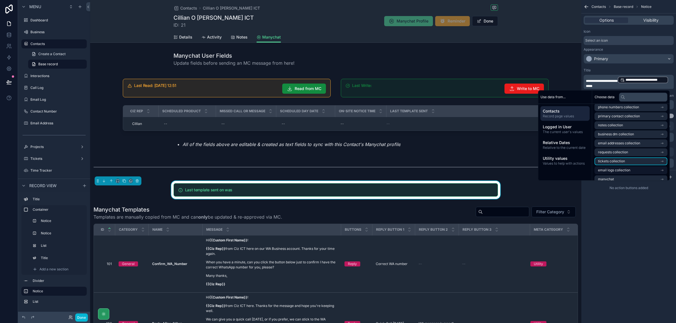
scroll to position [206, 0]
click at [662, 166] on icon "scrollable content" at bounding box center [662, 166] width 4 height 4
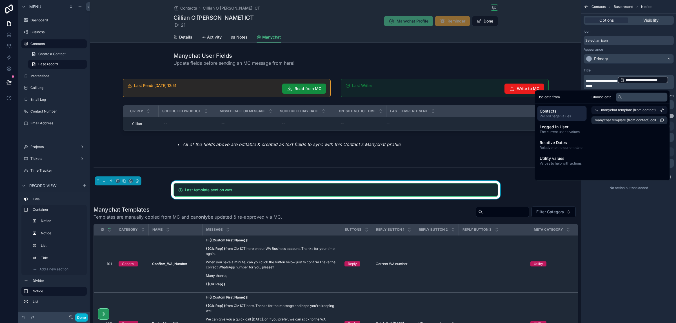
scroll to position [0, 0]
click at [596, 110] on icon at bounding box center [597, 110] width 4 height 4
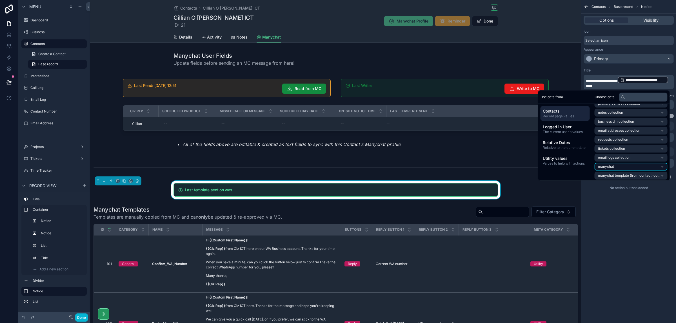
scroll to position [206, 0]
click at [658, 157] on li "manychat" at bounding box center [631, 157] width 73 height 8
click at [622, 163] on span "Last Template Sent" at bounding box center [613, 165] width 31 height 5
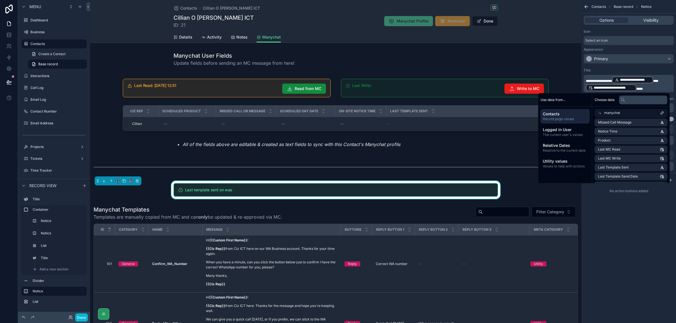
click at [668, 83] on p "**********" at bounding box center [629, 84] width 87 height 16
click at [660, 257] on div "**********" at bounding box center [628, 161] width 95 height 323
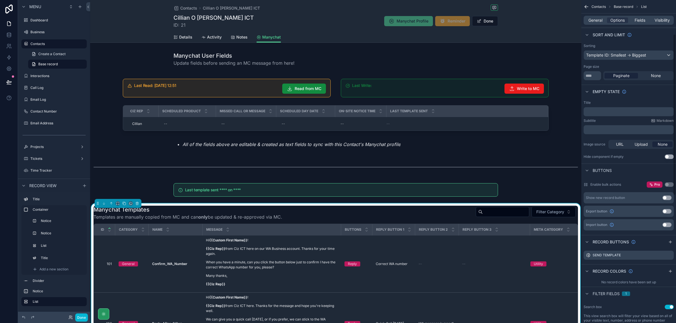
scroll to position [70, 0]
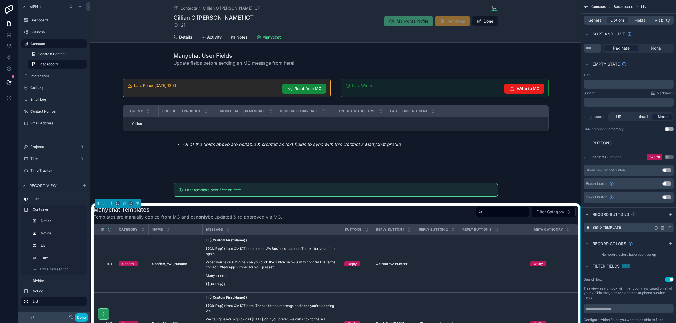
click at [669, 227] on icon "scrollable content" at bounding box center [670, 227] width 2 height 2
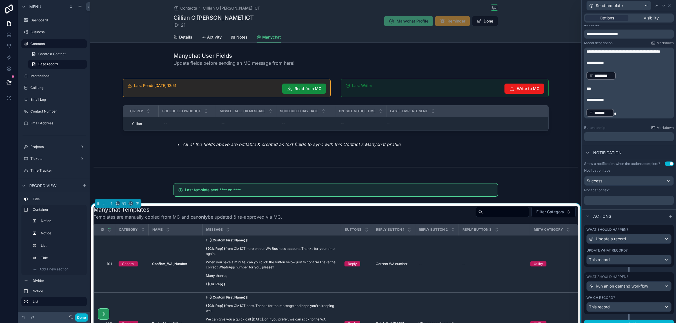
scroll to position [106, 0]
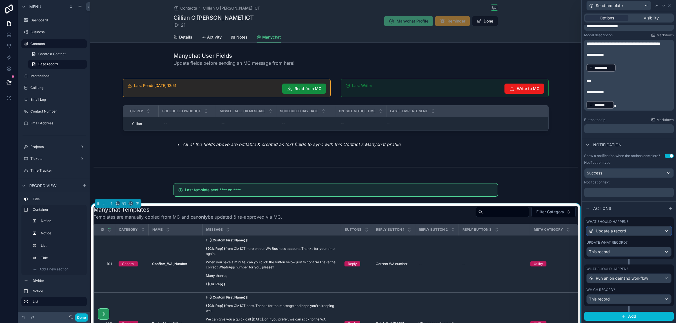
click at [662, 232] on div "Update a record" at bounding box center [629, 231] width 84 height 9
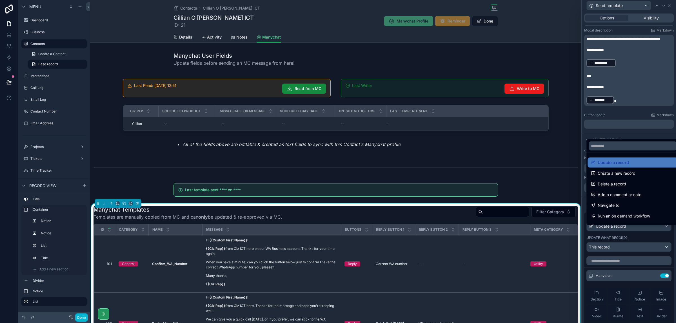
click at [667, 233] on div at bounding box center [629, 161] width 94 height 323
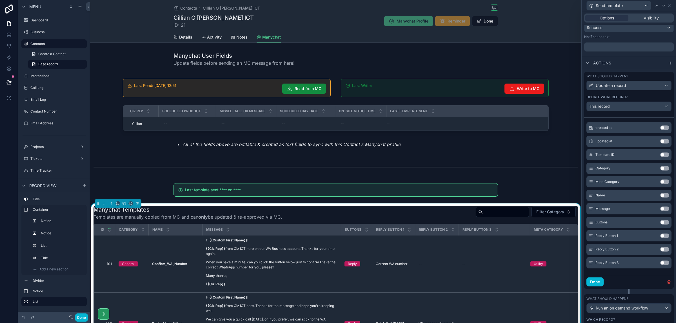
scroll to position [0, 0]
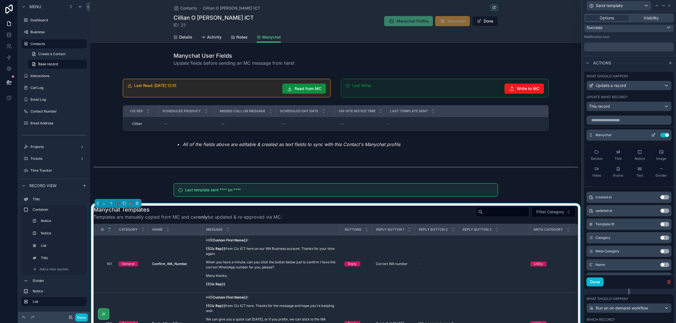
click at [651, 137] on icon at bounding box center [653, 135] width 5 height 5
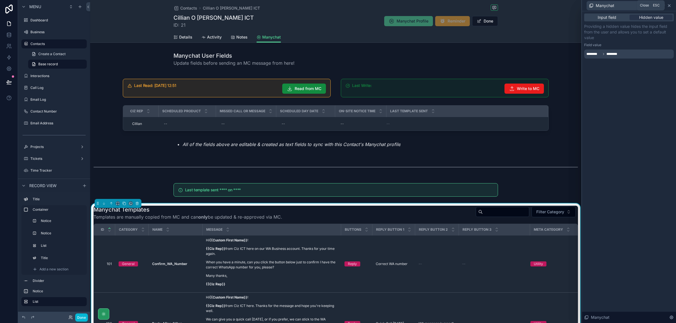
click at [671, 6] on icon at bounding box center [669, 5] width 5 height 5
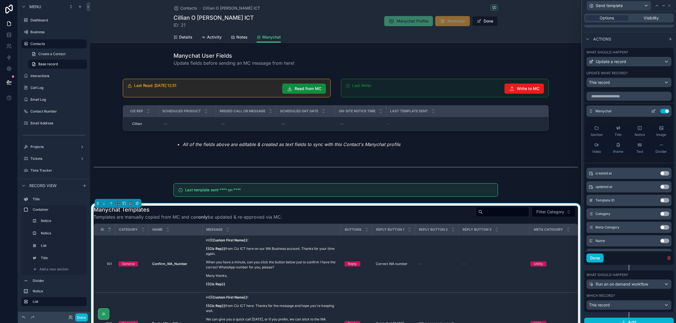
scroll to position [282, 0]
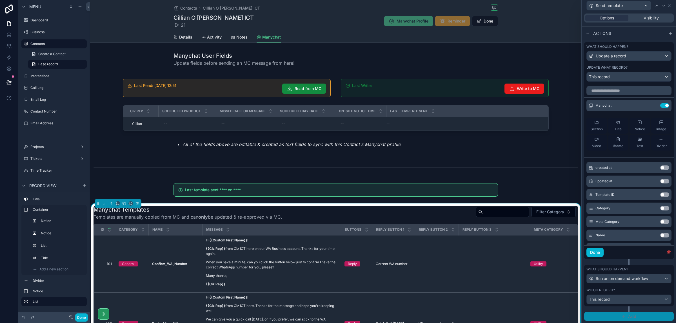
click at [637, 315] on button "Add" at bounding box center [629, 316] width 90 height 9
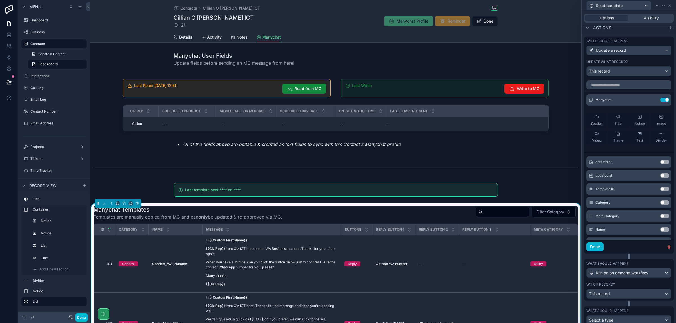
scroll to position [308, 0]
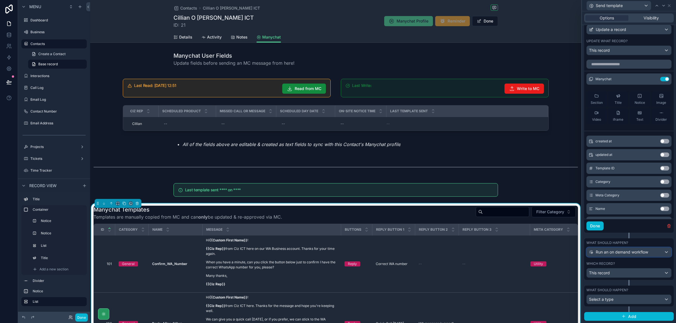
click at [650, 252] on div "Run an on demand workflow" at bounding box center [629, 252] width 84 height 9
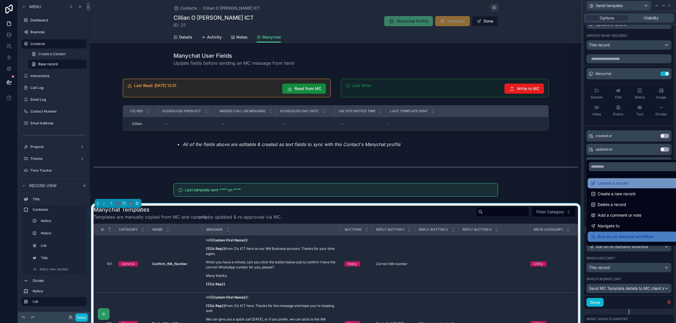
click at [636, 185] on div "Update a record" at bounding box center [632, 183] width 83 height 7
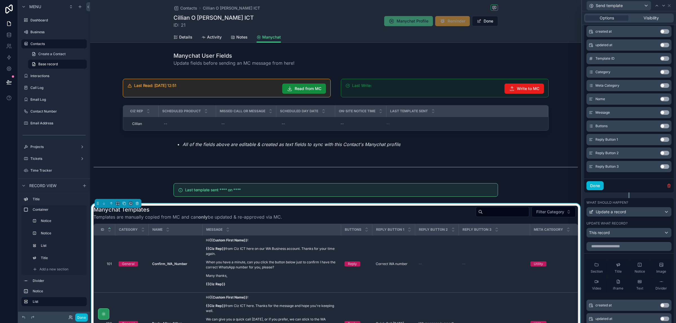
scroll to position [0, 0]
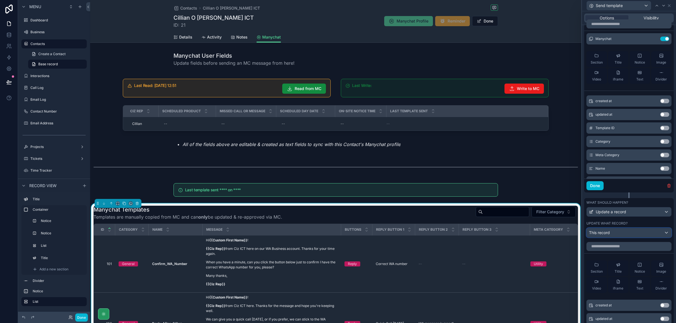
click at [660, 237] on div "This record" at bounding box center [629, 232] width 84 height 9
click at [669, 220] on div at bounding box center [629, 161] width 94 height 323
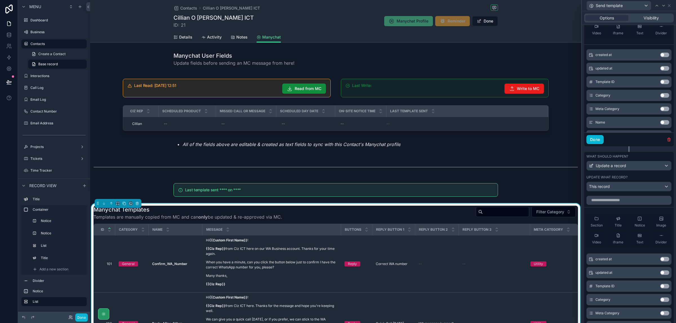
scroll to position [413, 0]
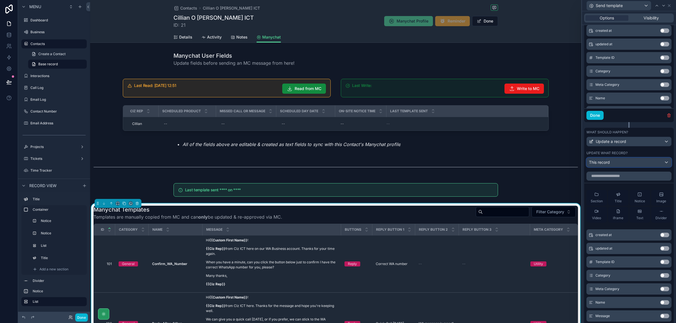
click at [657, 165] on div "This record" at bounding box center [629, 162] width 84 height 9
click at [669, 157] on div at bounding box center [629, 161] width 94 height 323
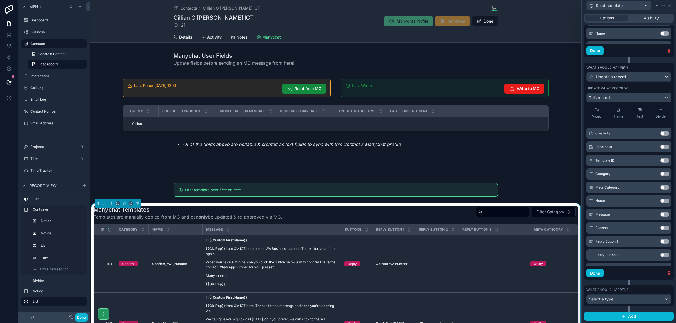
scroll to position [65, 0]
click at [653, 302] on div "Select a type" at bounding box center [629, 299] width 84 height 9
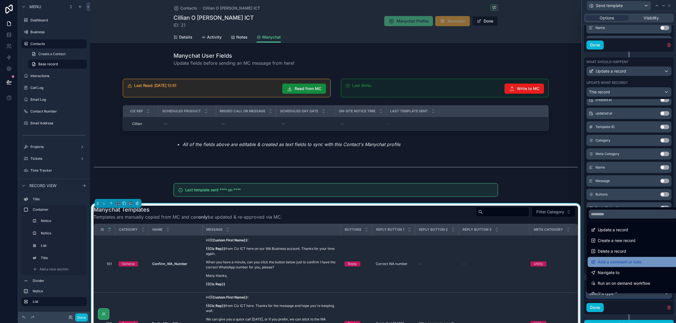
scroll to position [0, 0]
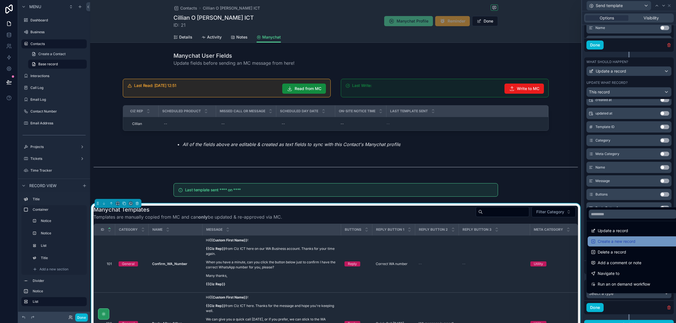
click at [629, 238] on span "Create a new record" at bounding box center [617, 241] width 38 height 7
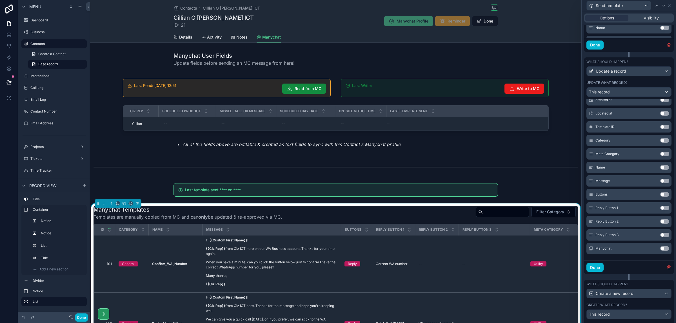
scroll to position [689, 0]
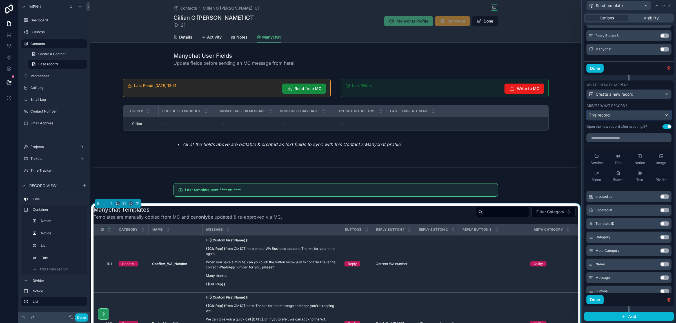
click at [659, 116] on div "This record" at bounding box center [629, 115] width 84 height 9
click at [630, 145] on span "Manychat" at bounding box center [627, 145] width 19 height 7
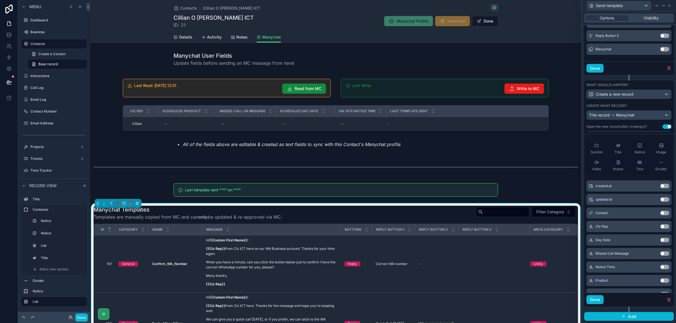
scroll to position [0, 0]
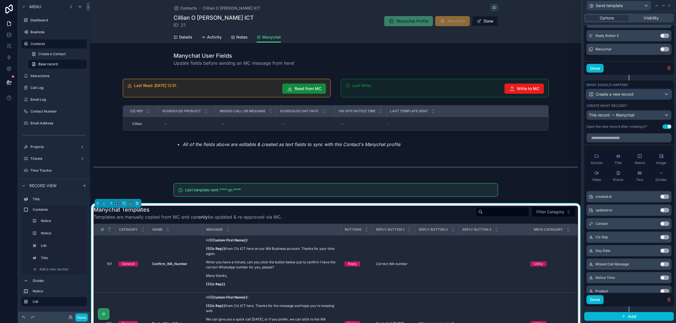
click at [660, 94] on div "Create a new record" at bounding box center [629, 94] width 84 height 9
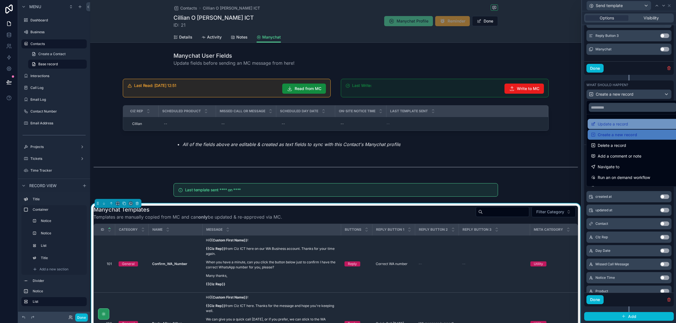
click at [627, 125] on span "Update a record" at bounding box center [613, 124] width 30 height 7
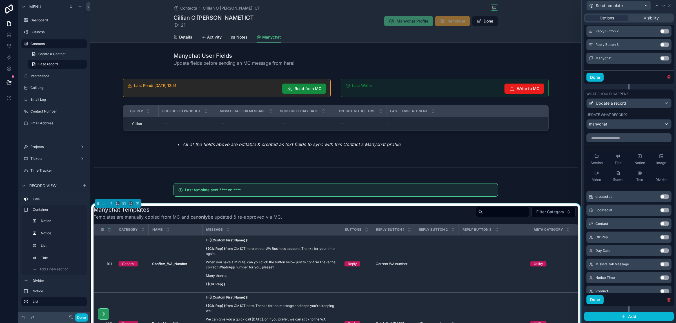
scroll to position [680, 0]
click at [658, 123] on div "manychat" at bounding box center [629, 124] width 84 height 9
click at [668, 112] on div at bounding box center [629, 161] width 94 height 323
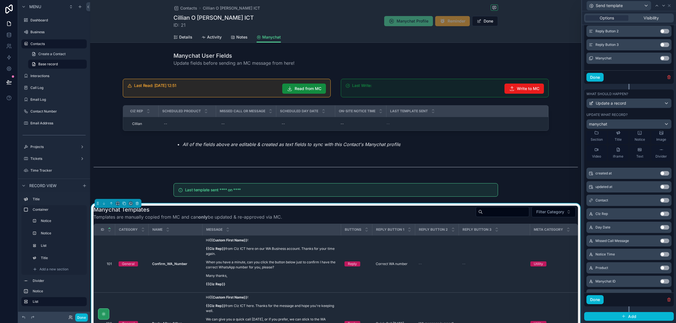
scroll to position [92, 0]
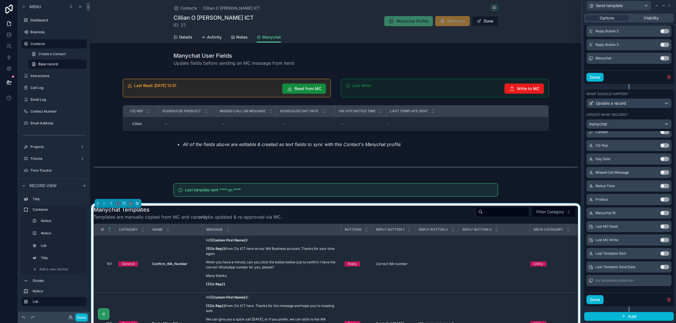
click at [660, 254] on button "Use setting" at bounding box center [664, 254] width 9 height 5
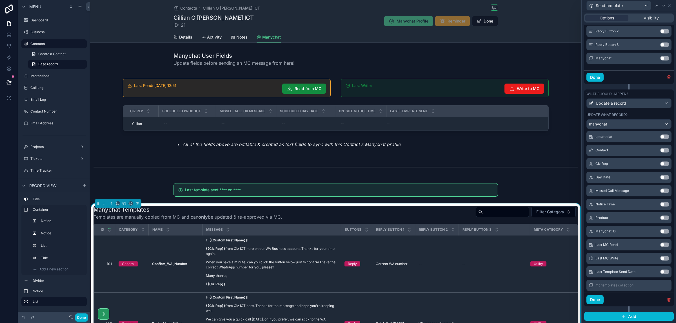
scroll to position [96, 0]
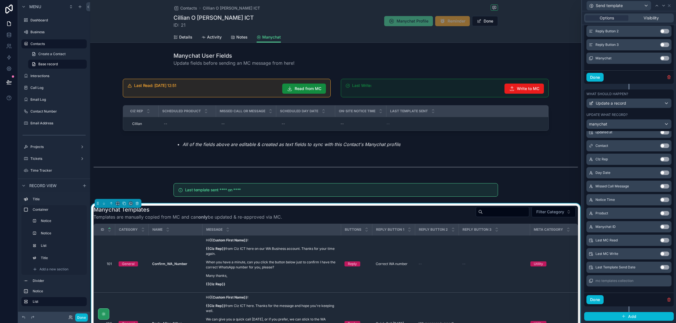
click at [660, 265] on button "Use setting" at bounding box center [664, 267] width 9 height 5
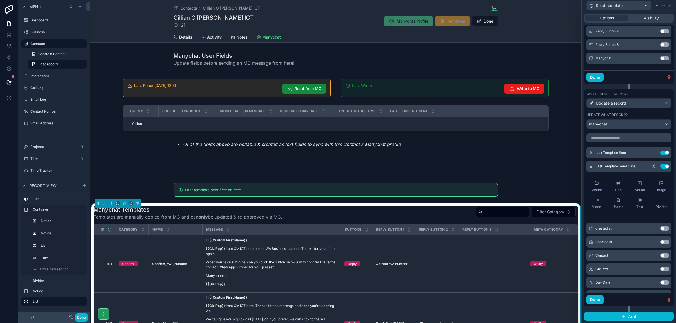
click at [653, 167] on icon at bounding box center [654, 166] width 2 height 2
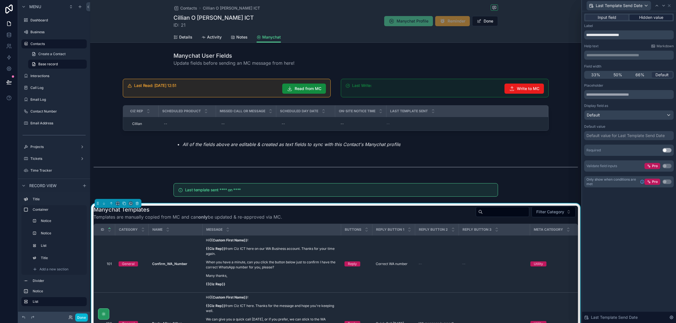
click at [653, 18] on span "Hidden value" at bounding box center [651, 18] width 24 height 6
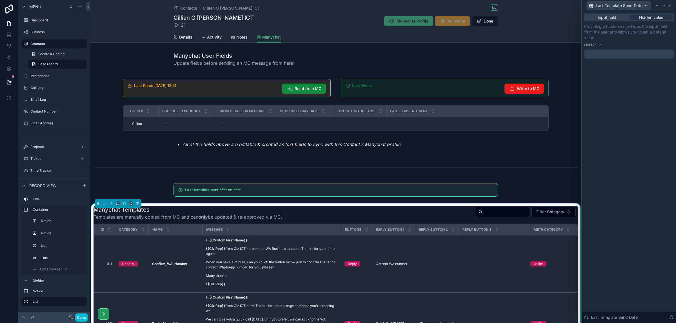
click at [627, 54] on div at bounding box center [629, 54] width 90 height 9
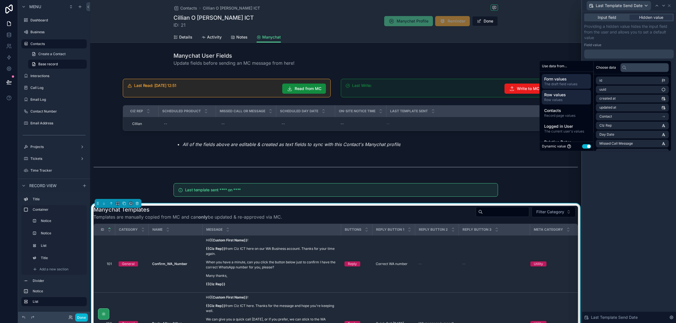
click at [566, 99] on span "Row values" at bounding box center [566, 100] width 45 height 5
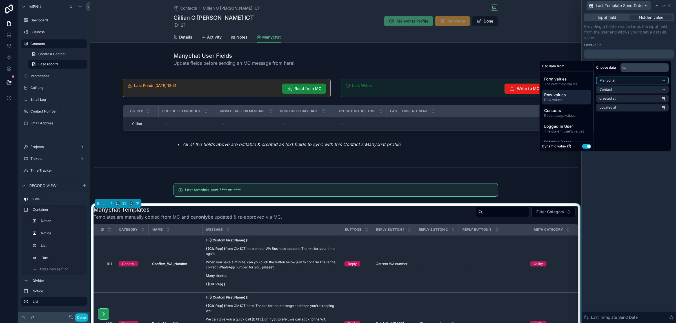
click at [664, 80] on icon "scrollable content" at bounding box center [664, 80] width 1 height 1
click at [599, 81] on icon at bounding box center [601, 81] width 4 height 4
click at [572, 78] on span "Form values" at bounding box center [566, 79] width 45 height 6
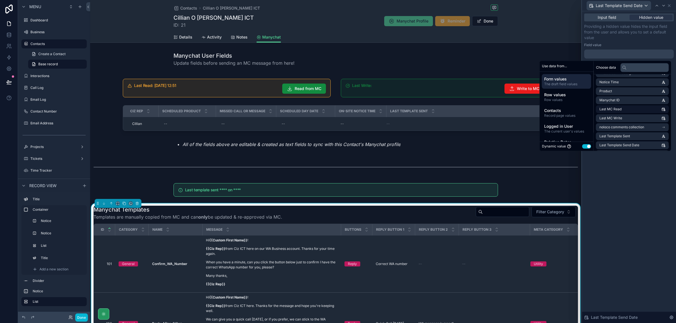
scroll to position [79, 0]
click at [561, 97] on span "Row values" at bounding box center [566, 95] width 45 height 6
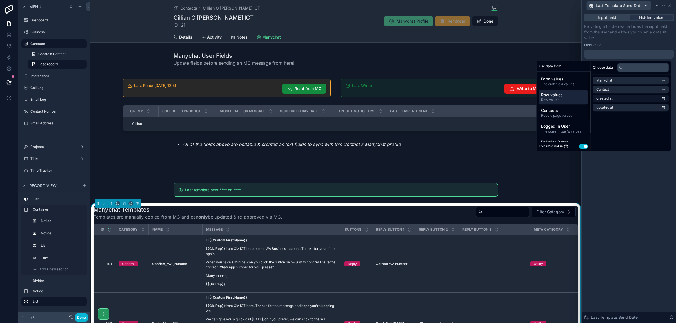
scroll to position [0, 0]
click at [644, 107] on li "updated at" at bounding box center [632, 108] width 73 height 8
click at [656, 6] on icon at bounding box center [657, 5] width 2 height 1
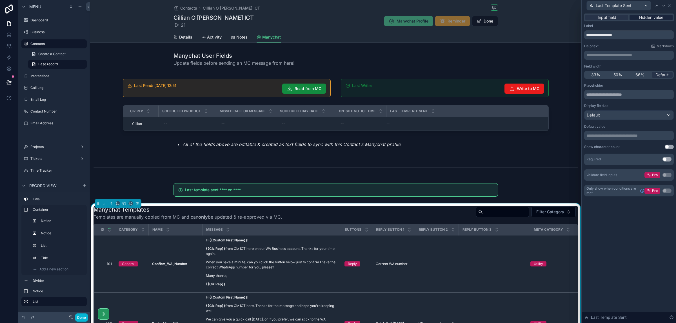
click at [657, 16] on span "Hidden value" at bounding box center [651, 18] width 24 height 6
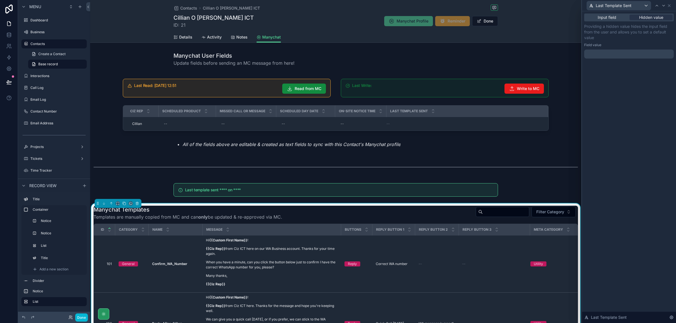
click at [640, 55] on p "﻿" at bounding box center [629, 54] width 86 height 6
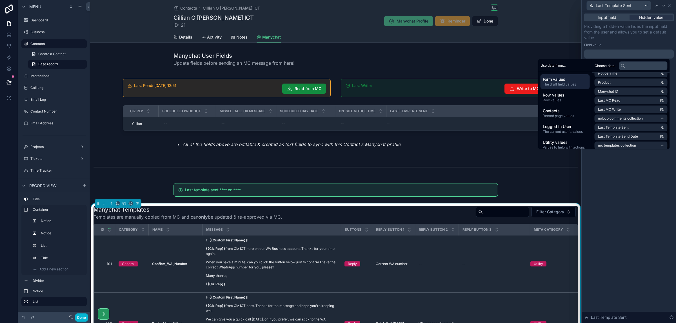
scroll to position [79, 0]
click at [638, 126] on li "Last Template Sent" at bounding box center [631, 126] width 73 height 8
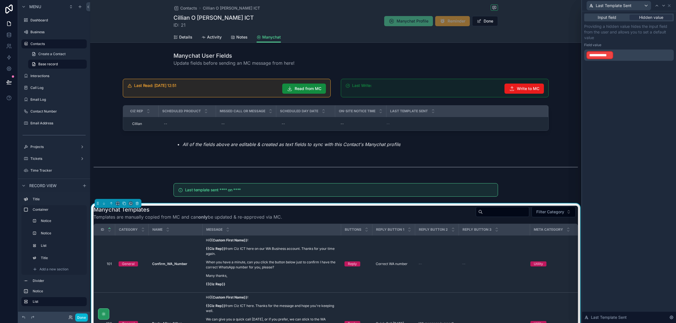
click at [628, 55] on p "**********" at bounding box center [629, 55] width 86 height 9
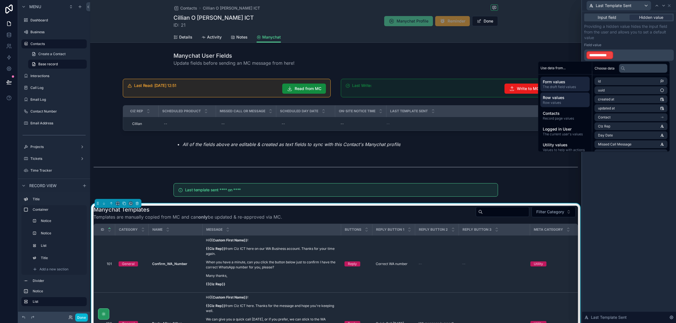
click at [578, 95] on span "Row values" at bounding box center [565, 98] width 45 height 6
click at [566, 117] on span "Record page values" at bounding box center [565, 118] width 45 height 5
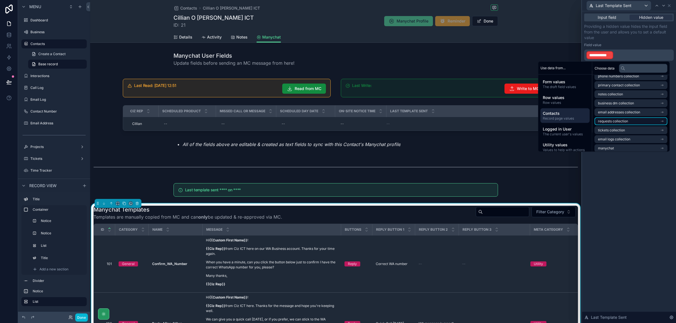
scroll to position [179, 0]
click at [657, 127] on li "manychat" at bounding box center [631, 128] width 73 height 8
click at [638, 126] on li "Day Date" at bounding box center [631, 127] width 73 height 8
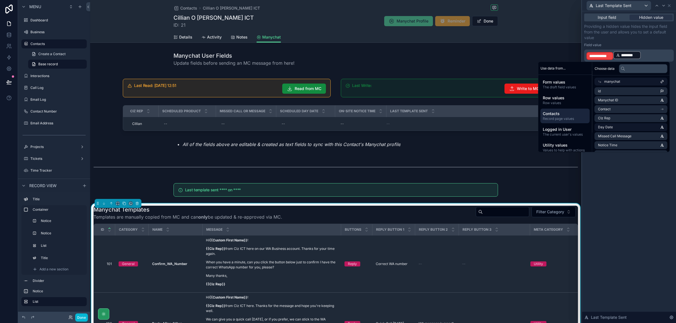
scroll to position [36, 0]
click at [610, 128] on span "Last Template Sent" at bounding box center [613, 128] width 31 height 5
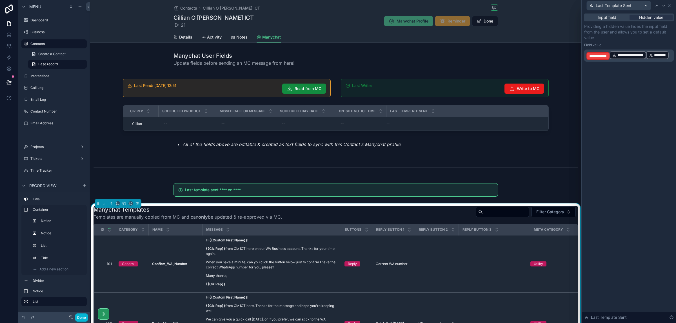
click at [654, 61] on p "**********" at bounding box center [629, 56] width 86 height 10
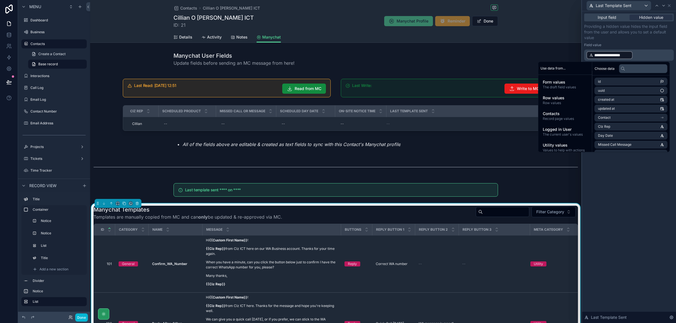
click at [642, 192] on div "**********" at bounding box center [629, 167] width 94 height 312
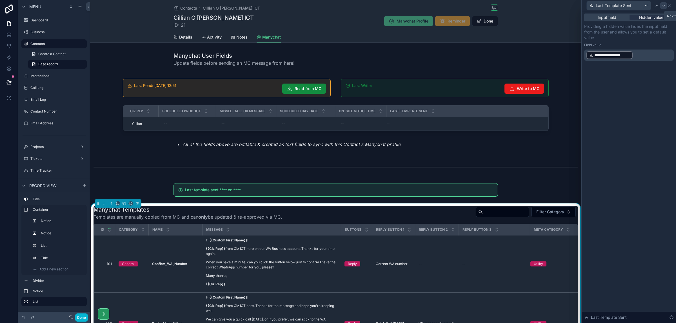
click at [663, 3] on icon at bounding box center [663, 5] width 5 height 5
click at [668, 6] on icon at bounding box center [669, 5] width 5 height 5
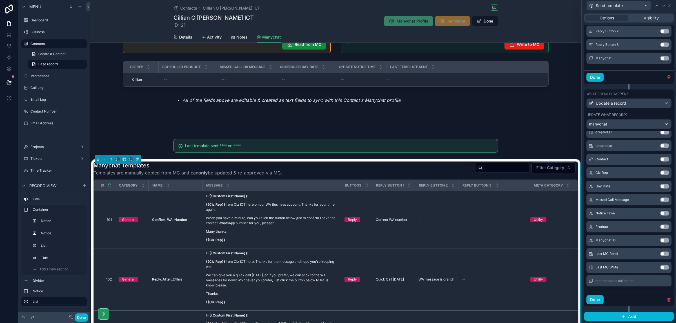
scroll to position [70, 0]
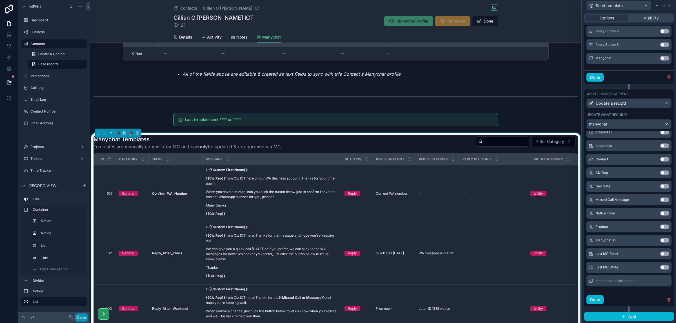
click at [80, 317] on button "Done" at bounding box center [81, 318] width 13 height 8
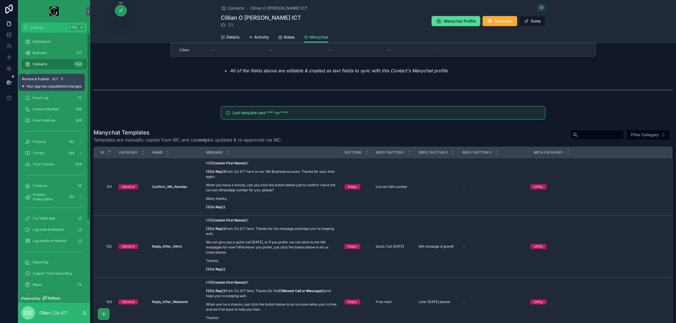
click at [6, 80] on icon at bounding box center [9, 82] width 6 height 6
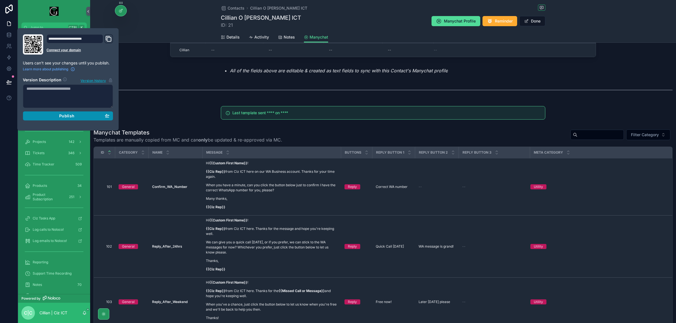
click at [70, 114] on span "Publish" at bounding box center [66, 116] width 15 height 5
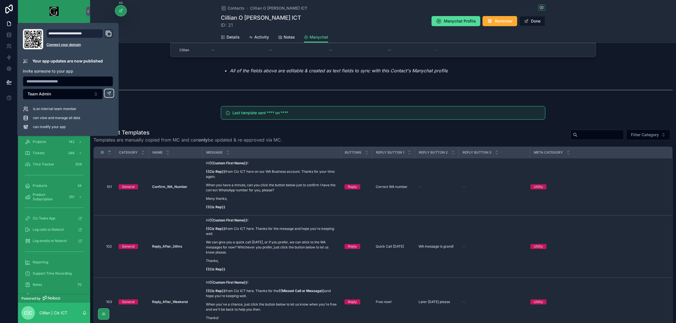
click at [183, 106] on div "Last template sent **** on ****" at bounding box center [383, 113] width 586 height 18
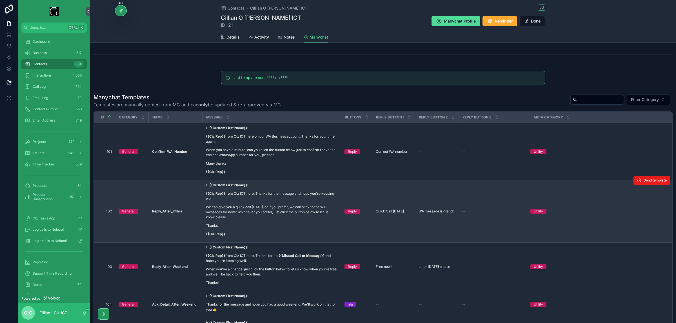
scroll to position [35, 0]
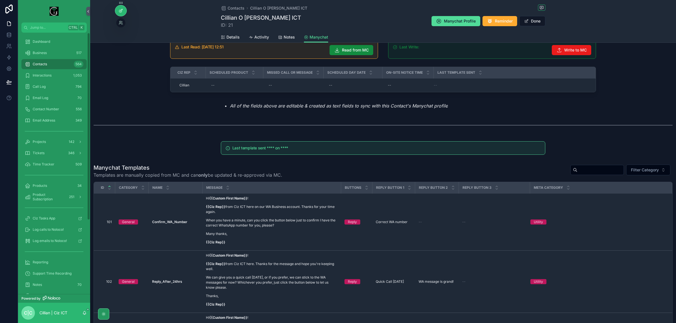
click at [120, 13] on icon at bounding box center [121, 10] width 5 height 5
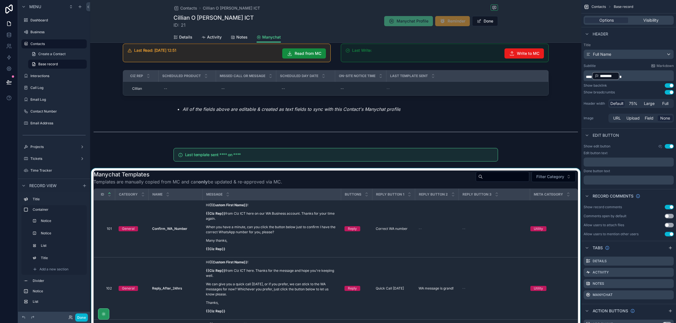
click at [539, 230] on div "scrollable content" at bounding box center [335, 301] width 491 height 266
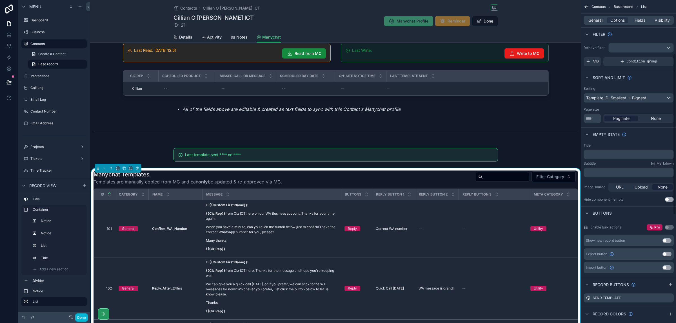
scroll to position [141, 0]
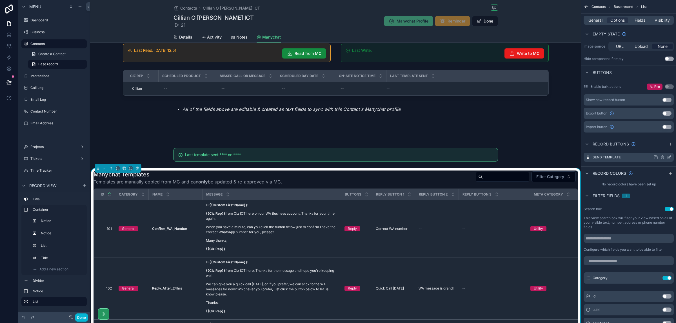
click at [669, 159] on icon "scrollable content" at bounding box center [669, 157] width 5 height 5
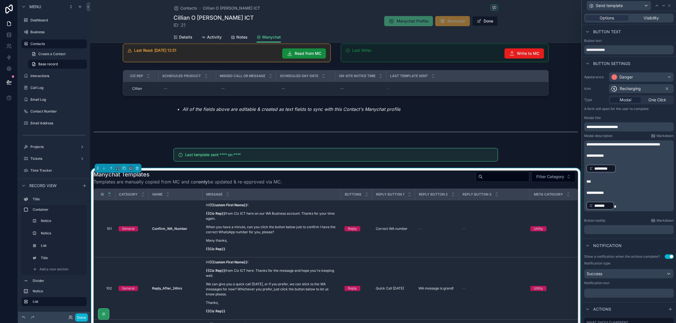
scroll to position [35, 0]
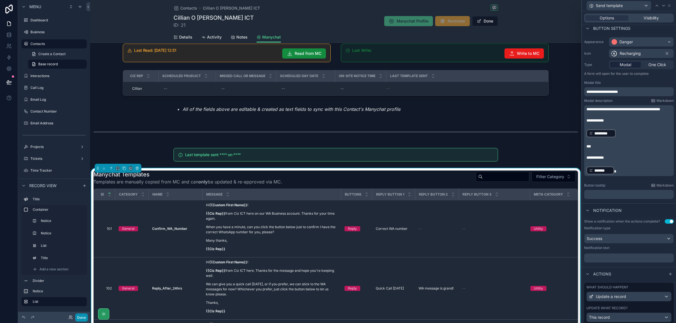
click at [83, 320] on button "Done" at bounding box center [81, 318] width 13 height 8
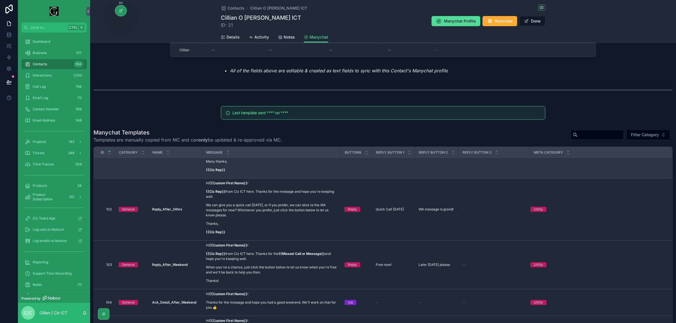
scroll to position [70, 0]
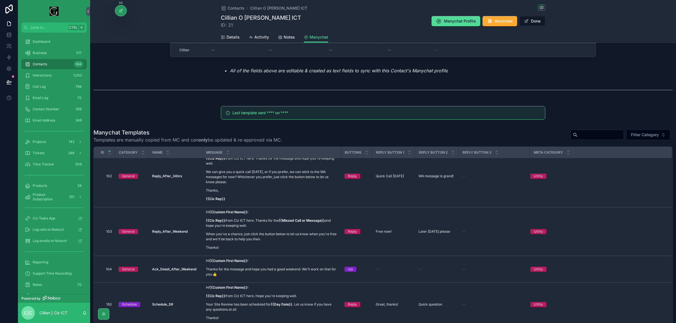
click at [582, 137] on input "scrollable content" at bounding box center [600, 135] width 46 height 8
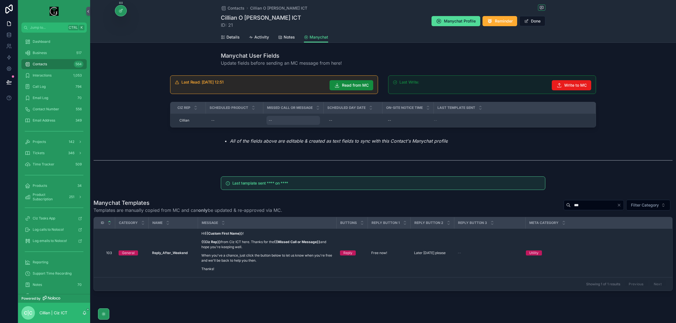
type input "***"
click at [295, 121] on div "--" at bounding box center [293, 120] width 54 height 9
type input "*******"
click button "scrollable content" at bounding box center [336, 128] width 7 height 7
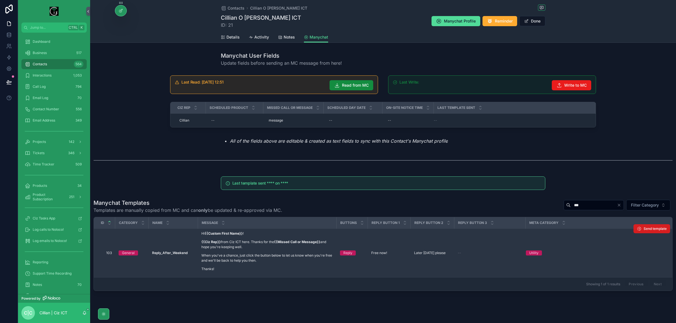
click at [653, 229] on span "Send template" at bounding box center [655, 229] width 23 height 5
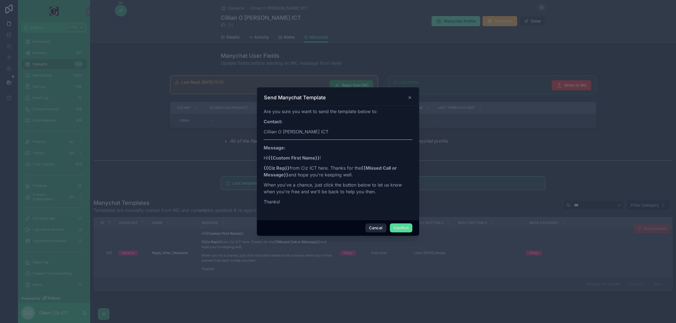
click at [374, 227] on button "Cancel" at bounding box center [375, 228] width 21 height 9
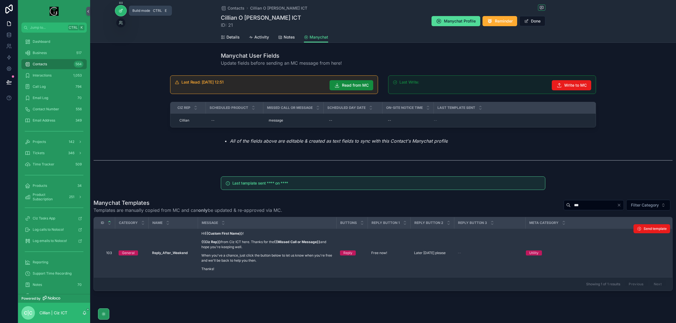
click at [119, 12] on icon at bounding box center [120, 11] width 3 height 3
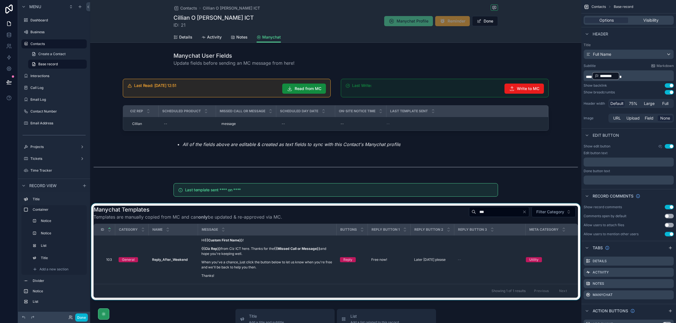
click at [471, 255] on div "scrollable content" at bounding box center [335, 252] width 491 height 97
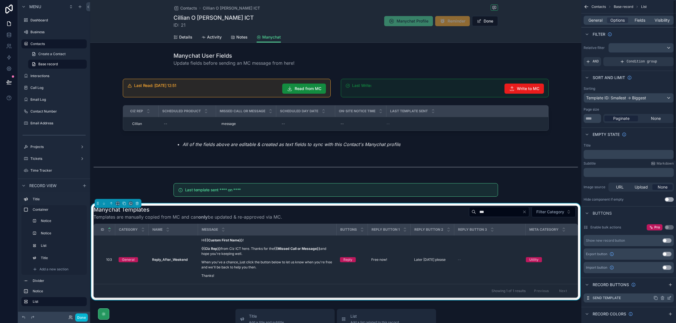
click at [671, 299] on icon "scrollable content" at bounding box center [669, 298] width 5 height 5
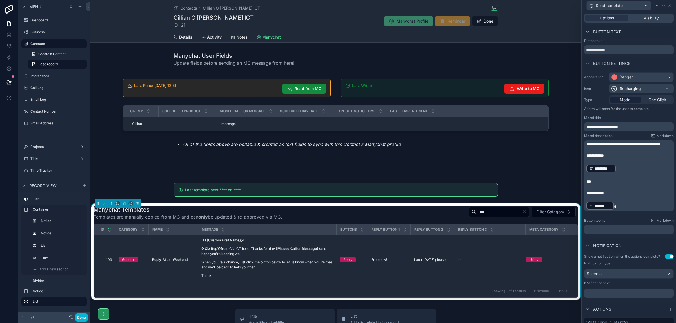
click at [631, 159] on p "**********" at bounding box center [629, 156] width 86 height 6
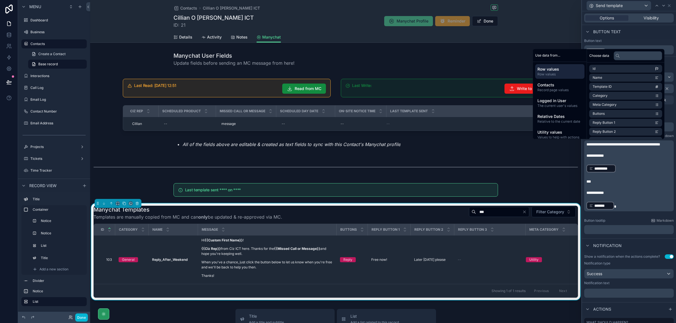
click at [645, 173] on p "﻿ ********* ﻿" at bounding box center [629, 168] width 86 height 9
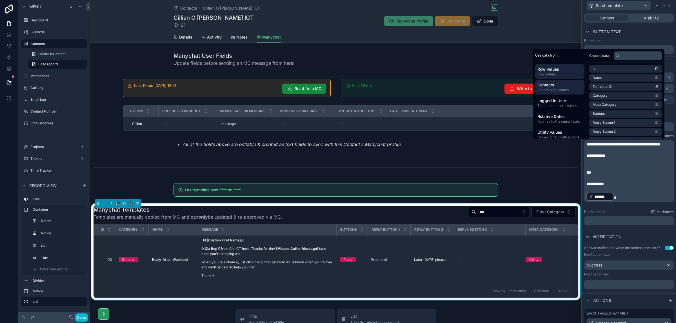
click at [558, 88] on span "Record page values" at bounding box center [559, 90] width 45 height 5
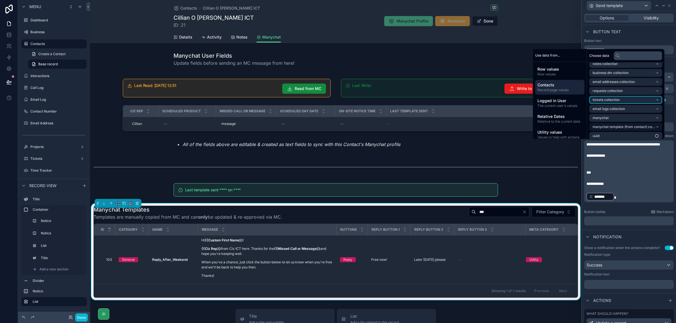
scroll to position [206, 0]
click at [634, 117] on li "manychat" at bounding box center [625, 115] width 73 height 8
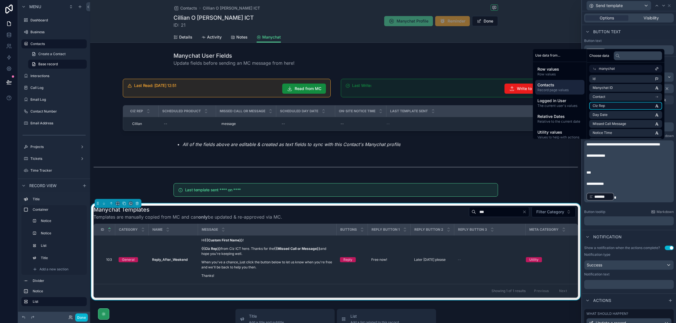
click at [613, 106] on li "CIz Rep" at bounding box center [625, 106] width 73 height 8
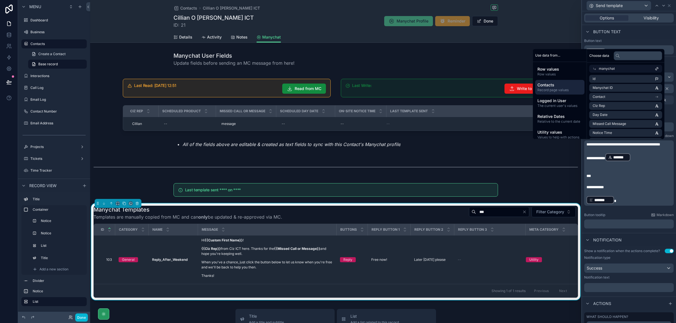
click at [605, 160] on span "**********" at bounding box center [595, 158] width 19 height 4
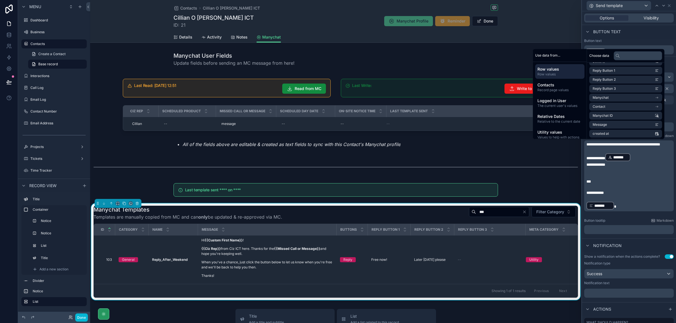
scroll to position [71, 0]
click at [560, 86] on span "Contacts" at bounding box center [559, 85] width 45 height 6
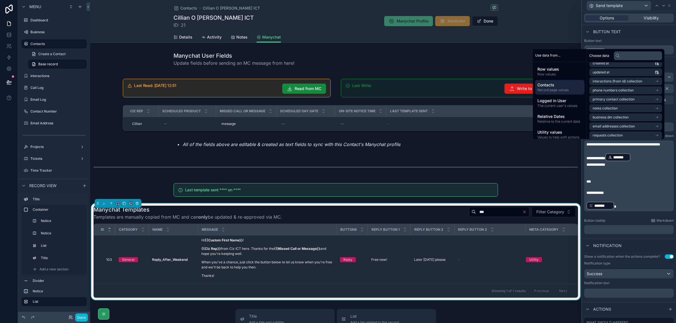
scroll to position [206, 0]
click at [652, 115] on li "manychat" at bounding box center [625, 115] width 73 height 8
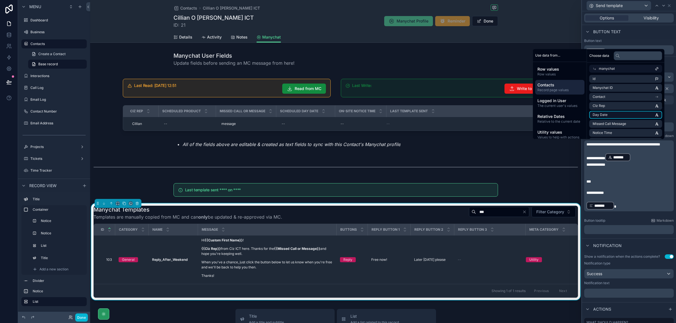
scroll to position [35, 0]
click at [615, 108] on li "Product" at bounding box center [625, 107] width 73 height 8
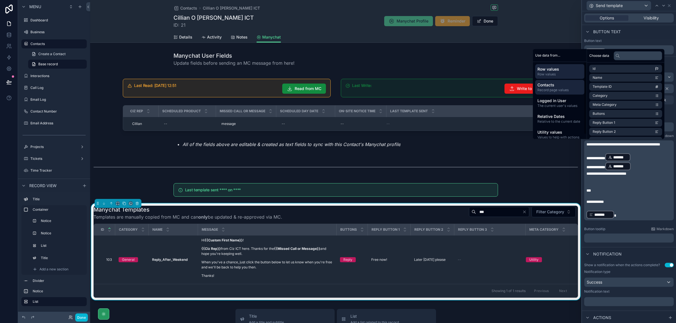
click at [557, 88] on span "Record page values" at bounding box center [559, 90] width 45 height 5
click at [632, 117] on li "manychat" at bounding box center [625, 115] width 73 height 8
click at [629, 124] on li "Missed Call Message" at bounding box center [625, 124] width 73 height 8
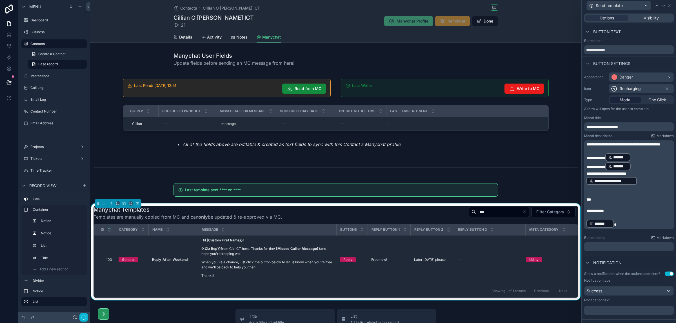
click at [651, 185] on p "**********" at bounding box center [629, 178] width 86 height 15
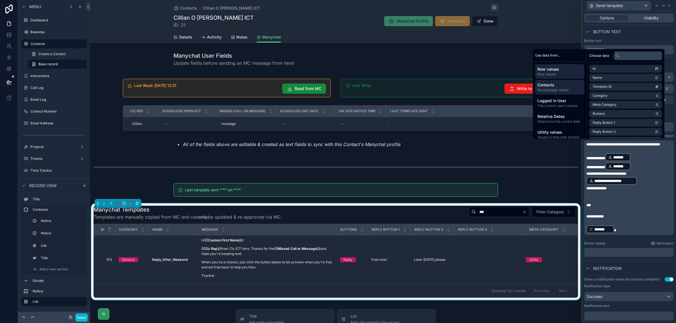
click at [557, 81] on div "Contacts Record page values" at bounding box center [559, 87] width 49 height 15
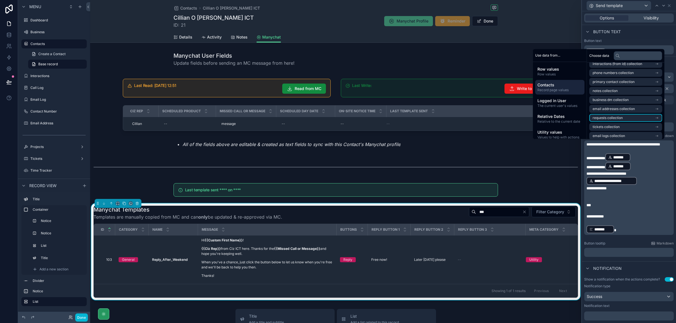
scroll to position [206, 0]
click at [633, 113] on li "manychat" at bounding box center [625, 115] width 73 height 8
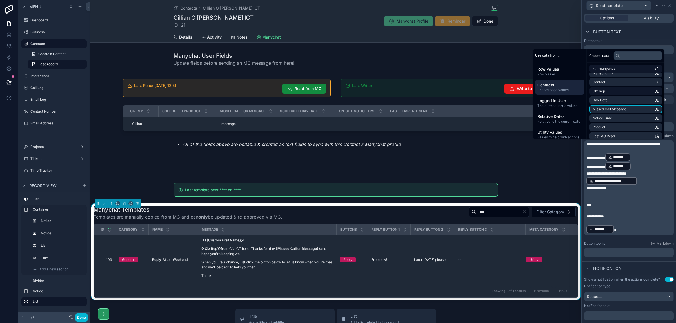
scroll to position [10, 0]
click at [615, 104] on li "Day Date" at bounding box center [625, 105] width 73 height 8
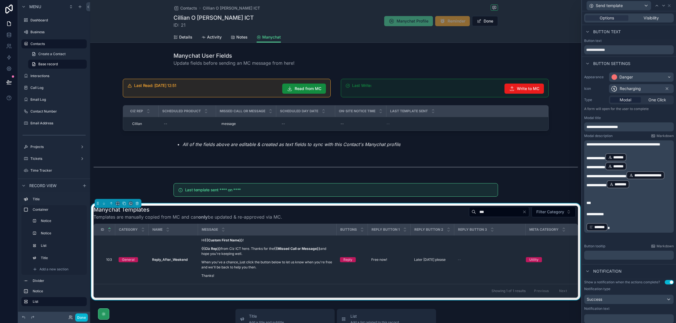
click at [650, 189] on p "**********" at bounding box center [629, 184] width 86 height 9
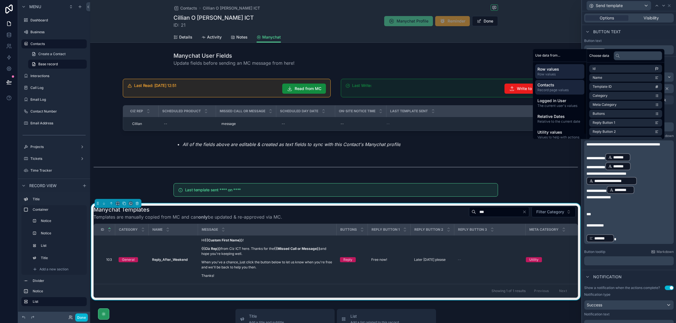
click at [563, 92] on span "Record page values" at bounding box center [559, 90] width 45 height 5
click at [627, 116] on li "manychat" at bounding box center [625, 115] width 73 height 8
click at [621, 121] on li "Notice Time" at bounding box center [625, 123] width 73 height 8
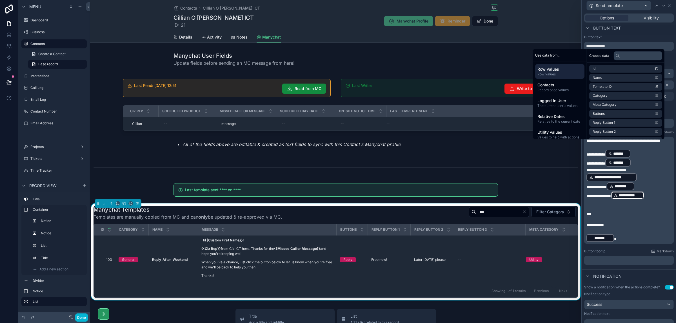
scroll to position [0, 0]
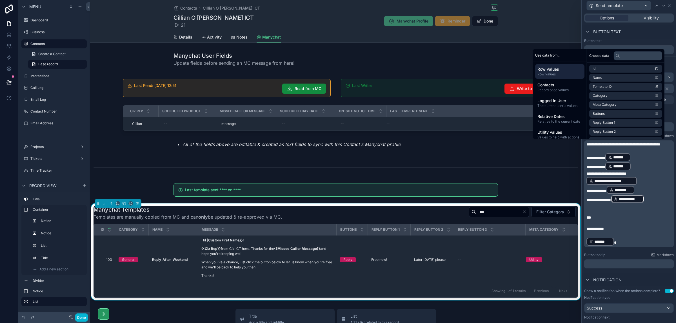
click at [594, 208] on p "﻿" at bounding box center [629, 207] width 86 height 6
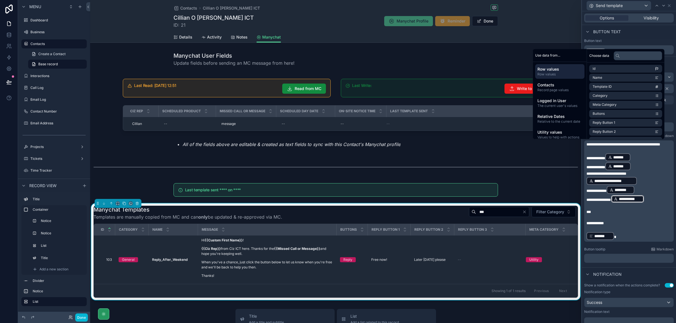
click at [602, 146] on span "**********" at bounding box center [623, 145] width 74 height 4
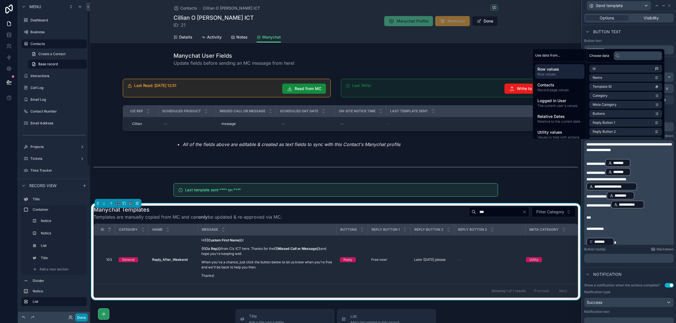
click at [81, 319] on button "Done" at bounding box center [81, 318] width 13 height 8
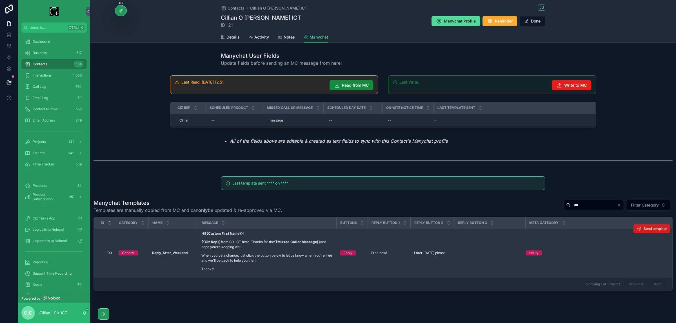
click at [658, 227] on span "Send template" at bounding box center [655, 229] width 23 height 5
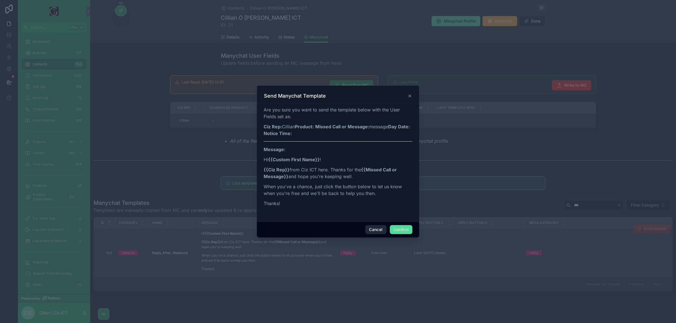
click at [374, 230] on button "Cancel" at bounding box center [375, 229] width 21 height 9
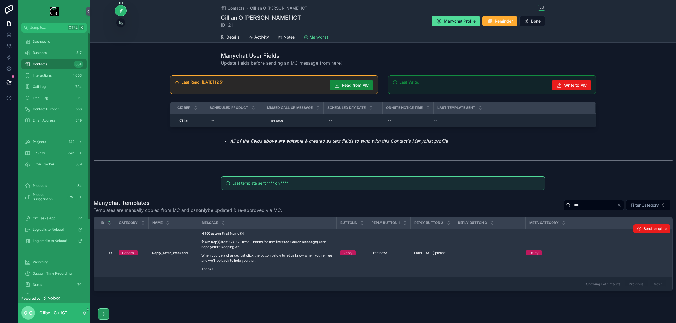
click at [120, 10] on icon at bounding box center [121, 10] width 5 height 5
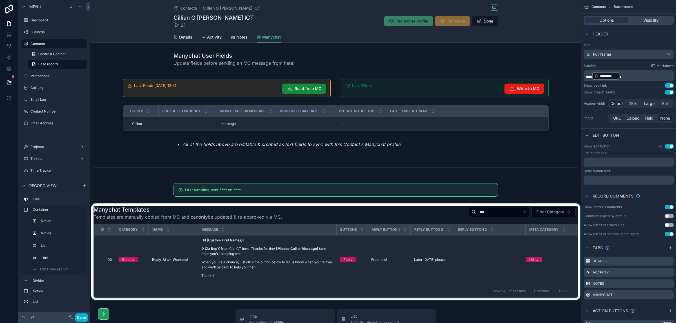
click at [517, 251] on div "scrollable content" at bounding box center [335, 252] width 491 height 97
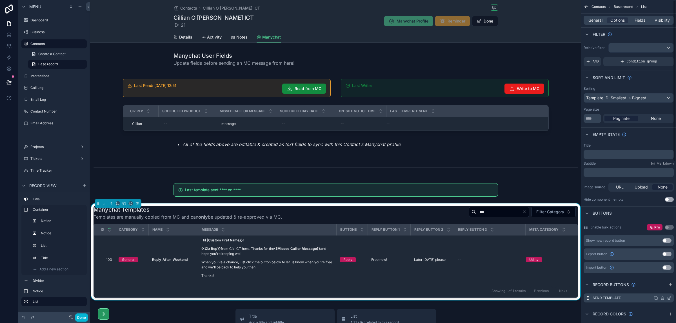
click at [669, 297] on icon "scrollable content" at bounding box center [669, 298] width 5 height 5
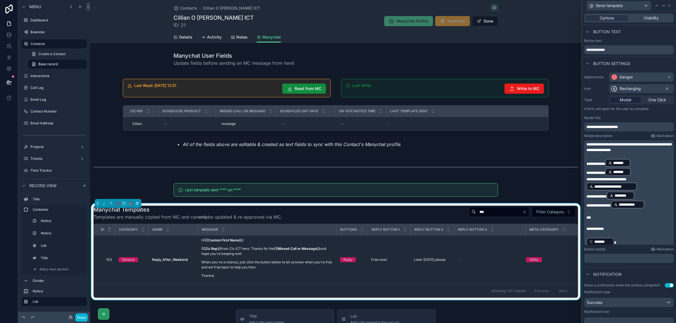
click at [595, 162] on span "**********" at bounding box center [595, 164] width 19 height 4
click at [649, 178] on p "**********" at bounding box center [629, 184] width 86 height 15
click at [80, 315] on button "Done" at bounding box center [81, 318] width 13 height 8
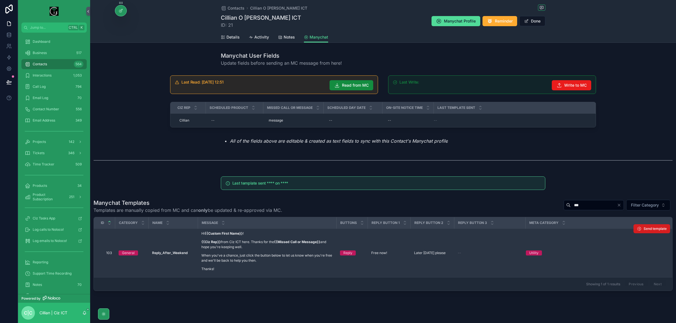
click at [656, 229] on span "Send template" at bounding box center [655, 229] width 23 height 5
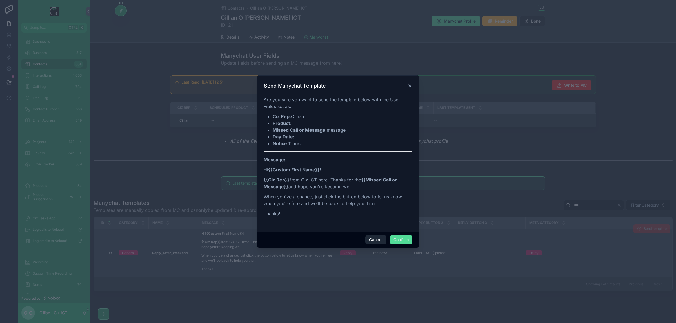
click at [375, 240] on button "Cancel" at bounding box center [375, 239] width 21 height 9
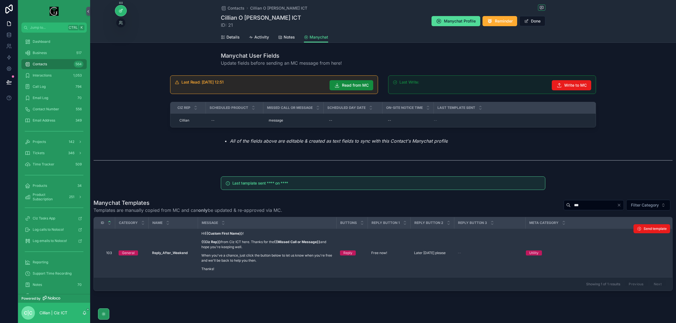
click at [124, 11] on div at bounding box center [120, 10] width 11 height 11
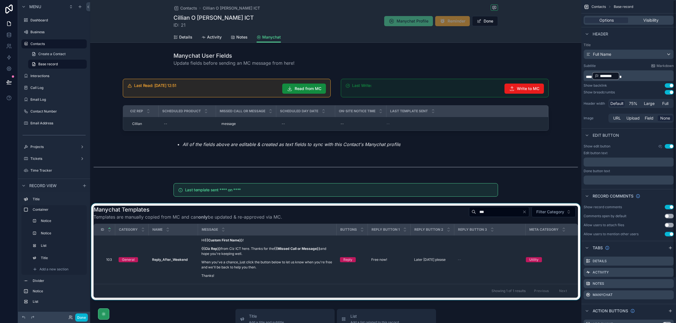
click at [456, 257] on div "scrollable content" at bounding box center [335, 252] width 491 height 97
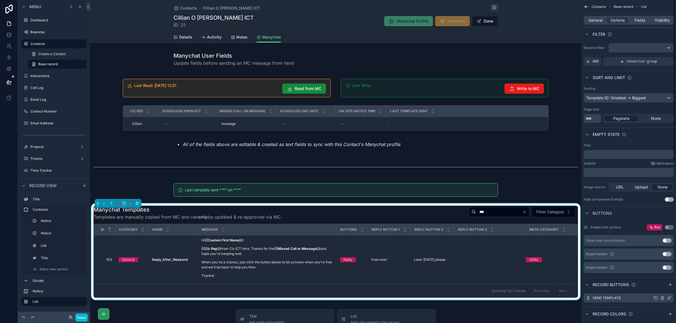
click at [670, 299] on icon "scrollable content" at bounding box center [669, 298] width 5 height 5
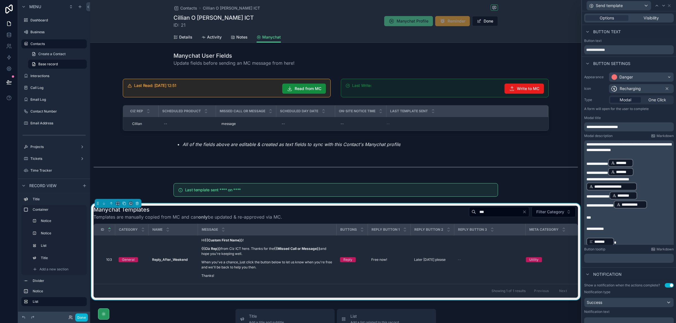
click at [648, 163] on p "**********" at bounding box center [629, 163] width 86 height 9
click at [651, 164] on p "**********" at bounding box center [629, 163] width 86 height 9
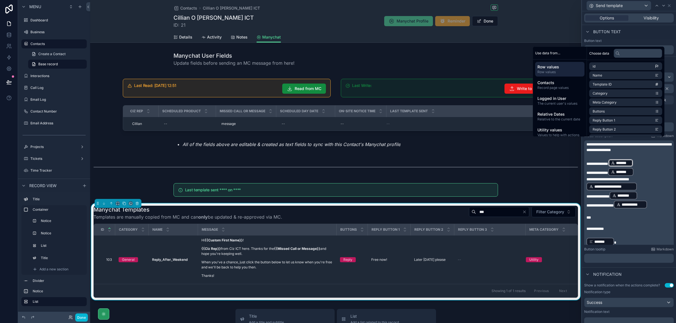
scroll to position [14, 0]
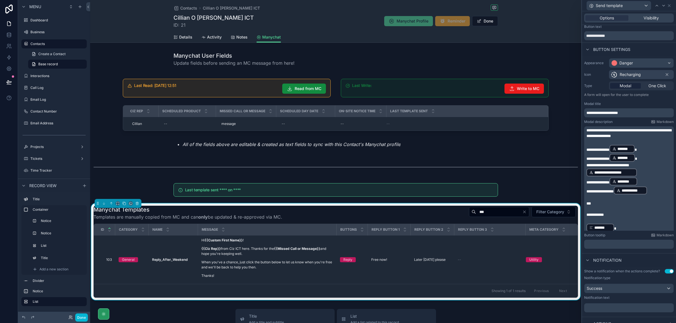
click at [645, 170] on p "**********" at bounding box center [629, 170] width 86 height 15
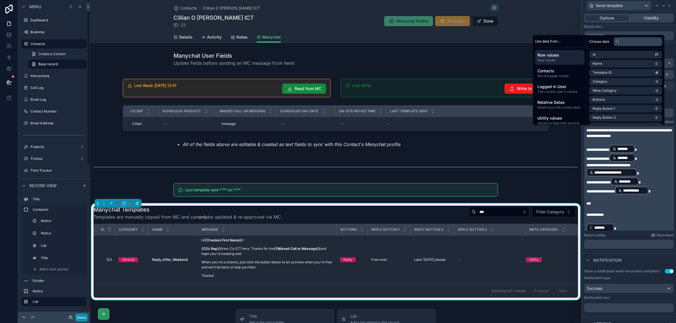
click at [81, 316] on button "Done" at bounding box center [81, 318] width 13 height 8
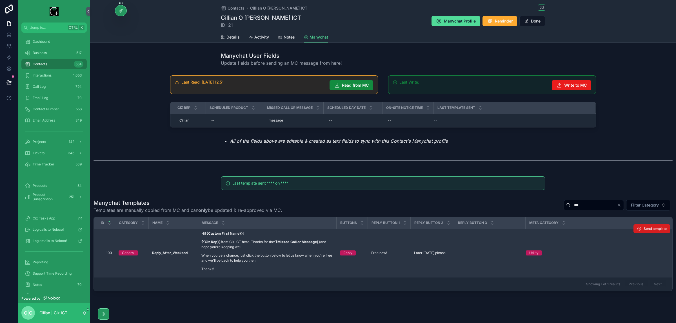
click at [652, 231] on span "Send template" at bounding box center [655, 229] width 23 height 5
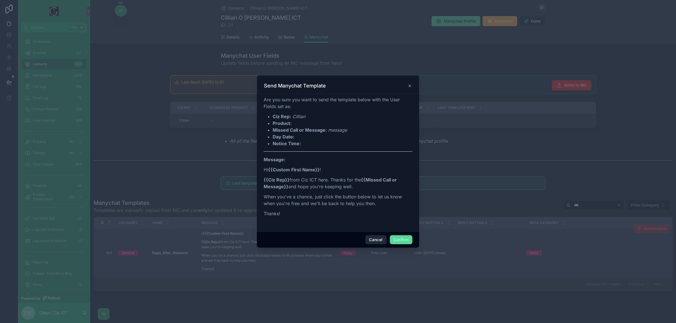
click at [373, 241] on button "Cancel" at bounding box center [375, 239] width 21 height 9
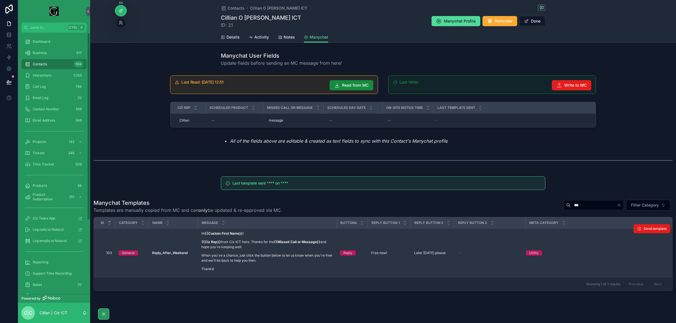
click at [123, 12] on div at bounding box center [120, 10] width 11 height 11
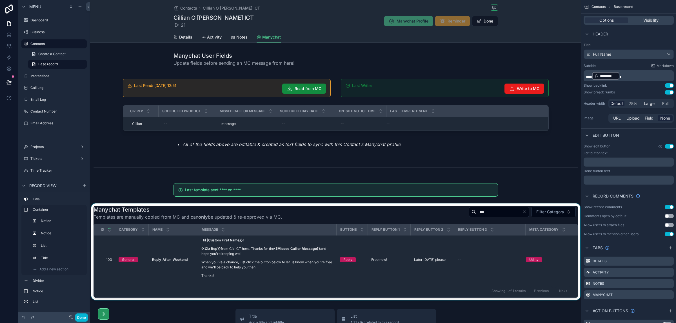
click at [514, 265] on div "scrollable content" at bounding box center [335, 252] width 491 height 97
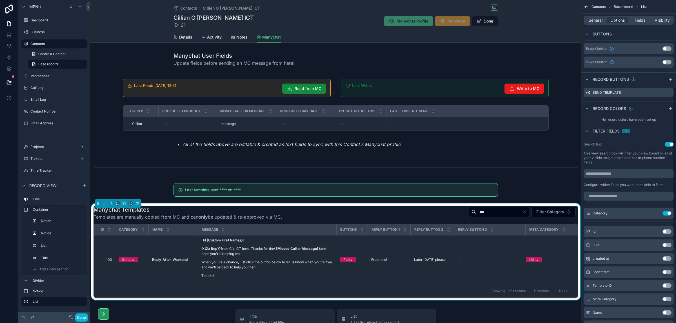
scroll to position [211, 0]
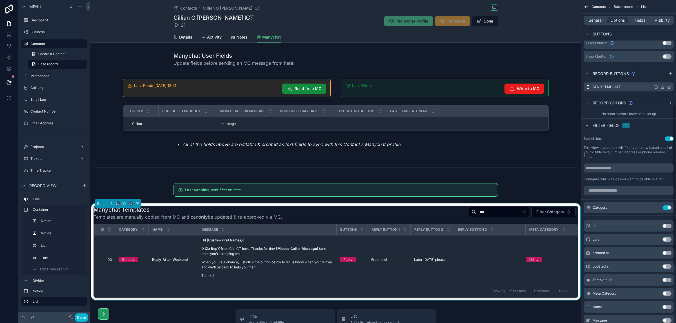
click at [668, 88] on icon "scrollable content" at bounding box center [669, 87] width 3 height 3
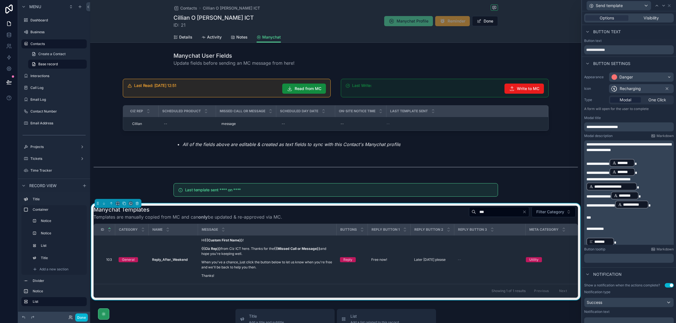
click at [617, 228] on p "**********" at bounding box center [629, 229] width 86 height 6
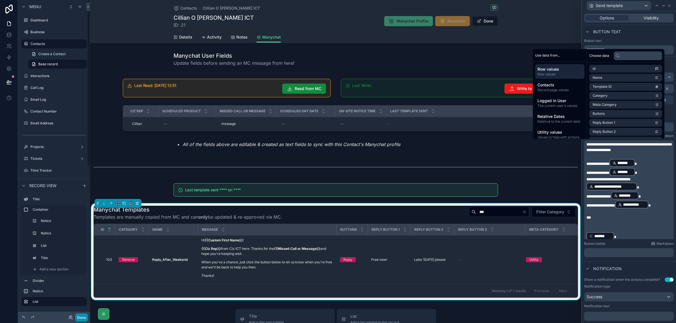
click at [82, 316] on button "Done" at bounding box center [81, 318] width 13 height 8
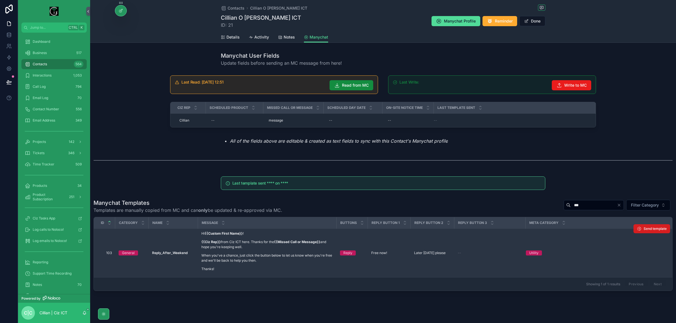
click at [651, 228] on span "Send template" at bounding box center [655, 229] width 23 height 5
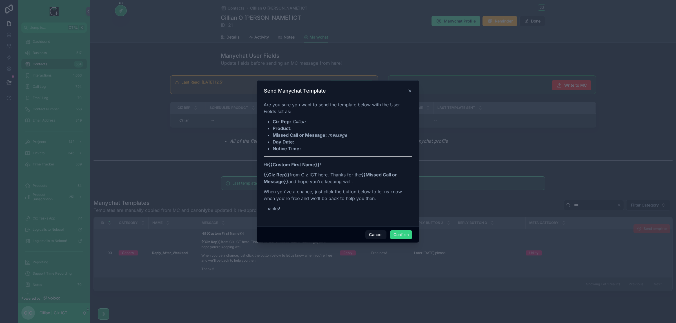
click at [402, 235] on button "Confirm" at bounding box center [401, 234] width 23 height 9
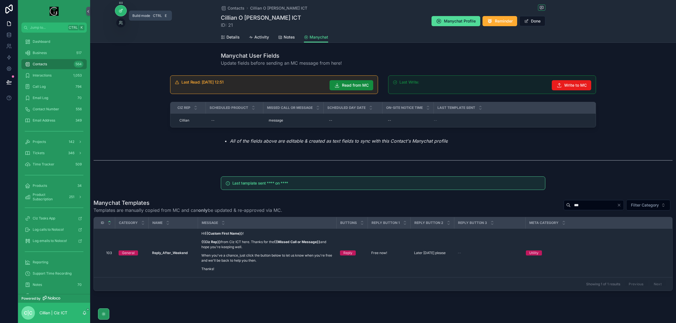
click at [119, 13] on icon at bounding box center [121, 10] width 5 height 5
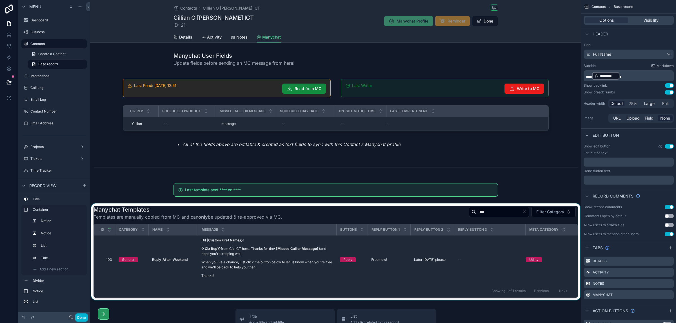
click at [512, 242] on div "scrollable content" at bounding box center [335, 252] width 491 height 97
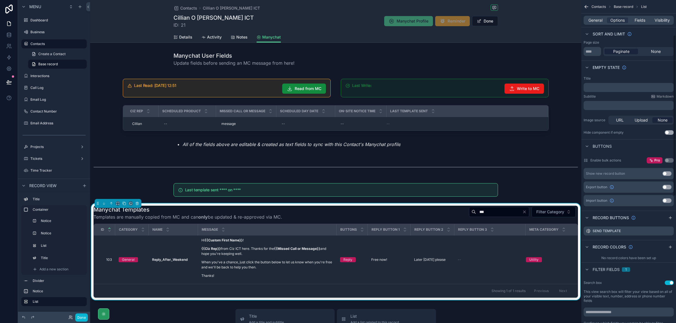
scroll to position [70, 0]
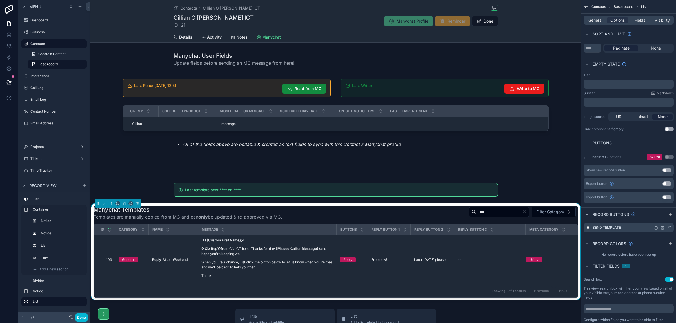
click at [669, 228] on icon "scrollable content" at bounding box center [669, 228] width 5 height 5
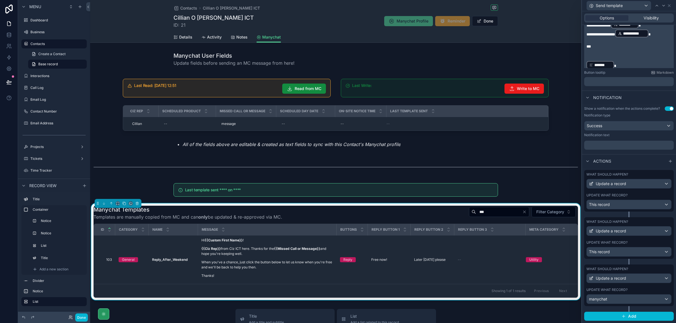
scroll to position [176, 0]
click at [661, 228] on div "Update a record" at bounding box center [629, 231] width 84 height 9
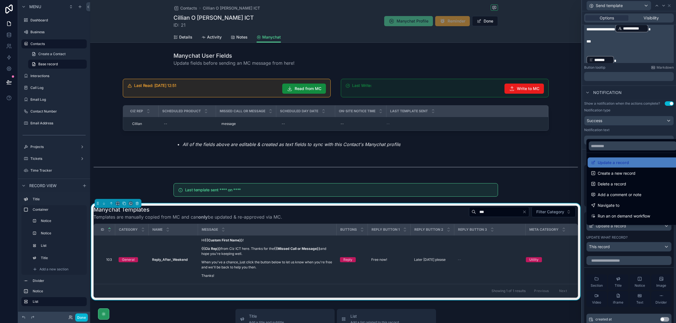
click at [667, 228] on div at bounding box center [629, 161] width 94 height 323
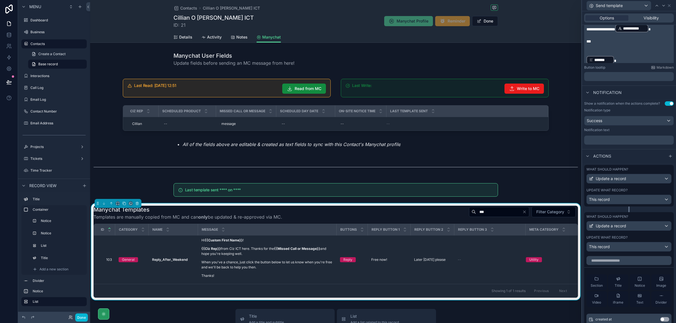
scroll to position [247, 0]
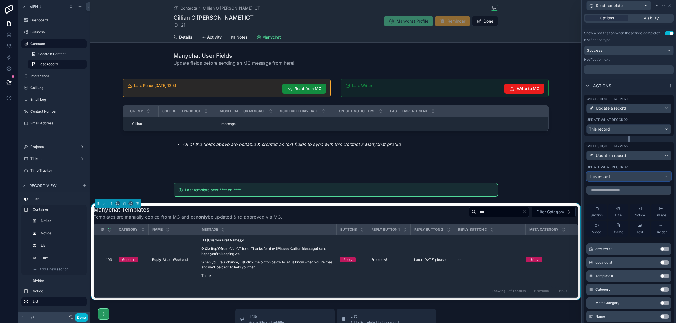
click at [658, 180] on div "This record" at bounding box center [629, 176] width 84 height 9
click at [666, 170] on div at bounding box center [629, 161] width 94 height 323
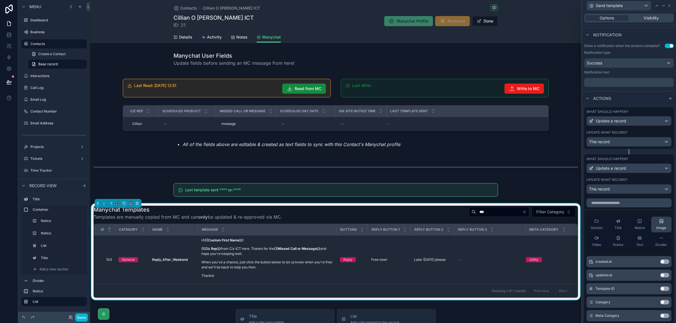
scroll to position [211, 0]
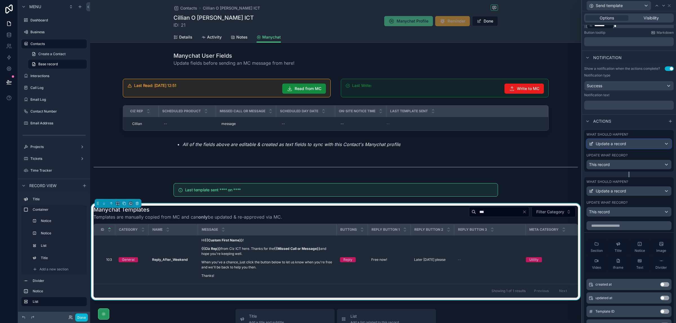
click at [661, 148] on div "Update a record" at bounding box center [629, 143] width 84 height 9
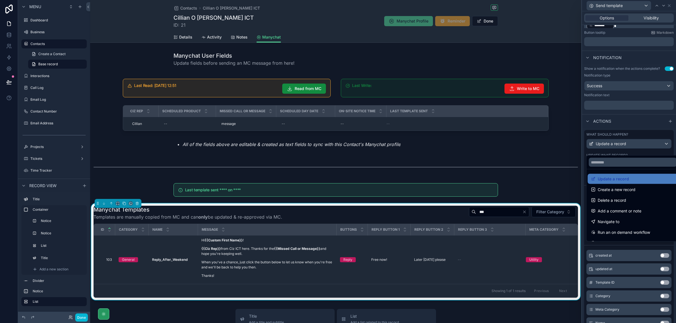
click at [658, 135] on div at bounding box center [629, 161] width 94 height 323
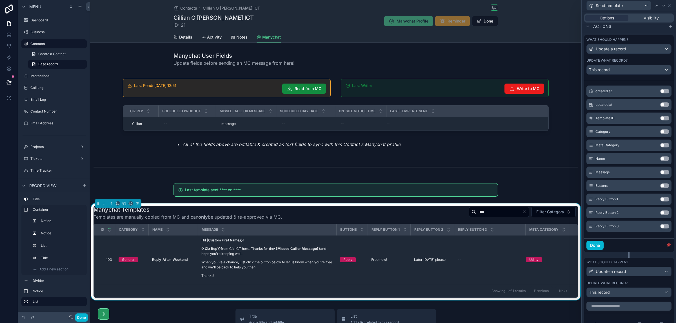
scroll to position [317, 0]
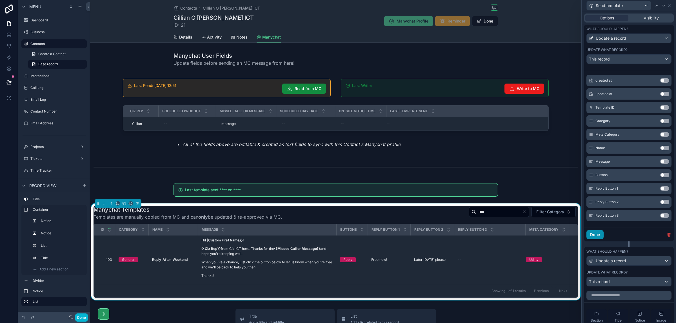
click at [598, 239] on button "Done" at bounding box center [594, 234] width 17 height 9
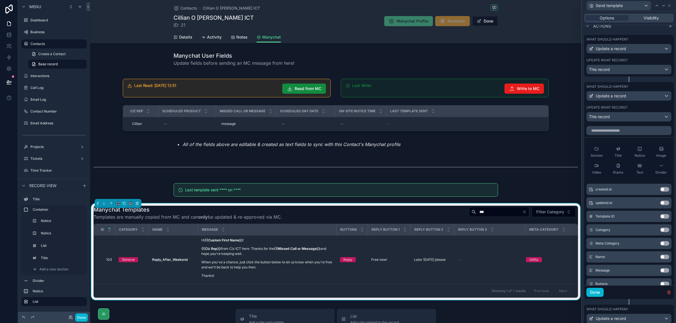
scroll to position [282, 0]
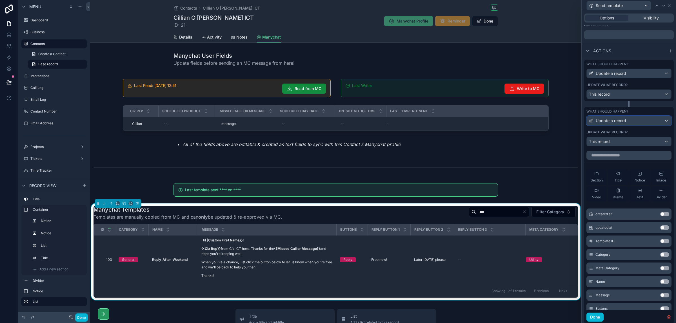
click at [635, 125] on div "Update a record" at bounding box center [629, 120] width 84 height 9
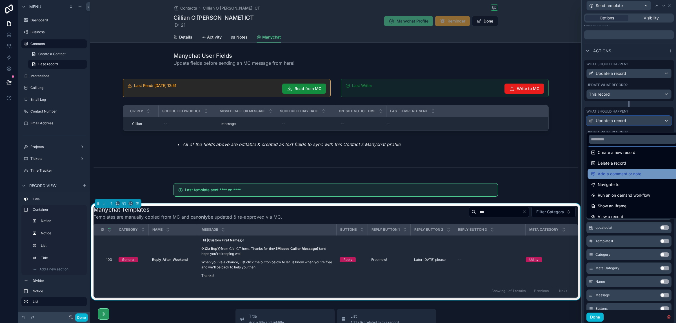
scroll to position [35, 0]
click at [631, 174] on span "Run an on demand workflow" at bounding box center [624, 174] width 52 height 7
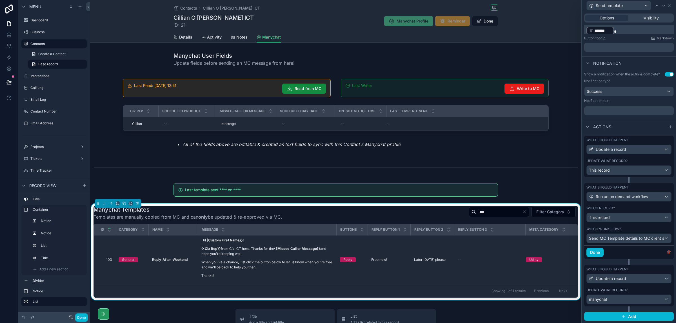
scroll to position [211, 0]
click at [593, 249] on button "Done" at bounding box center [594, 252] width 17 height 9
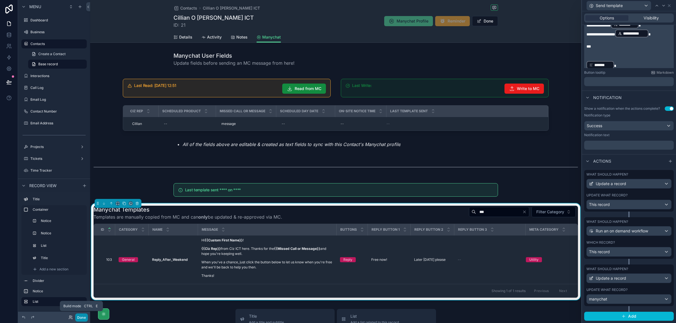
click at [81, 316] on button "Done" at bounding box center [81, 318] width 13 height 8
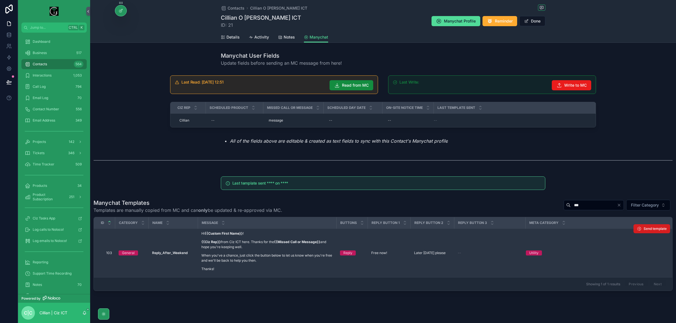
click at [647, 228] on span "Send template" at bounding box center [655, 229] width 23 height 5
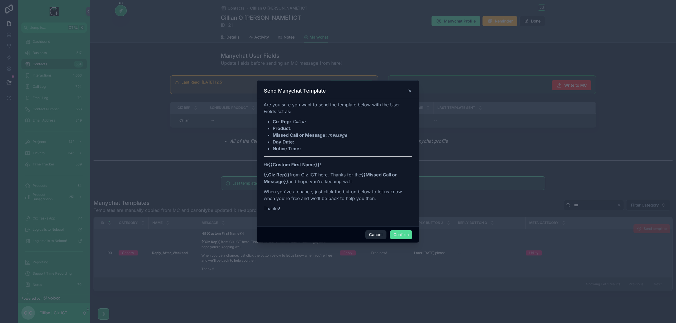
click at [366, 236] on button "Cancel" at bounding box center [375, 234] width 21 height 9
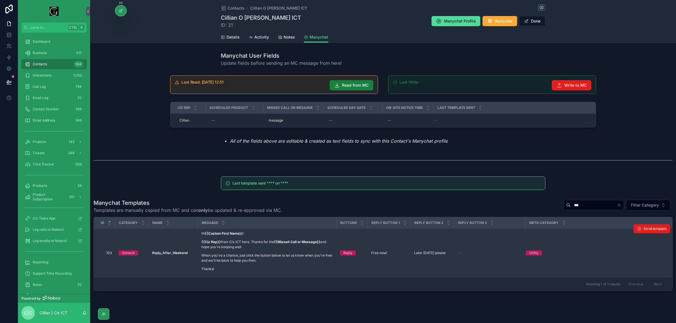
click at [343, 83] on span "Read from MC" at bounding box center [355, 86] width 27 height 6
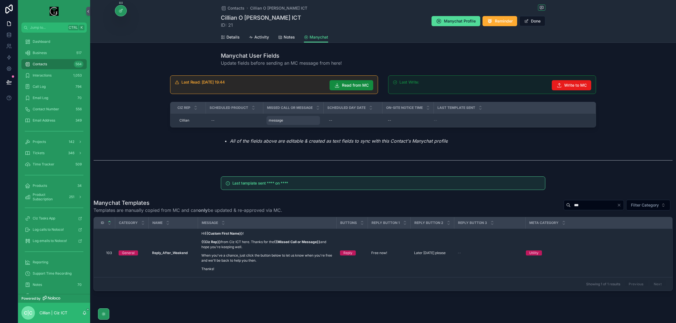
click at [289, 120] on div "message message" at bounding box center [293, 120] width 54 height 9
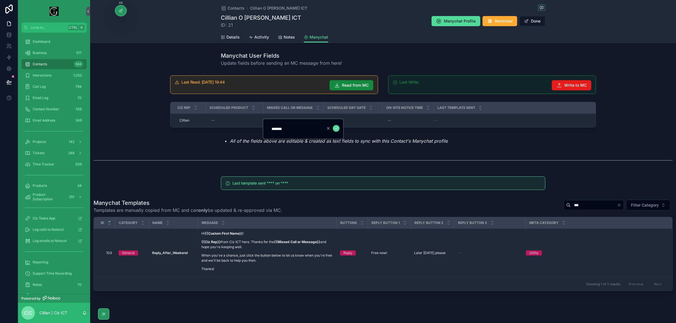
click at [286, 128] on input "*******" at bounding box center [295, 129] width 54 height 8
type input "****"
click button "scrollable content" at bounding box center [336, 128] width 7 height 7
click at [358, 84] on span "Read from MC" at bounding box center [355, 86] width 27 height 6
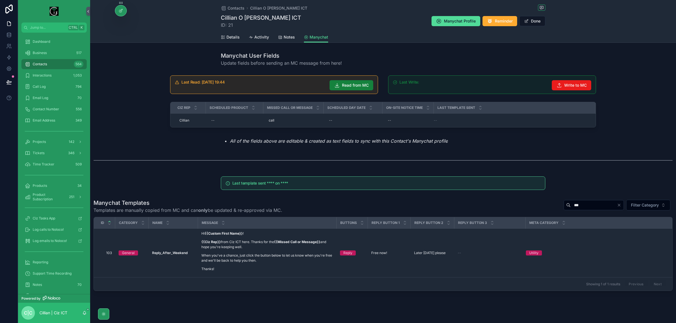
click at [350, 84] on span "Read from MC" at bounding box center [355, 86] width 27 height 6
click at [447, 21] on span "Manychat Profile" at bounding box center [460, 21] width 32 height 6
click at [351, 85] on span "Read from MC" at bounding box center [355, 86] width 27 height 6
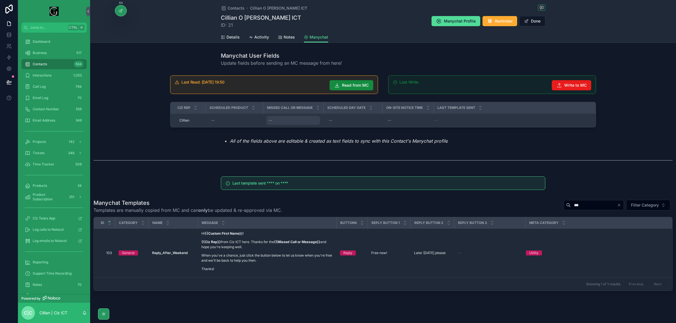
click at [283, 122] on div "--" at bounding box center [293, 120] width 54 height 9
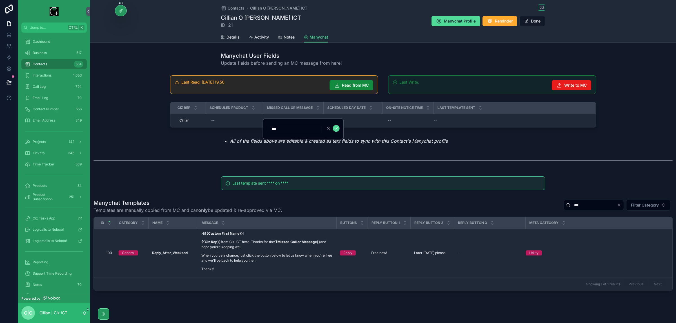
type input "****"
click button "scrollable content" at bounding box center [336, 128] width 7 height 7
click at [575, 87] on span "Write to MC" at bounding box center [575, 86] width 23 height 6
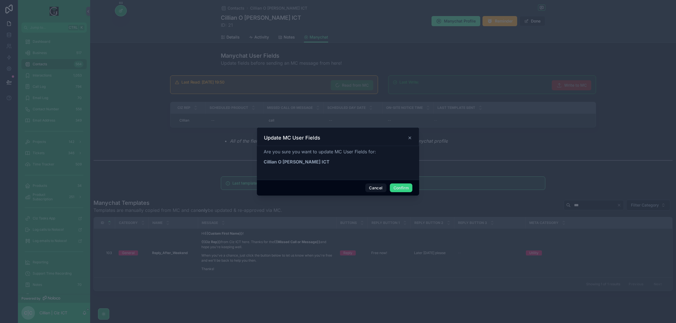
click at [399, 188] on button "Confirm" at bounding box center [401, 188] width 23 height 9
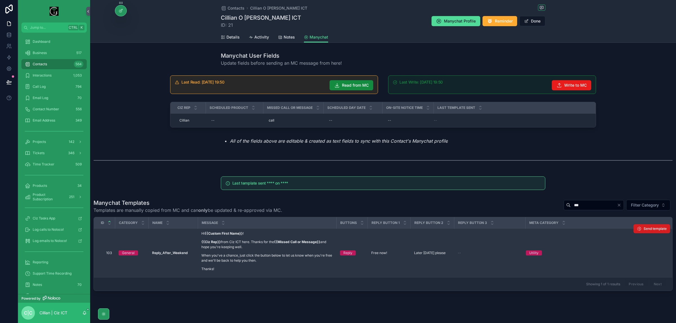
click at [658, 229] on span "Send template" at bounding box center [655, 229] width 23 height 5
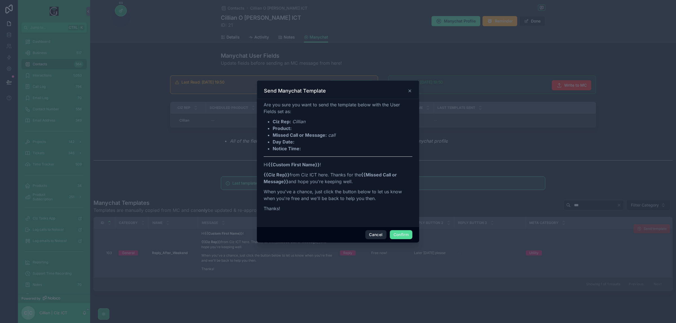
click at [367, 234] on button "Cancel" at bounding box center [375, 234] width 21 height 9
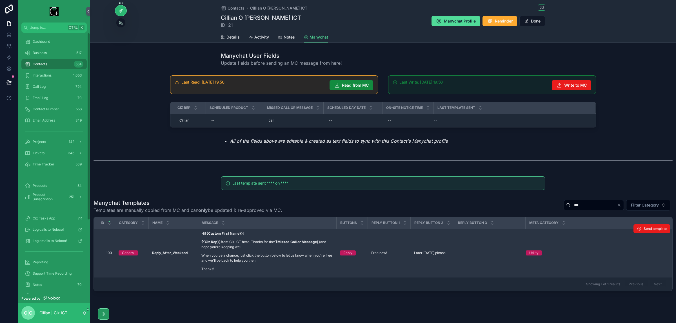
click at [119, 11] on icon at bounding box center [120, 11] width 3 height 3
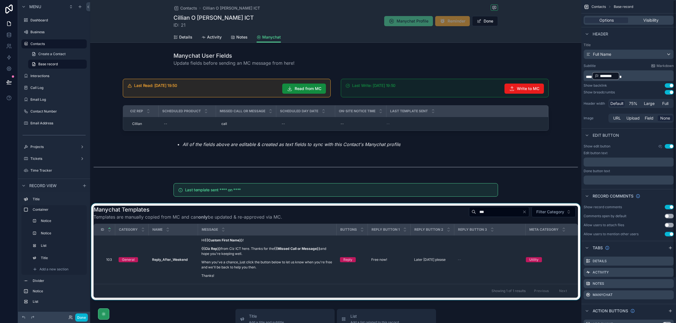
click at [527, 260] on div "scrollable content" at bounding box center [335, 252] width 491 height 97
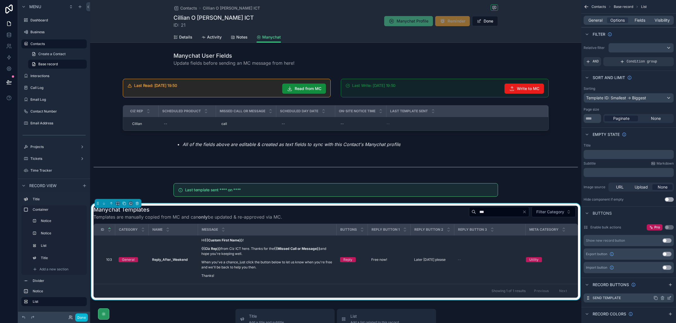
click at [671, 300] on icon "scrollable content" at bounding box center [669, 298] width 5 height 5
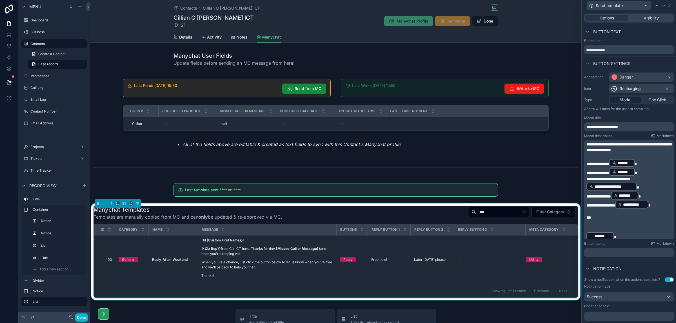
click at [607, 215] on p "***" at bounding box center [629, 218] width 86 height 6
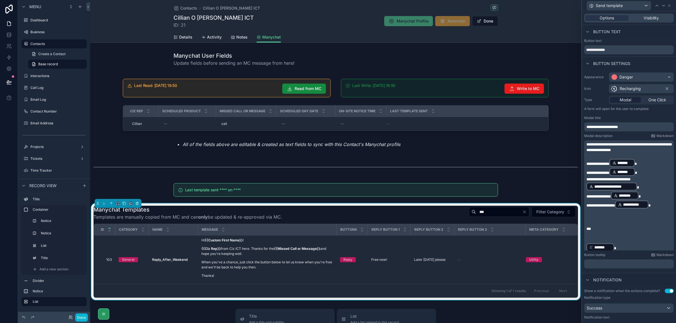
click at [595, 216] on p "﻿" at bounding box center [629, 218] width 86 height 6
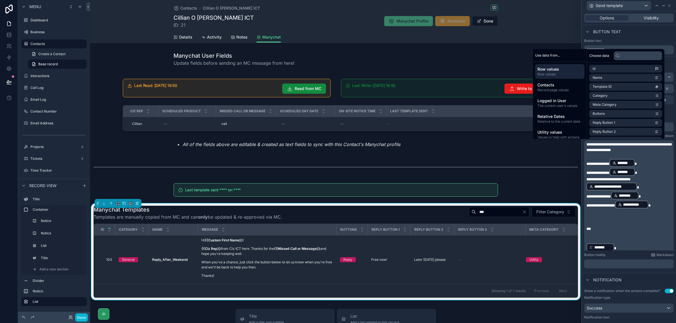
paste div "scrollable content"
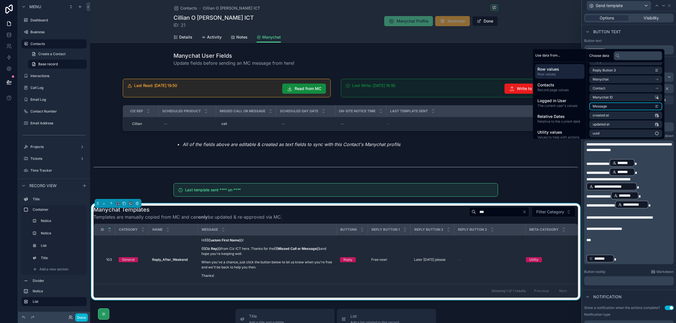
scroll to position [71, 0]
click at [558, 90] on span "Record page values" at bounding box center [559, 90] width 45 height 5
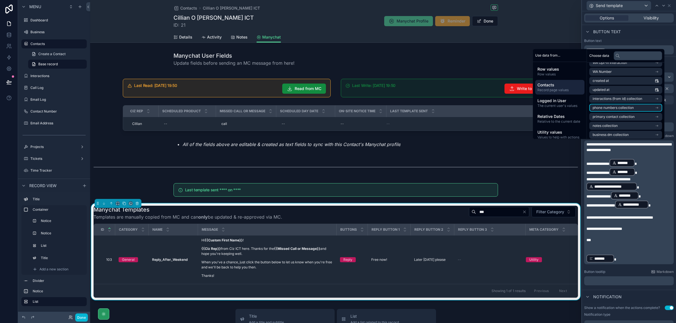
scroll to position [206, 0]
click at [654, 114] on li "manychat" at bounding box center [625, 115] width 73 height 8
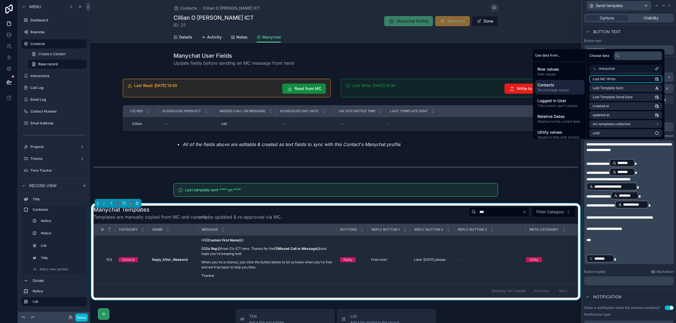
click at [630, 77] on li "Last MC Write" at bounding box center [625, 79] width 73 height 8
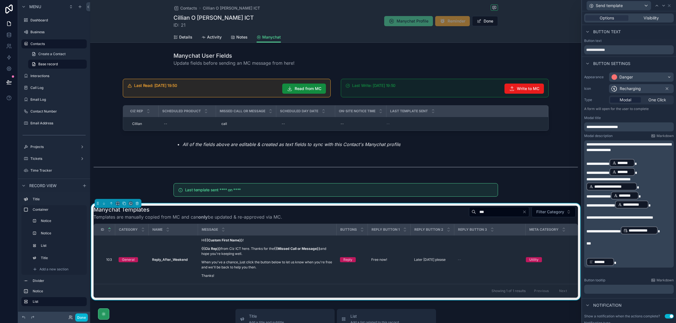
click at [638, 235] on p "**********" at bounding box center [629, 230] width 86 height 9
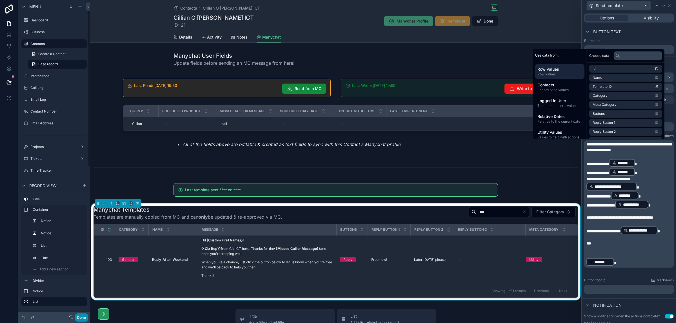
click at [83, 318] on button "Done" at bounding box center [81, 318] width 13 height 8
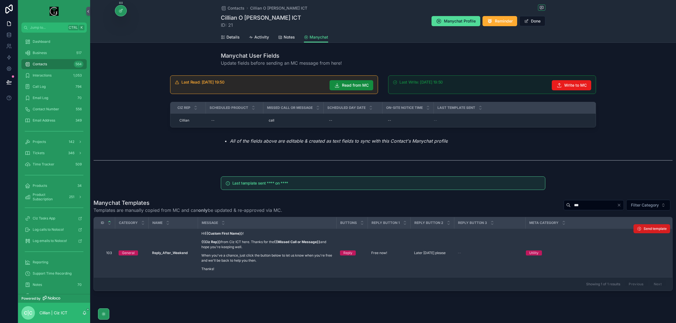
click at [645, 228] on span "Send template" at bounding box center [655, 229] width 23 height 5
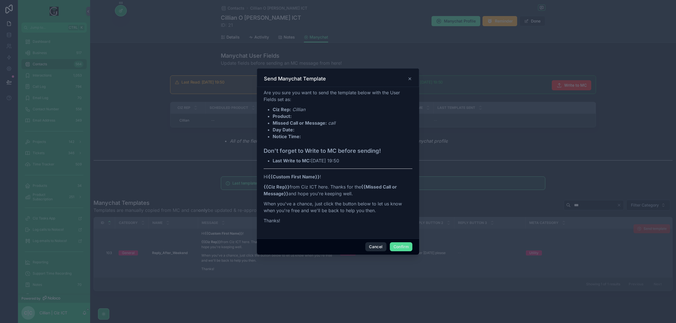
click at [376, 244] on button "Cancel" at bounding box center [375, 246] width 21 height 9
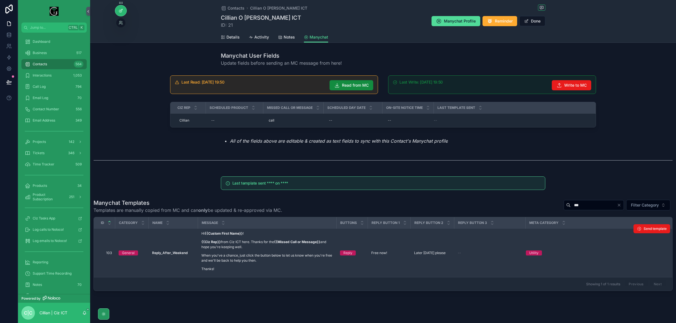
click at [121, 8] on icon at bounding box center [121, 10] width 5 height 5
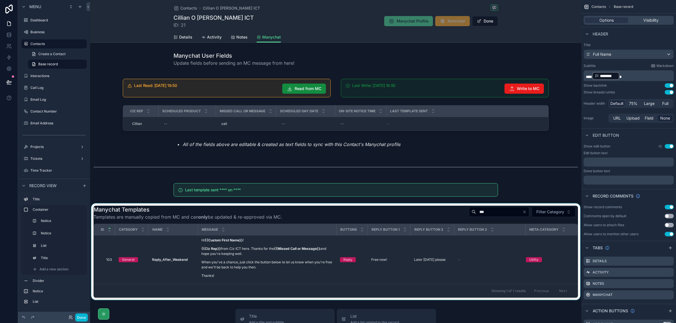
click at [498, 245] on div "scrollable content" at bounding box center [335, 252] width 491 height 97
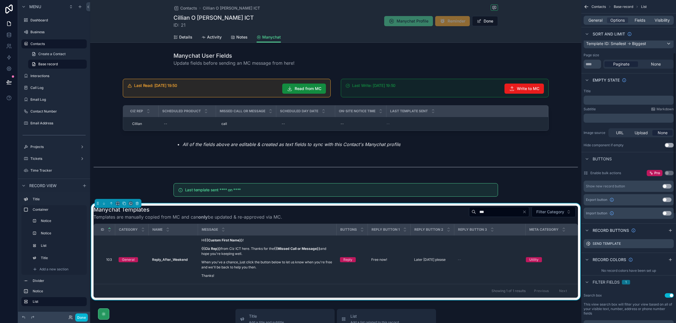
scroll to position [106, 0]
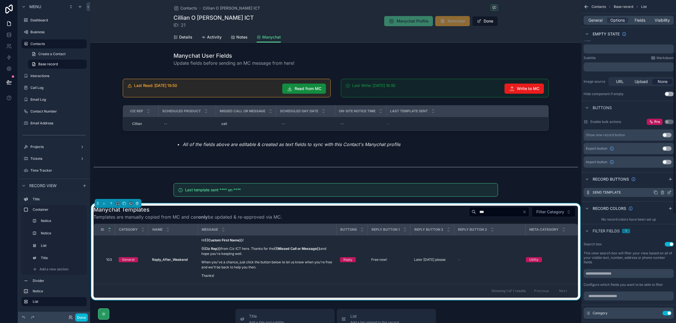
click at [669, 191] on icon "scrollable content" at bounding box center [669, 192] width 5 height 5
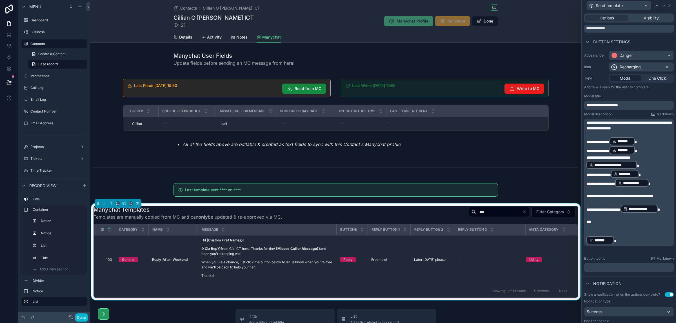
scroll to position [35, 0]
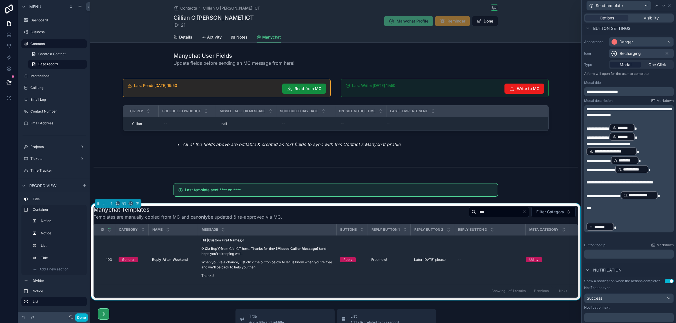
click at [618, 217] on p "﻿" at bounding box center [629, 214] width 86 height 6
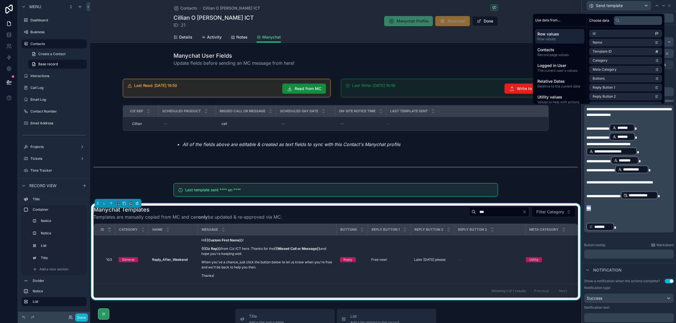
copy span "***"
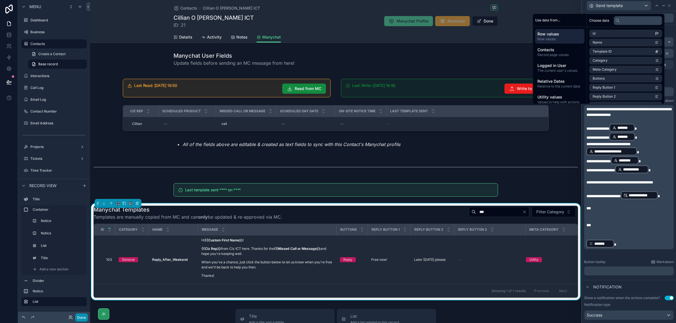
click at [79, 317] on button "Done" at bounding box center [81, 318] width 13 height 8
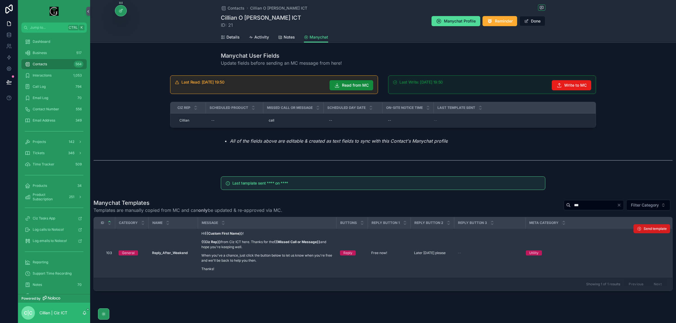
click at [649, 226] on button "Send template" at bounding box center [651, 228] width 37 height 9
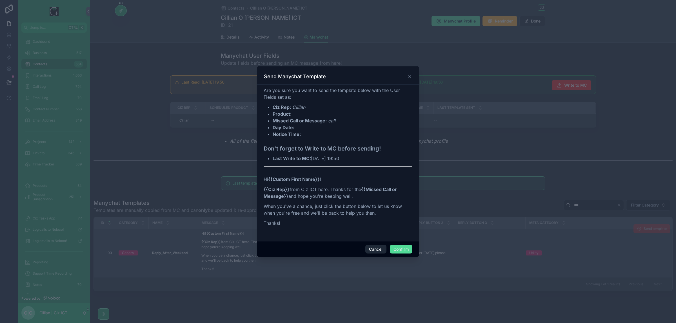
click at [373, 247] on button "Cancel" at bounding box center [375, 249] width 21 height 9
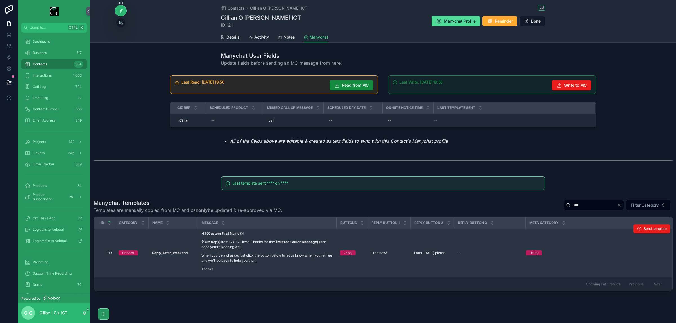
click at [118, 6] on div at bounding box center [120, 10] width 11 height 11
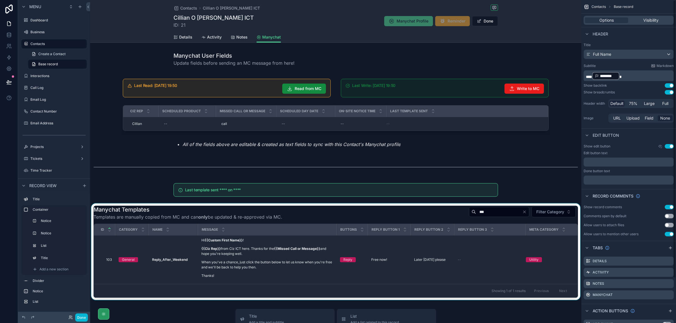
click at [560, 250] on div "scrollable content" at bounding box center [335, 252] width 491 height 97
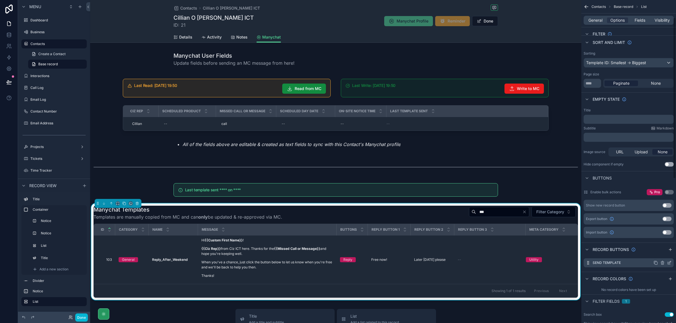
click at [667, 262] on icon "scrollable content" at bounding box center [669, 263] width 5 height 5
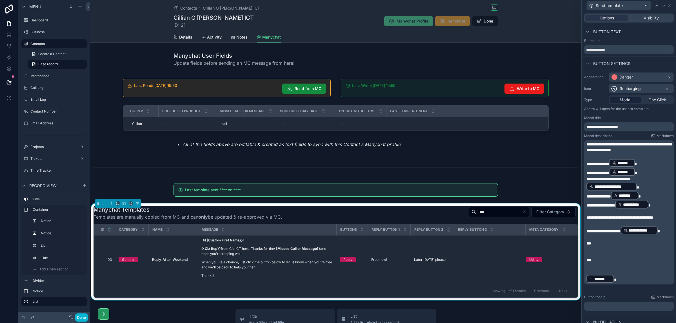
click at [593, 275] on p "﻿" at bounding box center [629, 272] width 86 height 6
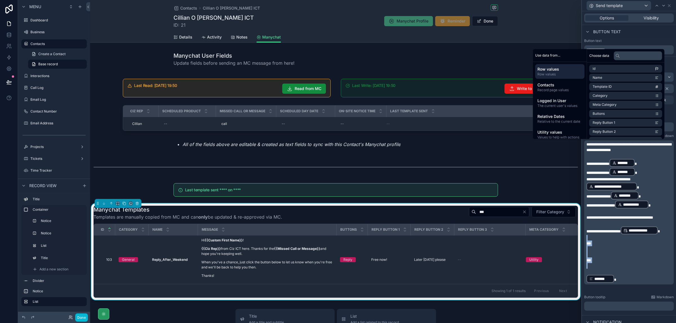
copy div "﻿ *** ﻿ ﻿ *** ﻿ ﻿"
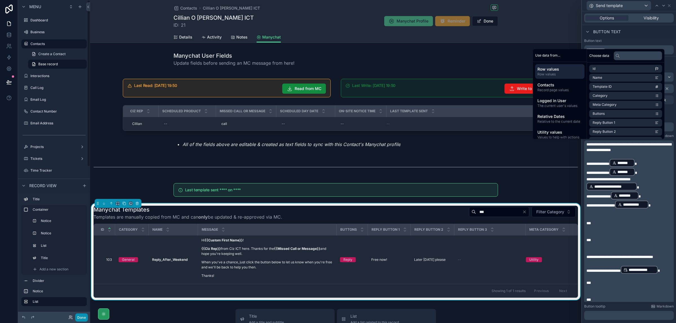
click at [78, 317] on button "Done" at bounding box center [81, 318] width 13 height 8
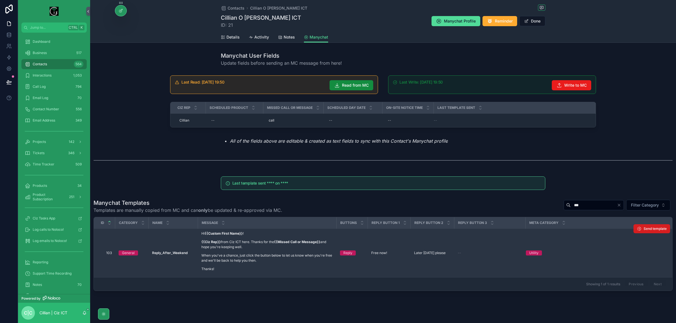
click at [644, 229] on span "Send template" at bounding box center [655, 229] width 23 height 5
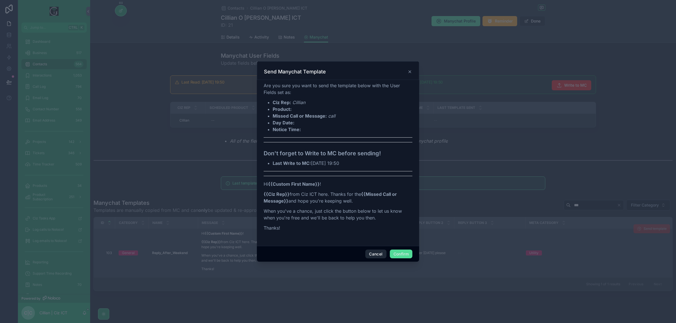
click at [374, 254] on button "Cancel" at bounding box center [375, 254] width 21 height 9
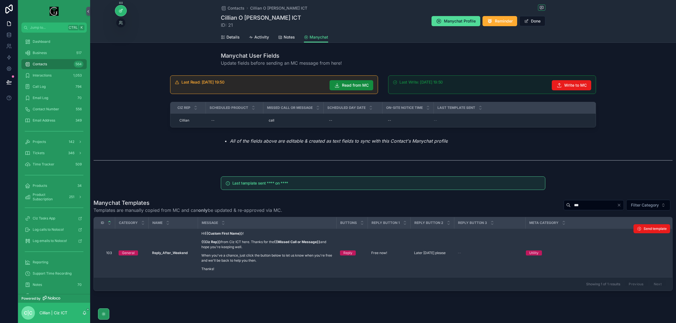
click at [121, 12] on icon at bounding box center [120, 11] width 3 height 3
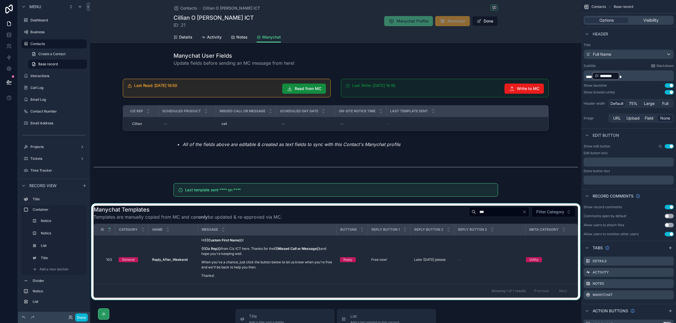
click at [527, 266] on div "scrollable content" at bounding box center [335, 252] width 491 height 97
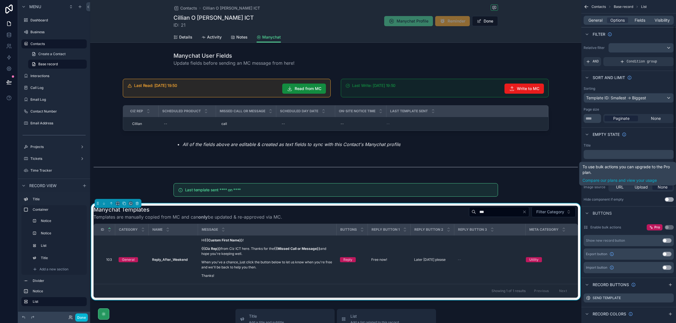
scroll to position [106, 0]
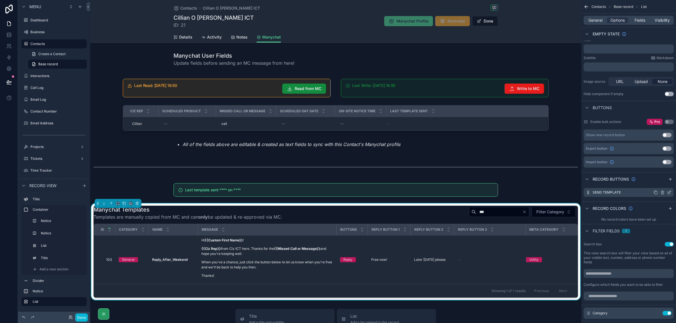
click at [670, 192] on icon "scrollable content" at bounding box center [670, 192] width 2 height 2
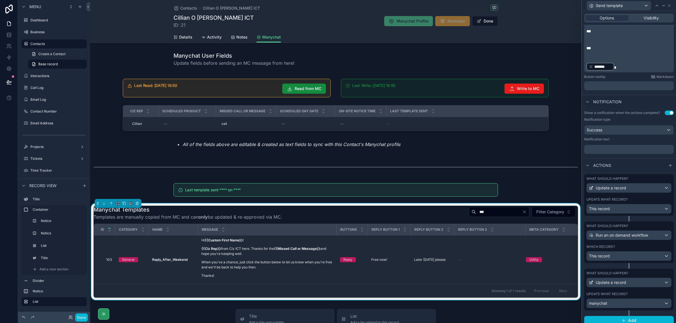
scroll to position [239, 0]
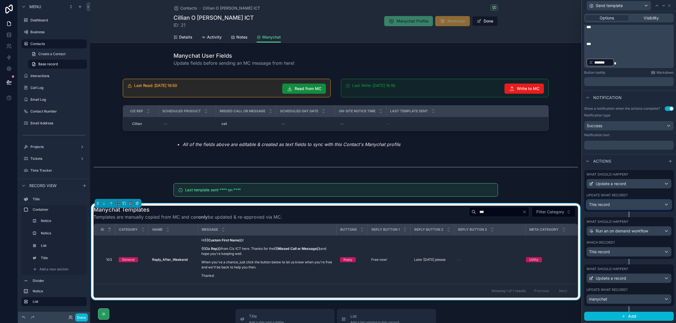
click at [661, 204] on div "This record" at bounding box center [629, 204] width 84 height 9
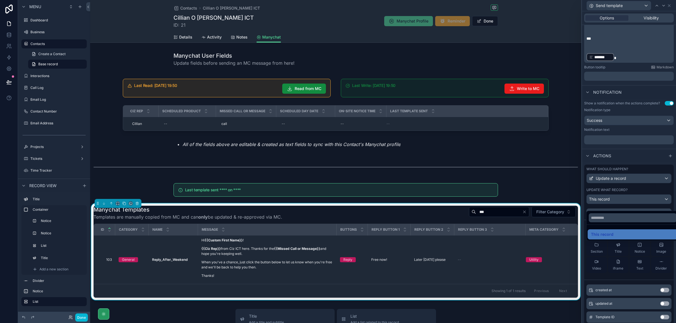
click at [667, 193] on div at bounding box center [629, 161] width 94 height 323
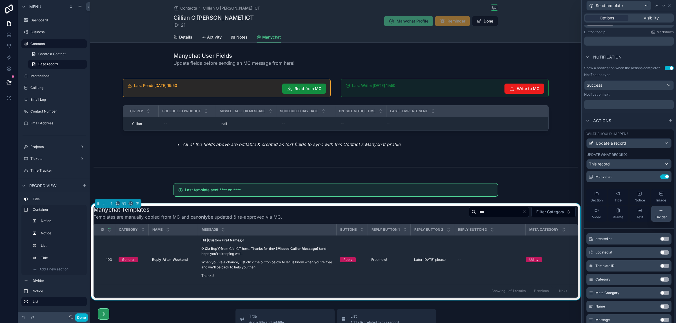
scroll to position [0, 0]
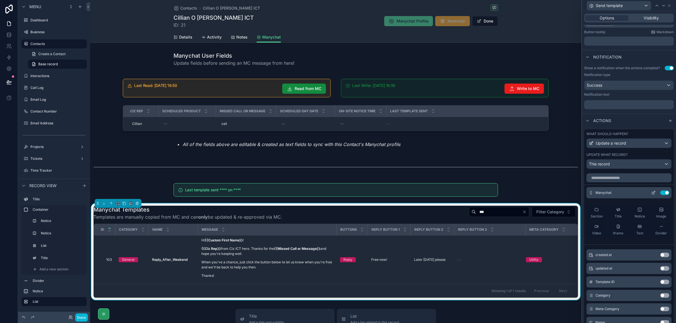
click at [651, 195] on icon at bounding box center [653, 193] width 5 height 5
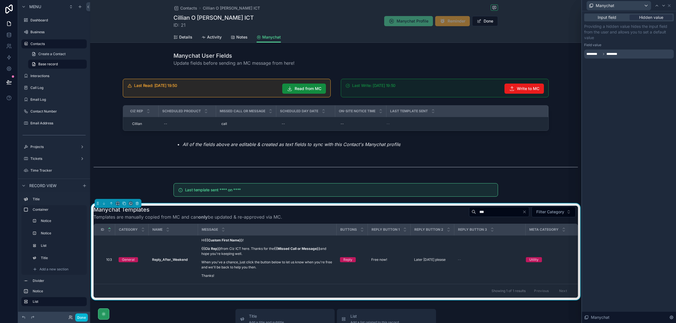
scroll to position [239, 0]
click at [670, 6] on icon at bounding box center [669, 5] width 5 height 5
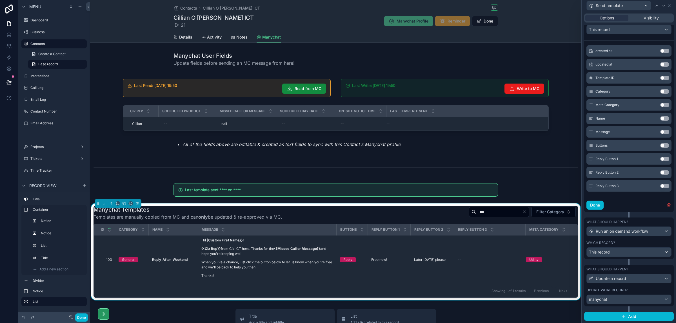
scroll to position [415, 0]
click at [598, 206] on button "Done" at bounding box center [594, 205] width 17 height 9
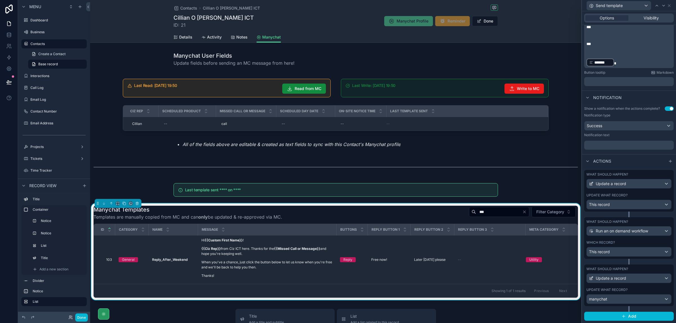
scroll to position [239, 0]
click at [84, 317] on button "Done" at bounding box center [81, 318] width 13 height 8
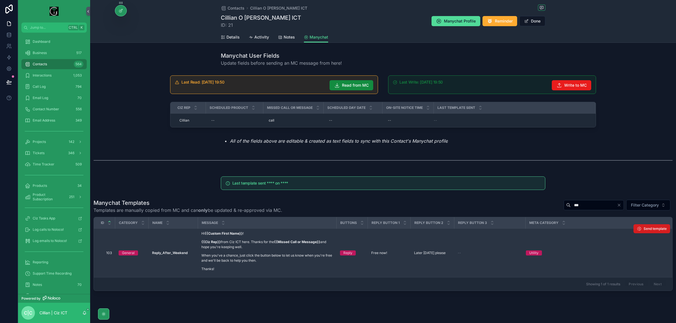
click at [647, 229] on span "Send template" at bounding box center [655, 229] width 23 height 5
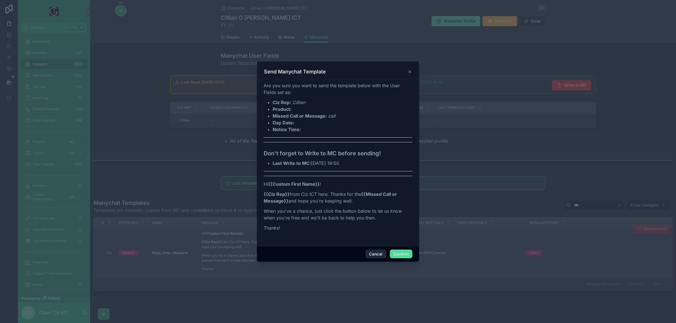
click at [375, 255] on button "Cancel" at bounding box center [375, 254] width 21 height 9
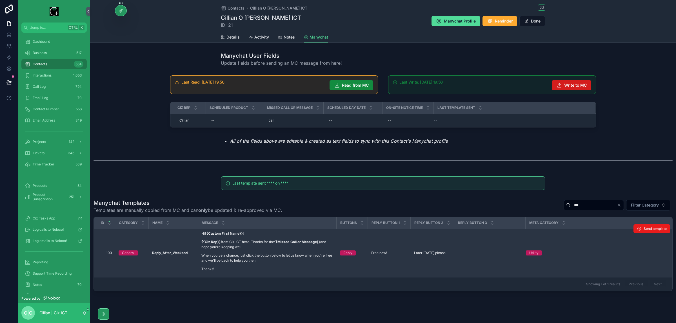
click at [568, 85] on span "Write to MC" at bounding box center [575, 86] width 23 height 6
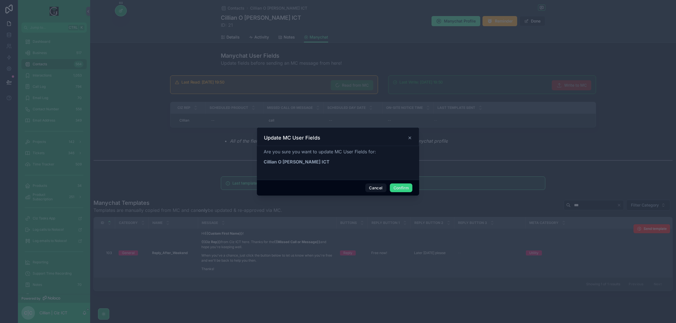
click at [407, 188] on button "Confirm" at bounding box center [401, 188] width 23 height 9
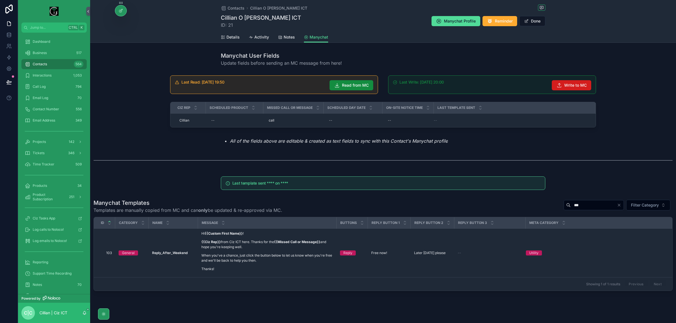
click at [574, 85] on span "Write to MC" at bounding box center [575, 86] width 23 height 6
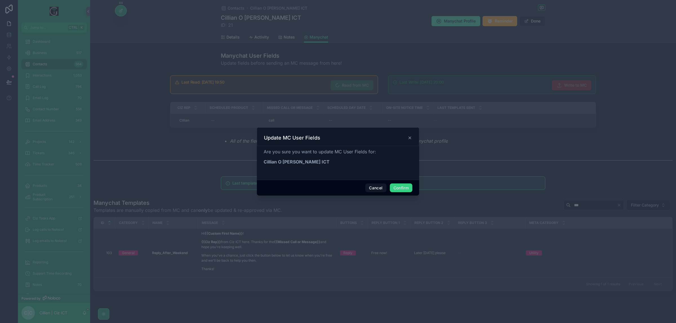
click at [406, 186] on button "Confirm" at bounding box center [401, 188] width 23 height 9
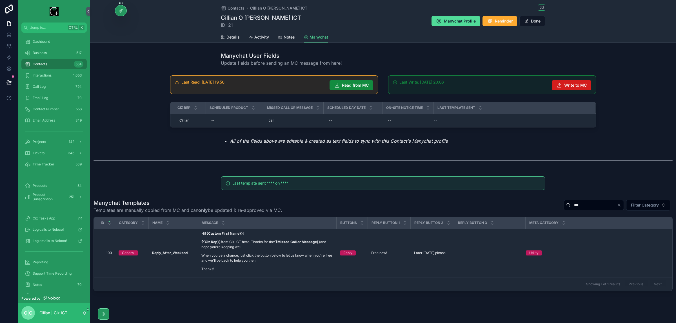
click at [573, 85] on span "Write to MC" at bounding box center [575, 86] width 23 height 6
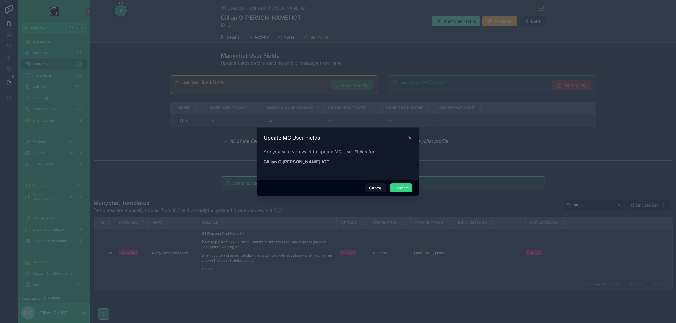
click at [405, 186] on button "Confirm" at bounding box center [401, 188] width 23 height 9
